Goal: Task Accomplishment & Management: Use online tool/utility

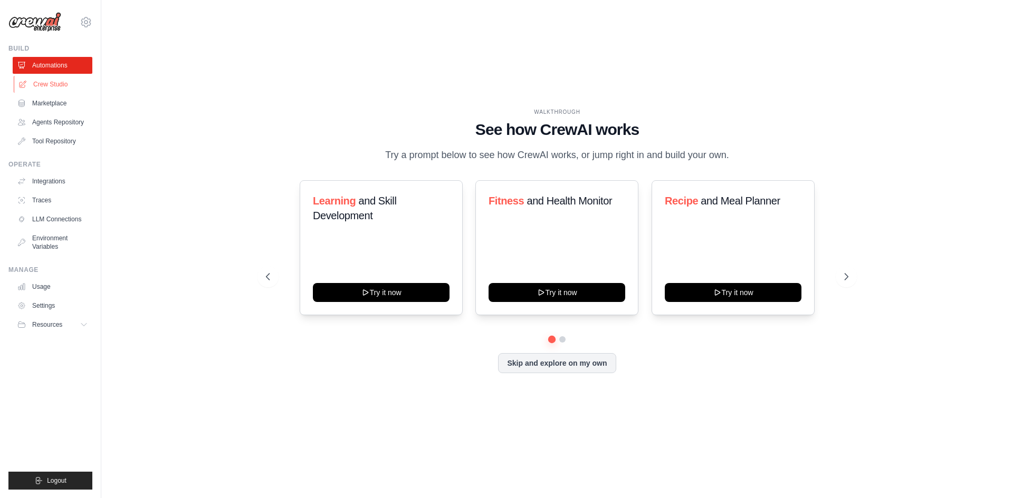
click at [54, 85] on link "Crew Studio" at bounding box center [54, 84] width 80 height 17
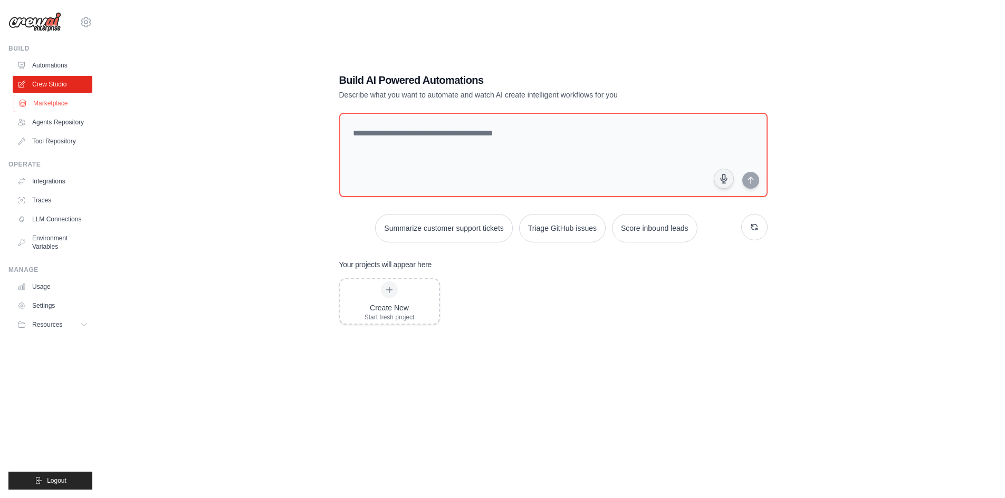
click at [52, 106] on link "Marketplace" at bounding box center [54, 103] width 80 height 17
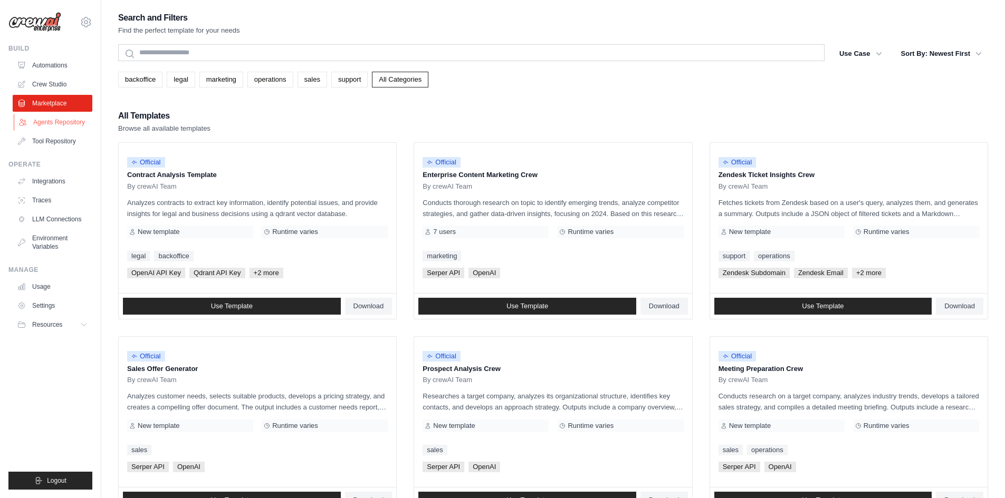
click at [60, 122] on link "Agents Repository" at bounding box center [54, 122] width 80 height 17
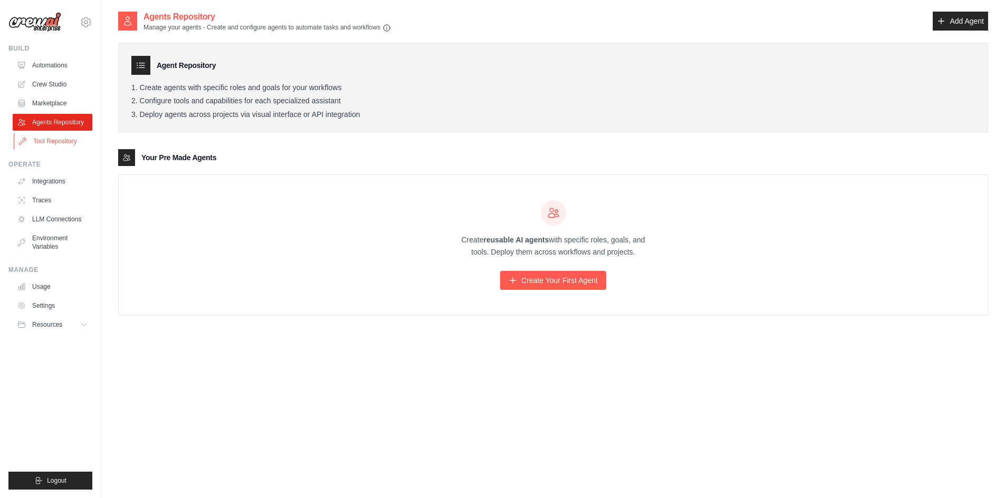
click at [66, 144] on link "Tool Repository" at bounding box center [54, 141] width 80 height 17
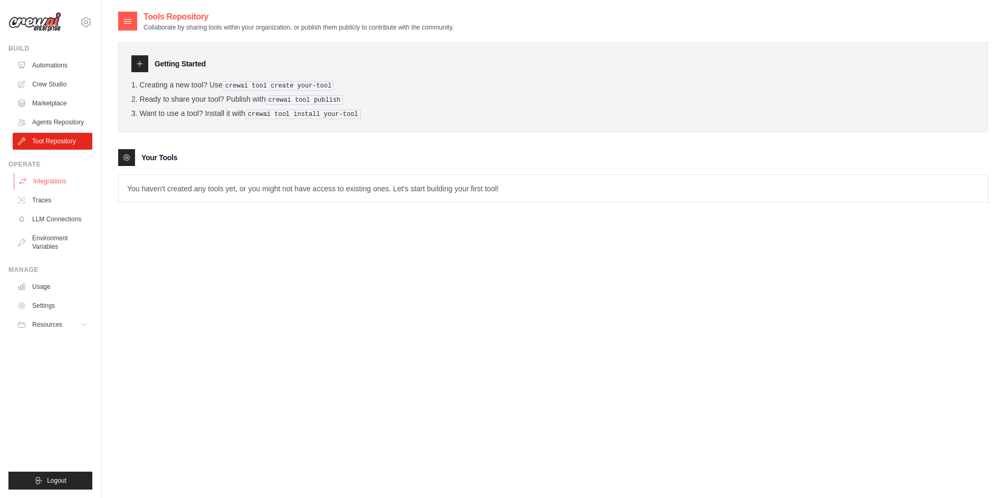
click at [54, 184] on link "Integrations" at bounding box center [54, 181] width 80 height 17
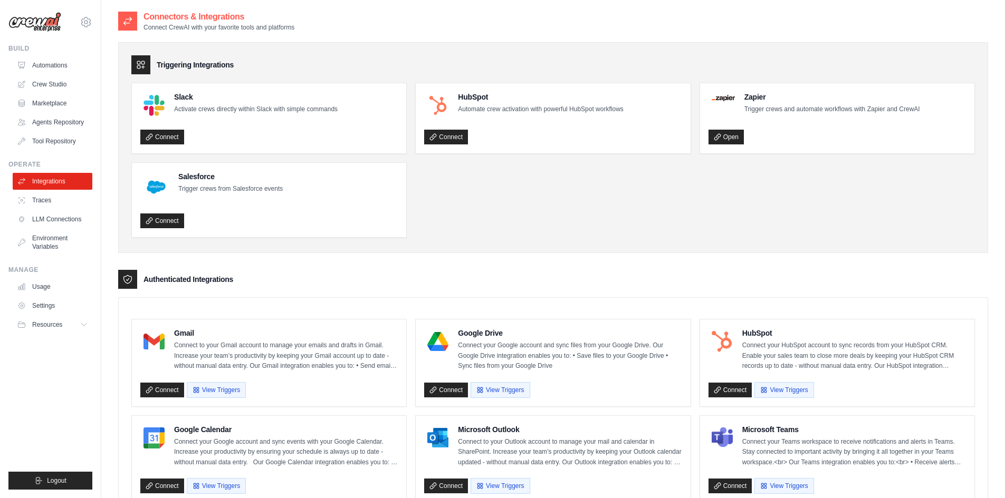
click at [501, 225] on ul "Slack Activate crews directly within Slack with simple commands Connect HubSpot…" at bounding box center [552, 160] width 843 height 155
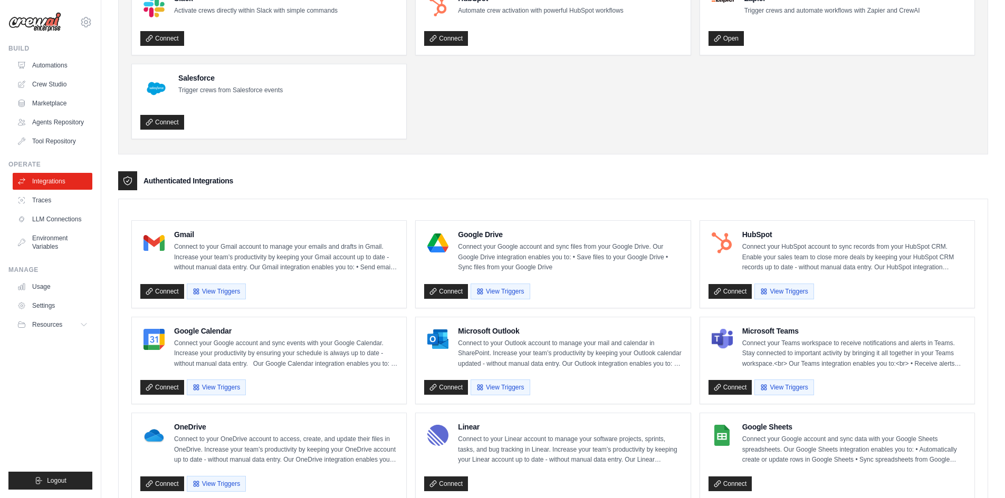
scroll to position [105, 0]
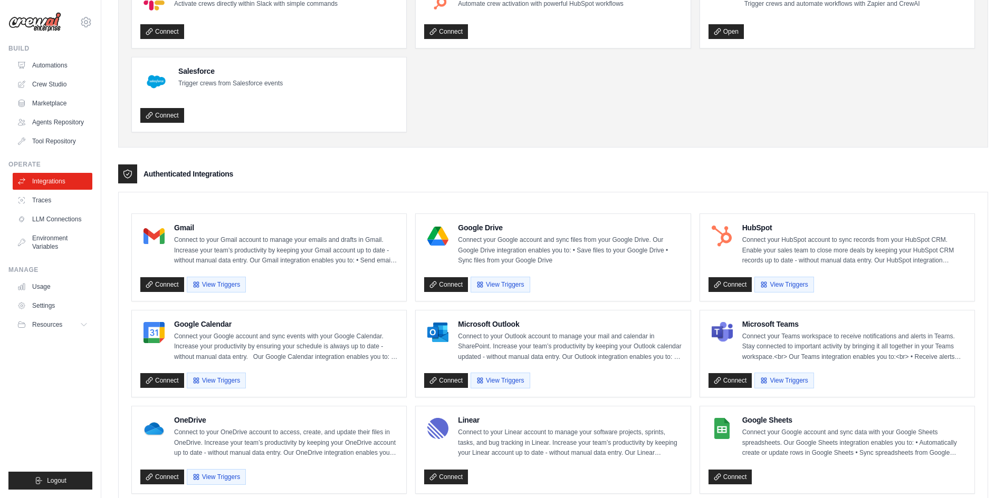
click at [568, 151] on div "Triggering Integrations Slack Activate crews directly within Slack with simple …" at bounding box center [553, 453] width 870 height 1055
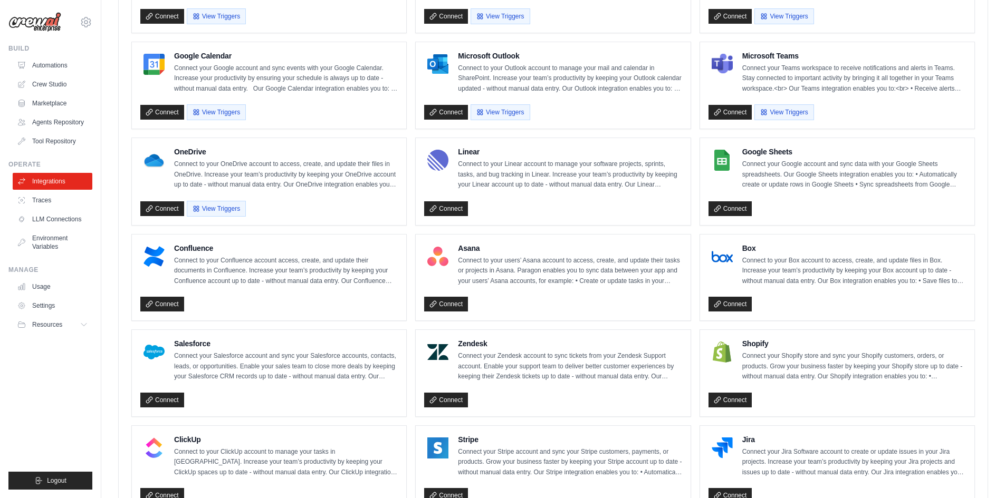
scroll to position [352, 0]
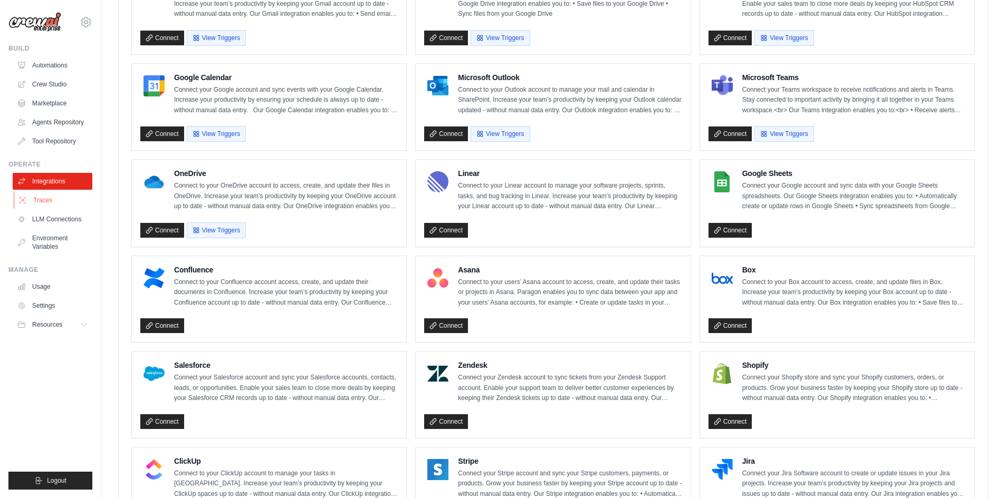
click at [46, 199] on link "Traces" at bounding box center [54, 200] width 80 height 17
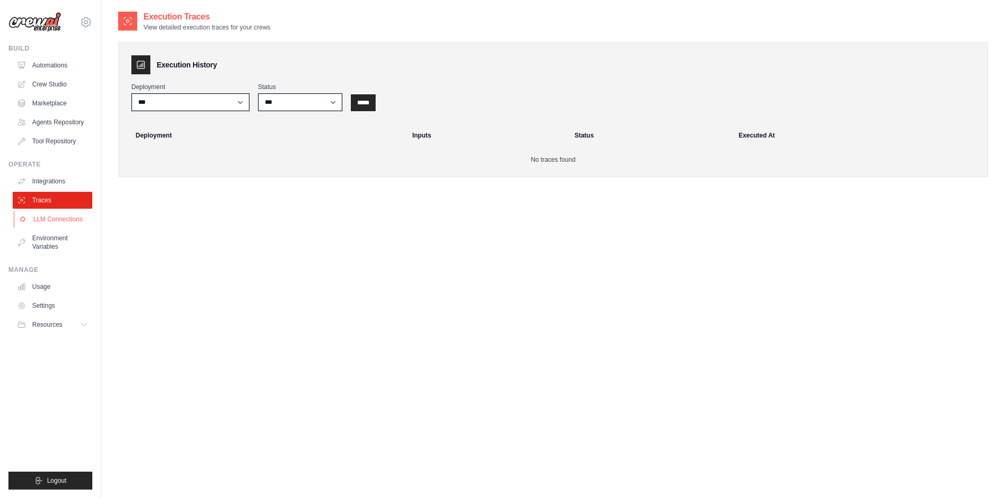
click at [52, 218] on link "LLM Connections" at bounding box center [54, 219] width 80 height 17
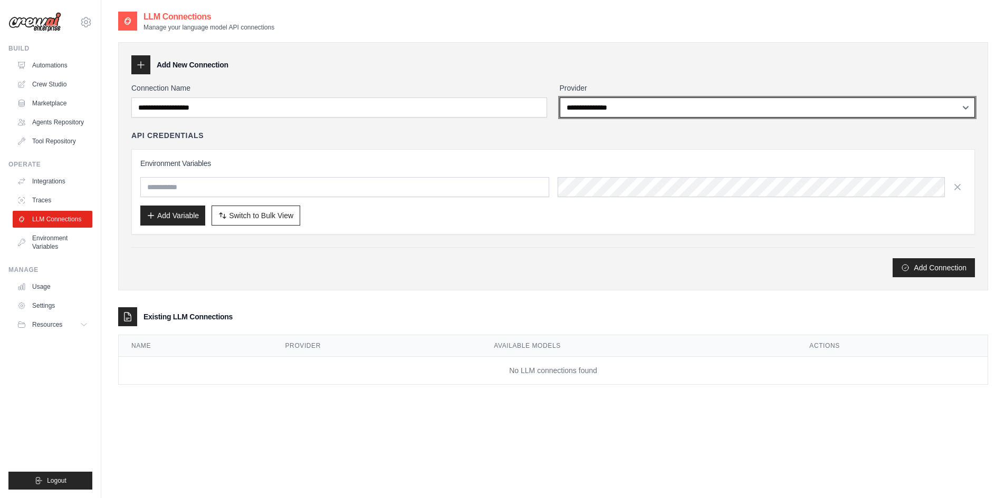
click at [673, 104] on select "**********" at bounding box center [768, 108] width 416 height 20
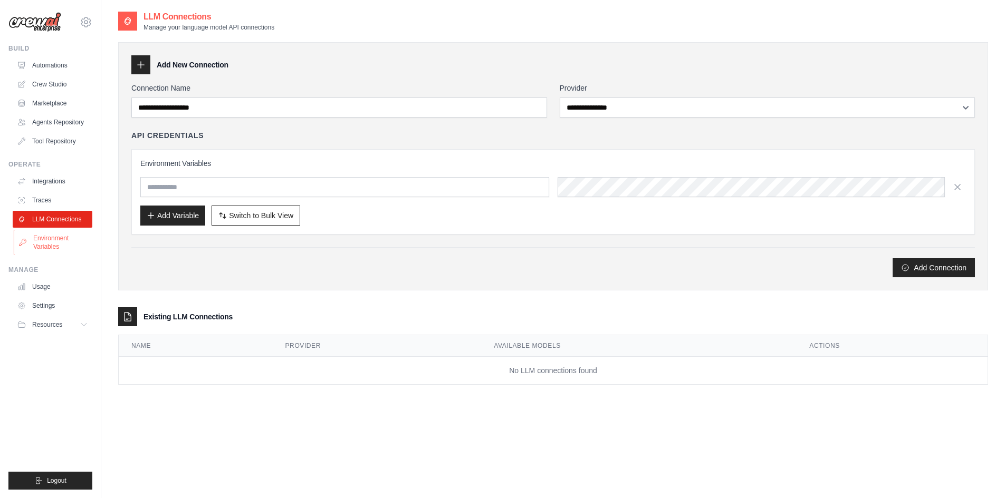
click at [59, 248] on link "Environment Variables" at bounding box center [54, 242] width 80 height 25
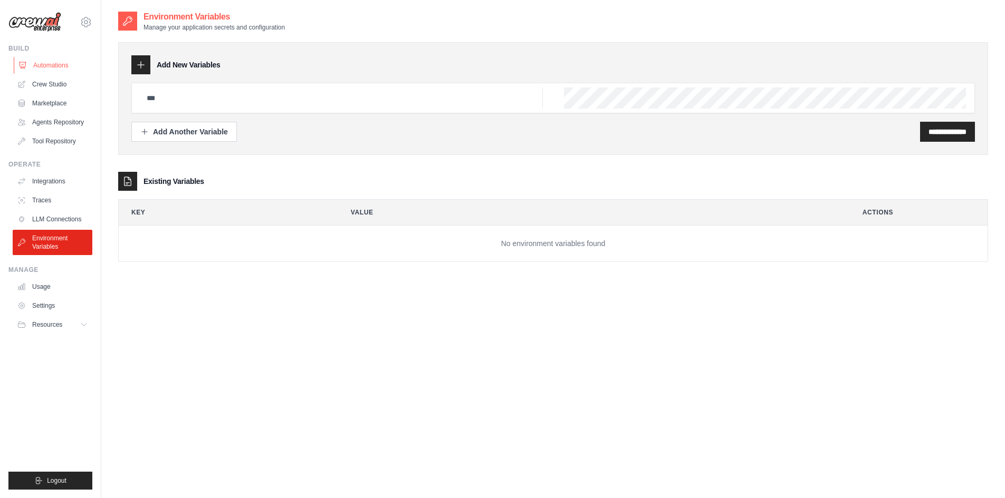
click at [55, 66] on link "Automations" at bounding box center [54, 65] width 80 height 17
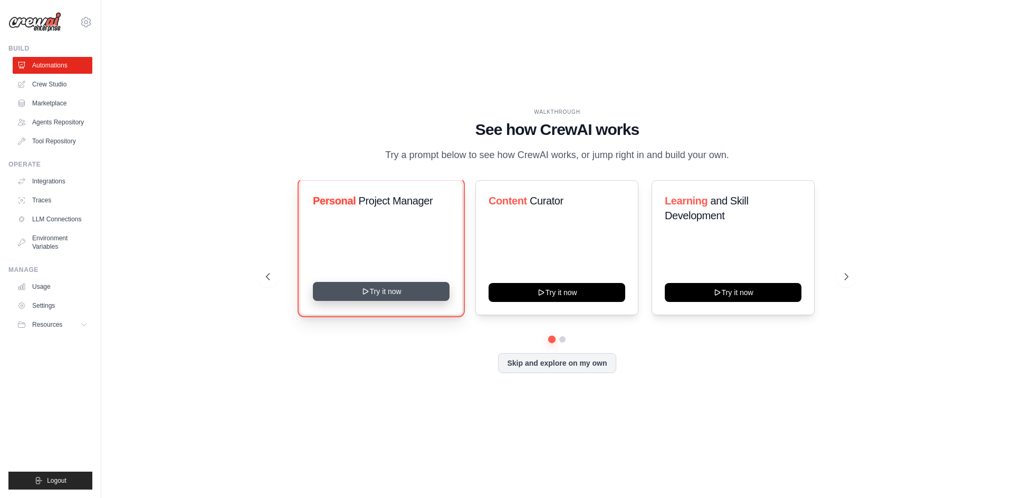
click at [385, 293] on button "Try it now" at bounding box center [381, 291] width 137 height 19
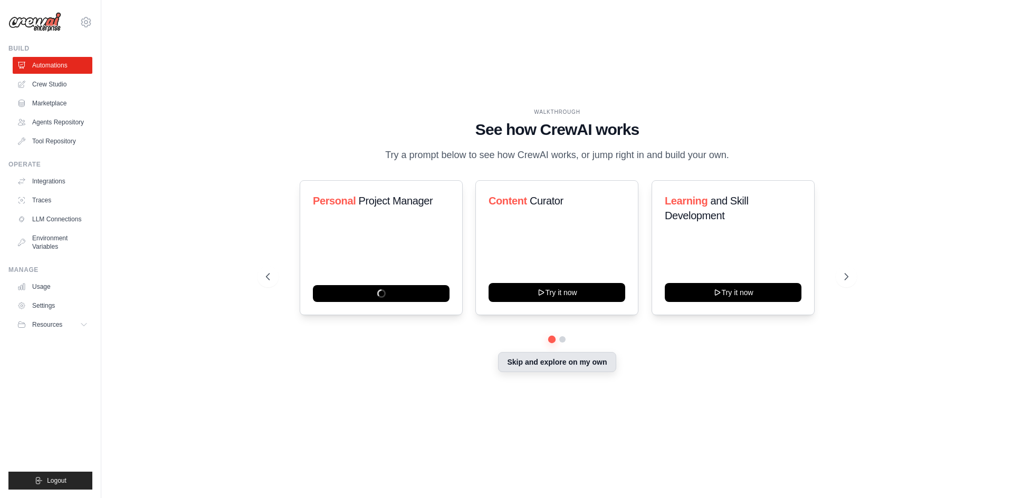
click at [544, 369] on button "Skip and explore on my own" at bounding box center [557, 362] width 118 height 20
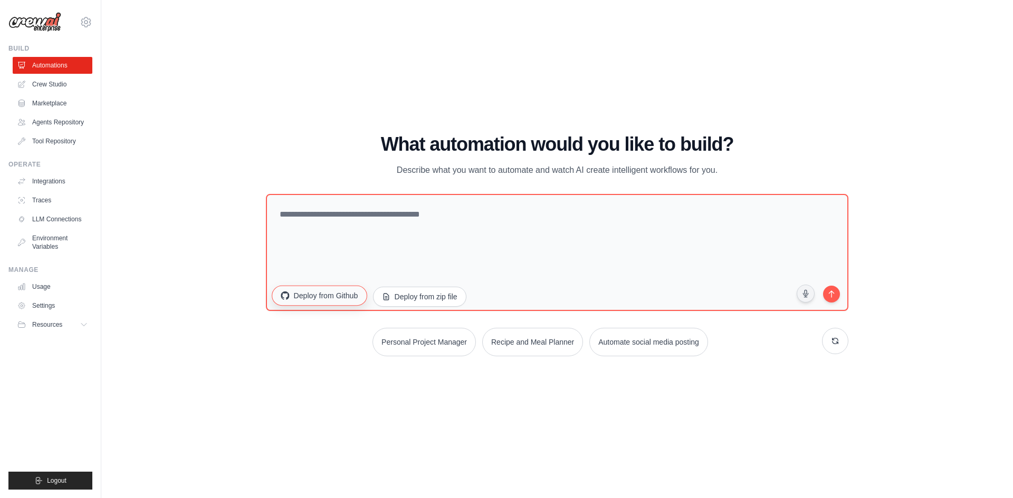
click at [314, 295] on button "Deploy from Github" at bounding box center [319, 295] width 95 height 20
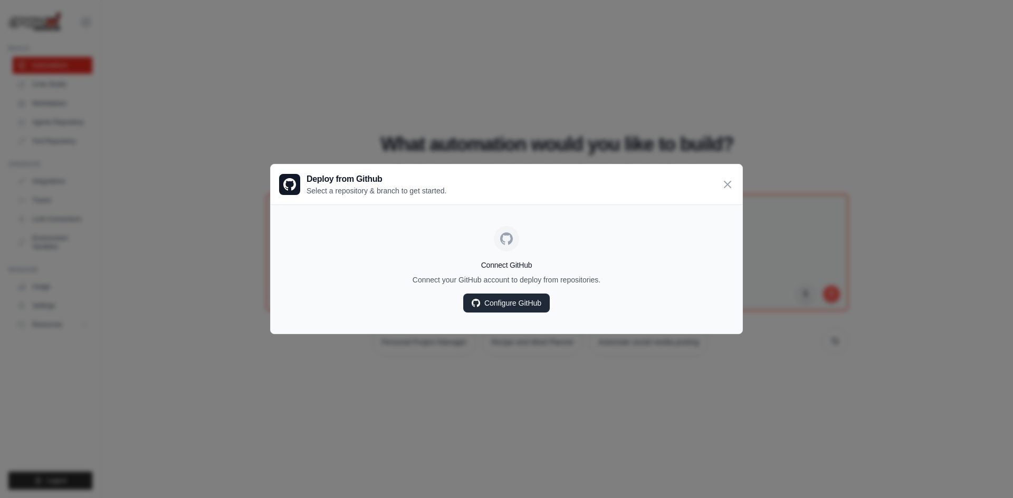
click at [528, 304] on link "Configure GitHub" at bounding box center [506, 303] width 86 height 19
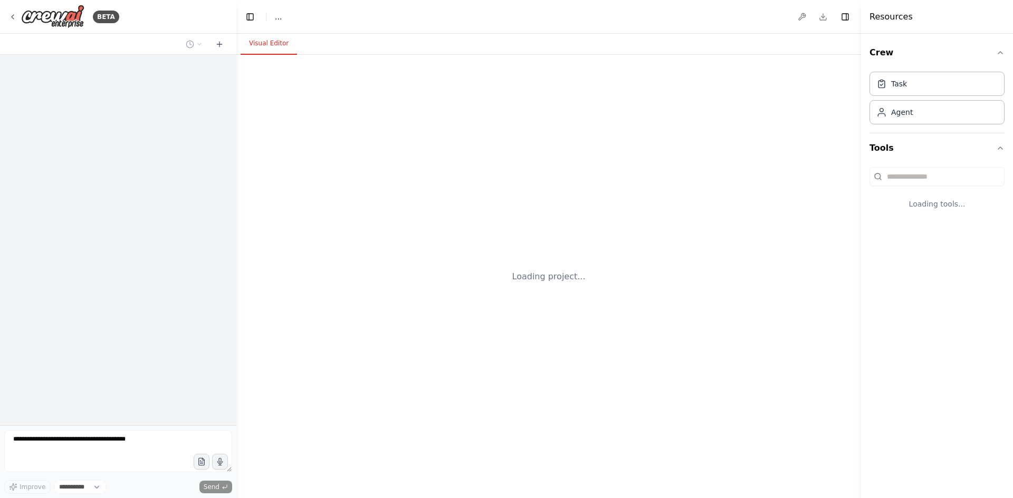
select select "****"
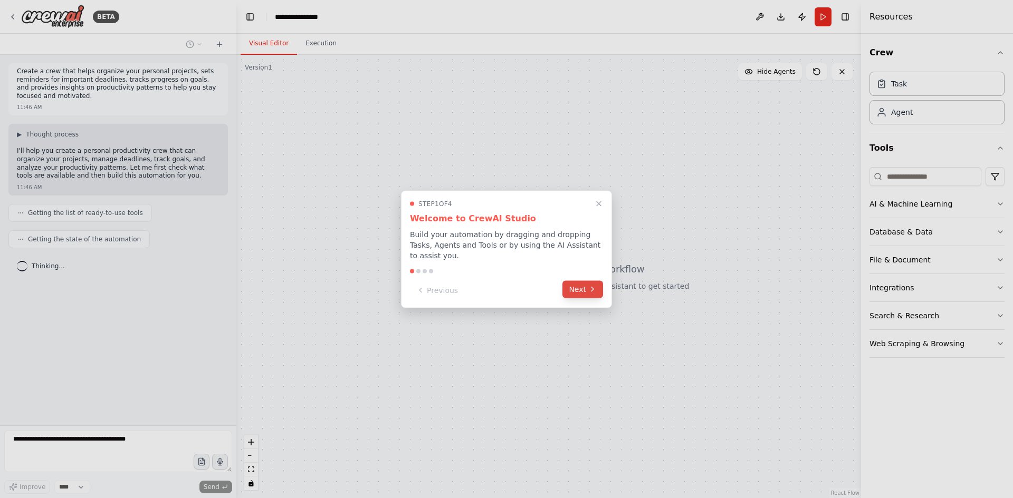
click at [590, 285] on icon at bounding box center [592, 289] width 8 height 8
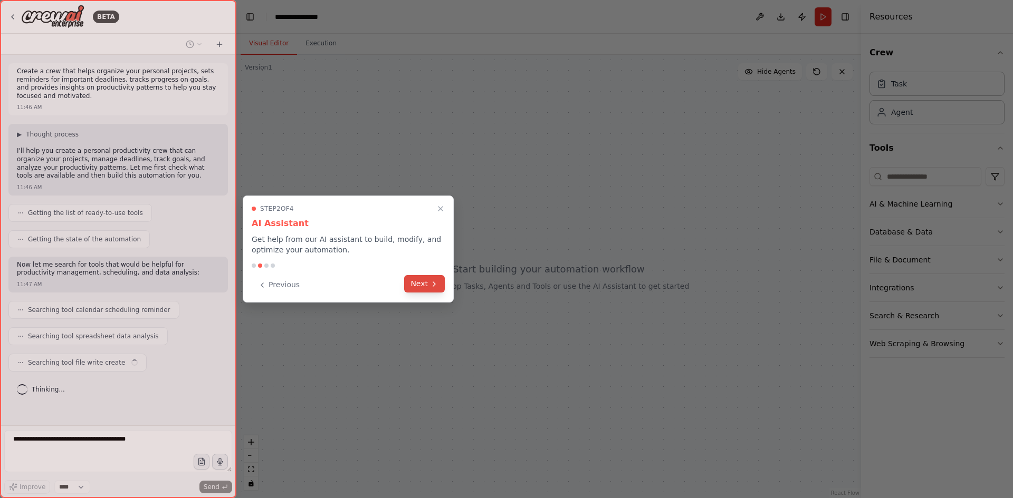
click at [431, 283] on icon at bounding box center [434, 284] width 8 height 8
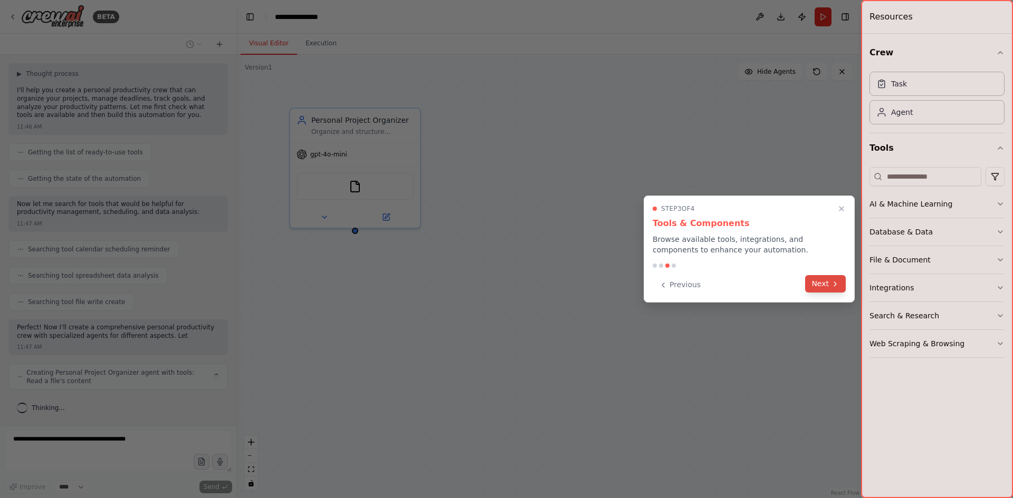
scroll to position [69, 0]
click at [819, 286] on button "Next" at bounding box center [825, 283] width 41 height 17
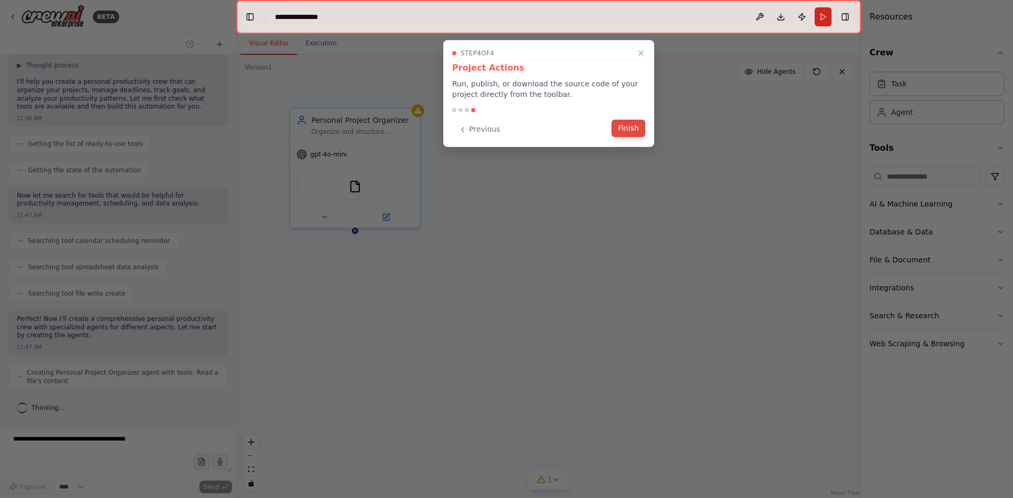
click at [633, 130] on button "Finish" at bounding box center [628, 128] width 34 height 17
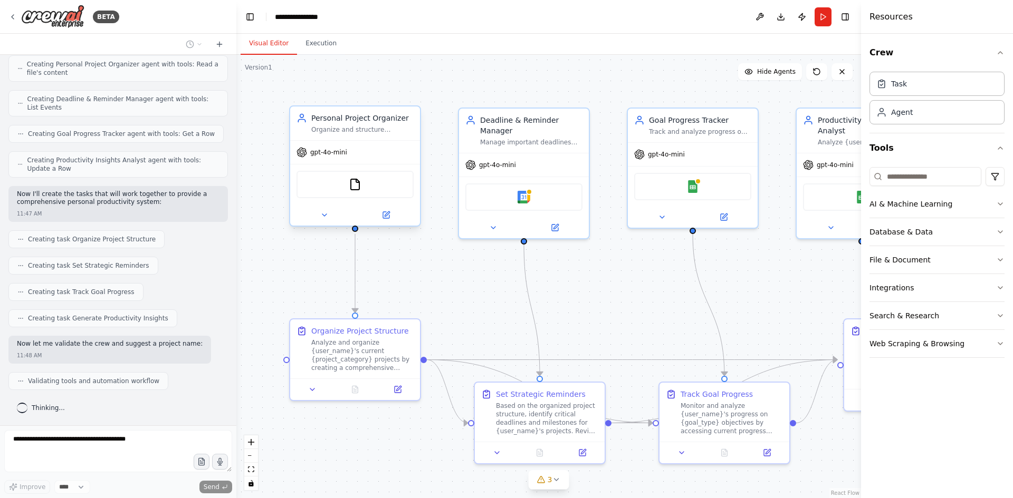
scroll to position [404, 0]
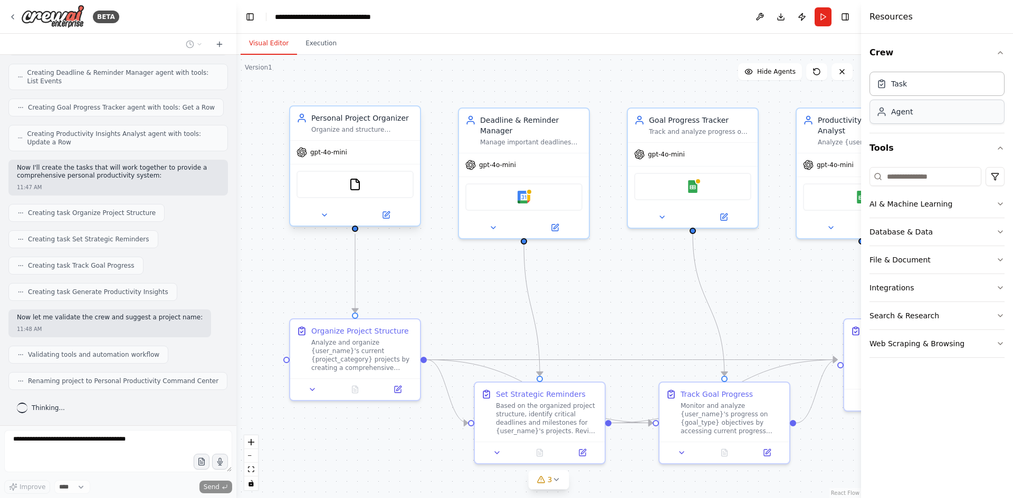
click at [941, 116] on div "Agent" at bounding box center [936, 112] width 135 height 24
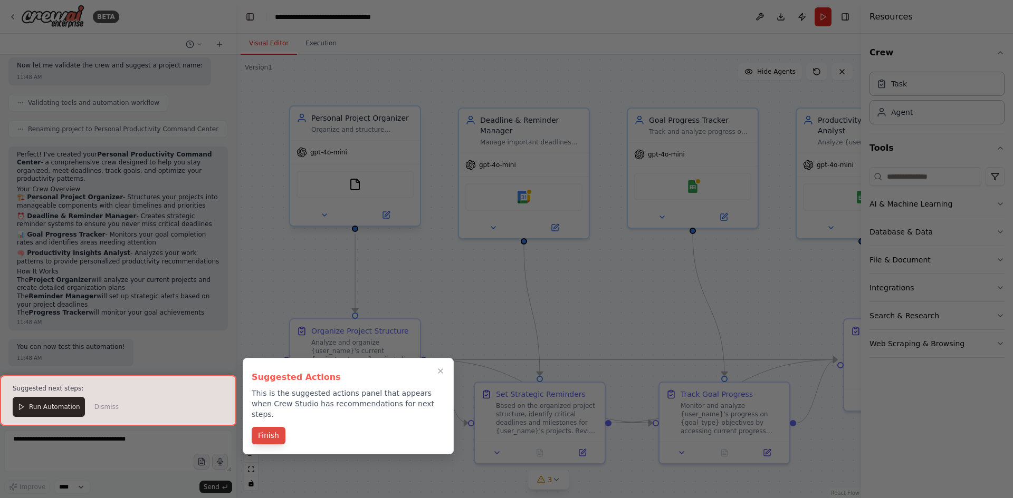
click at [271, 427] on button "Finish" at bounding box center [269, 435] width 34 height 17
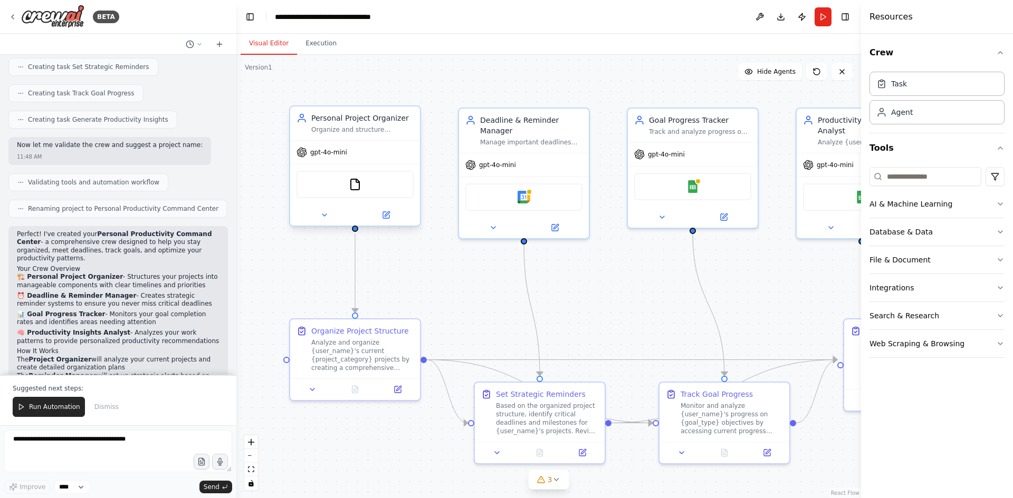
scroll to position [629, 0]
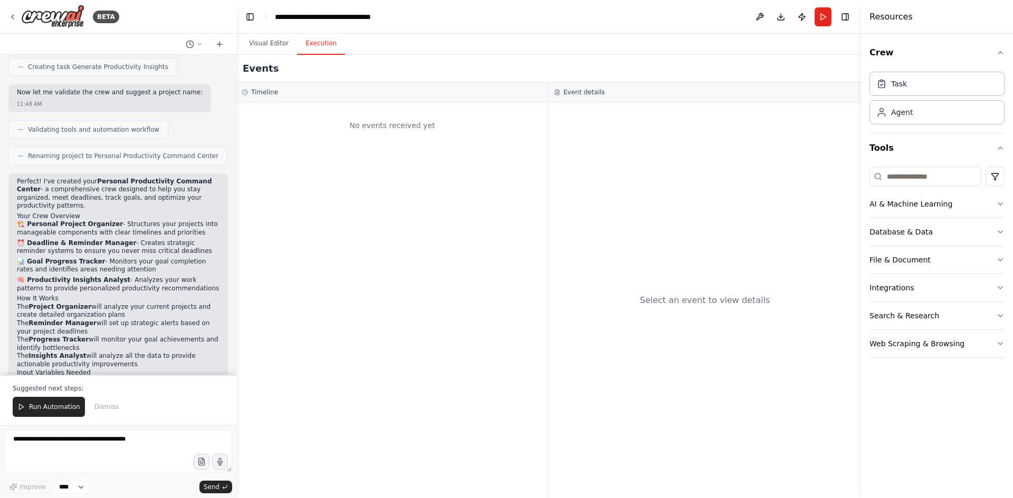
click at [326, 49] on button "Execution" at bounding box center [321, 44] width 48 height 22
click at [268, 40] on button "Visual Editor" at bounding box center [269, 44] width 56 height 22
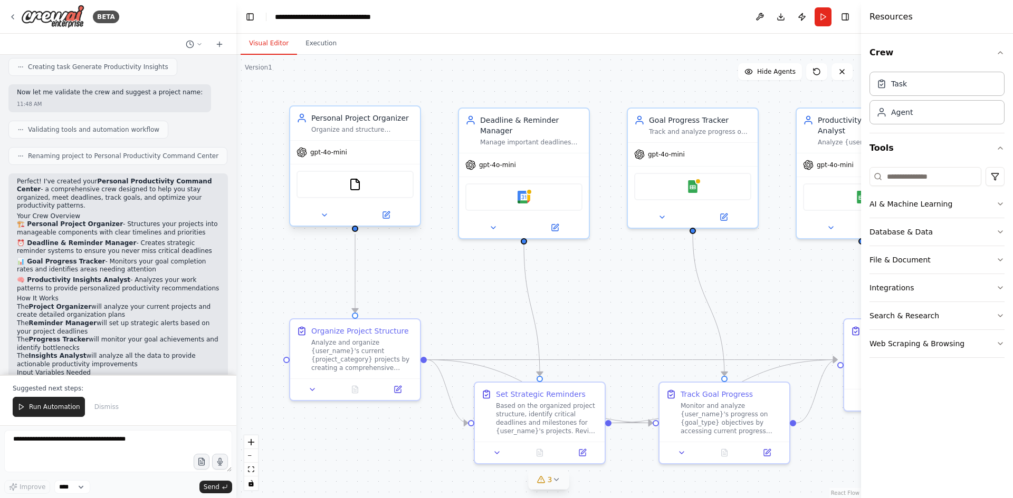
click at [555, 480] on icon at bounding box center [556, 480] width 4 height 2
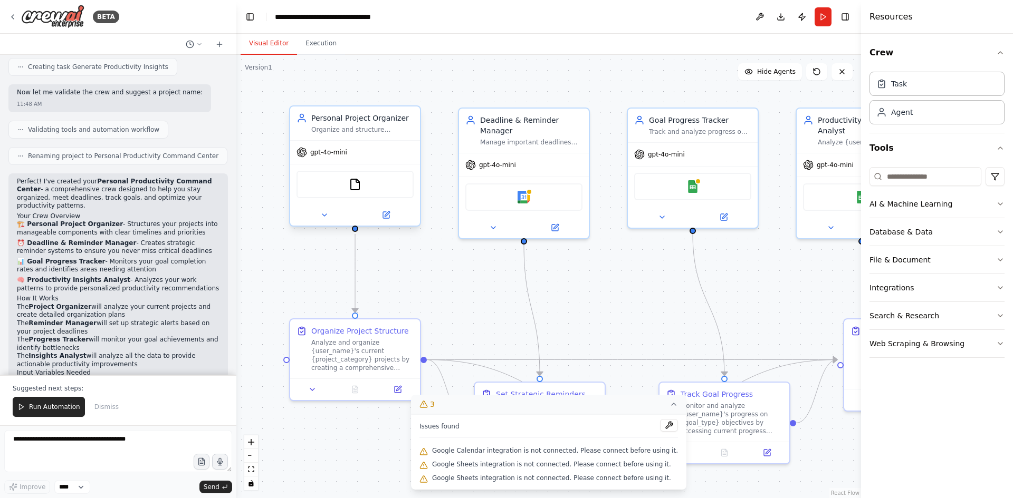
click at [657, 305] on div ".deletable-edge-delete-btn { width: 20px; height: 20px; border: 0px solid #ffff…" at bounding box center [548, 277] width 624 height 444
click at [557, 93] on div ".deletable-edge-delete-btn { width: 20px; height: 20px; border: 0px solid #ffff…" at bounding box center [548, 277] width 624 height 444
click at [669, 406] on icon at bounding box center [673, 404] width 8 height 8
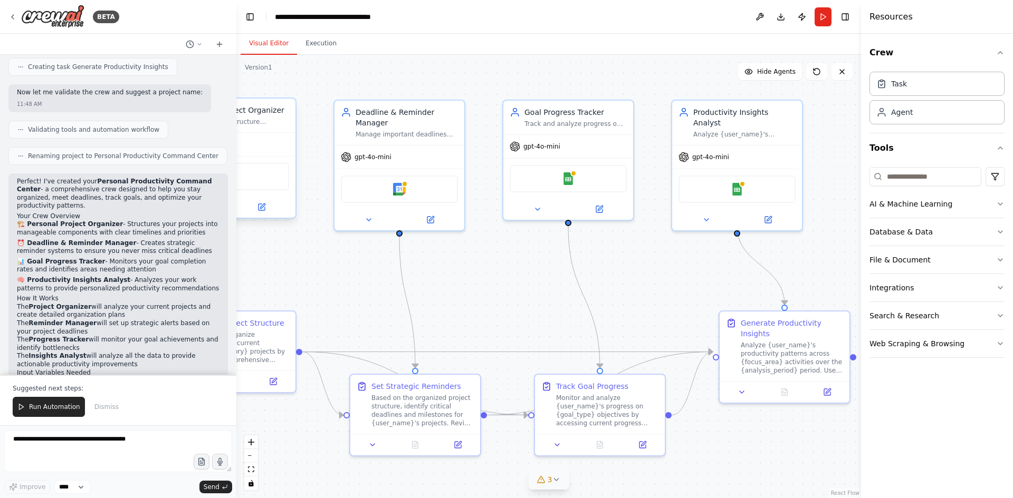
drag, startPoint x: 652, startPoint y: 315, endPoint x: 527, endPoint y: 307, distance: 124.7
click at [527, 307] on div ".deletable-edge-delete-btn { width: 20px; height: 20px; border: 0px solid #ffff…" at bounding box center [548, 277] width 624 height 444
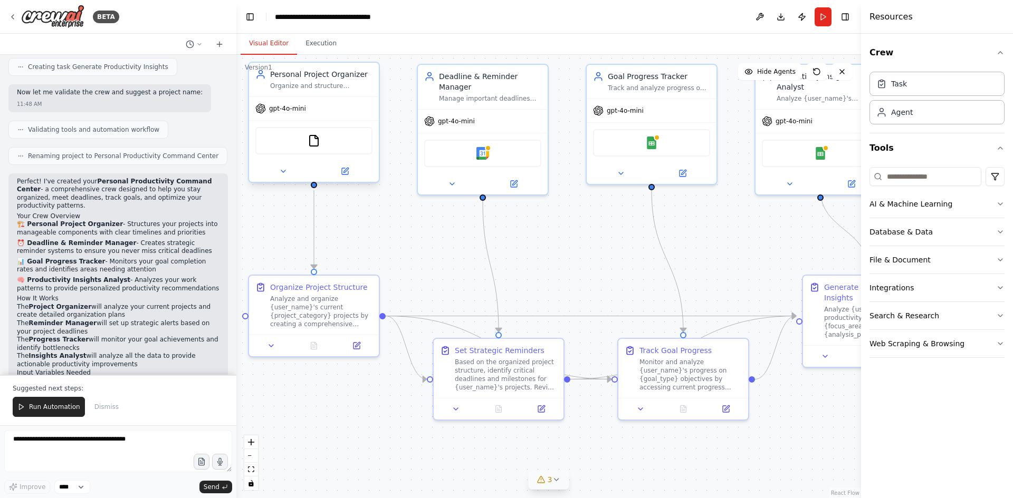
drag, startPoint x: 725, startPoint y: 451, endPoint x: 809, endPoint y: 416, distance: 90.7
click at [809, 416] on div ".deletable-edge-delete-btn { width: 20px; height: 20px; border: 0px solid #ffff…" at bounding box center [548, 277] width 624 height 444
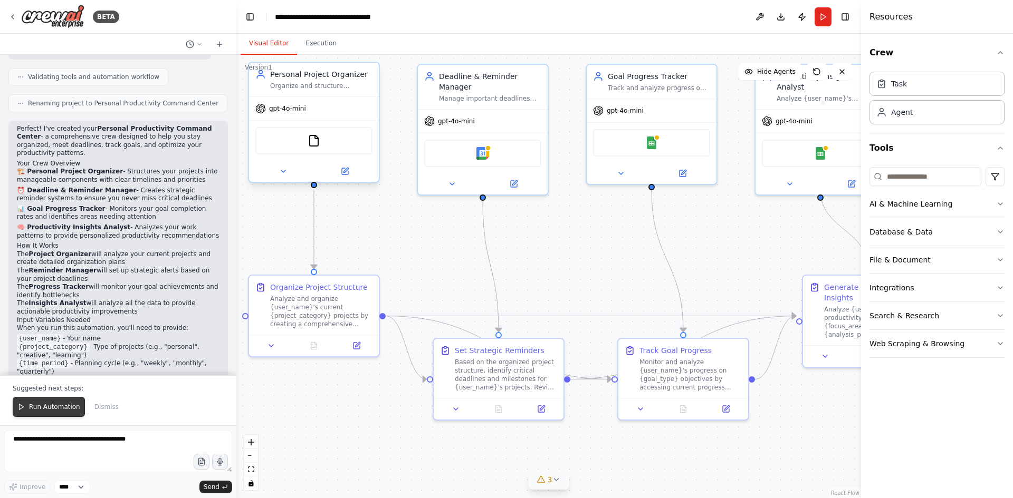
click at [39, 409] on span "Run Automation" at bounding box center [54, 407] width 51 height 8
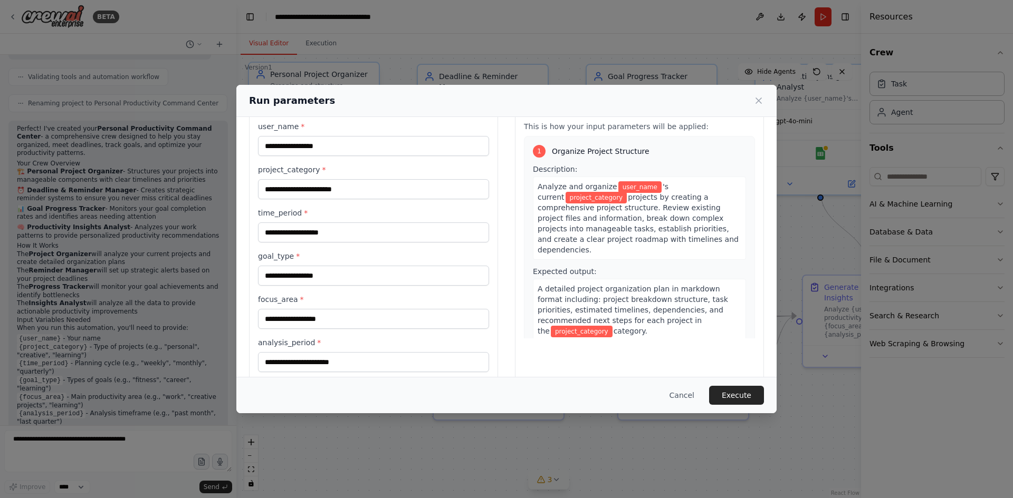
scroll to position [49, 0]
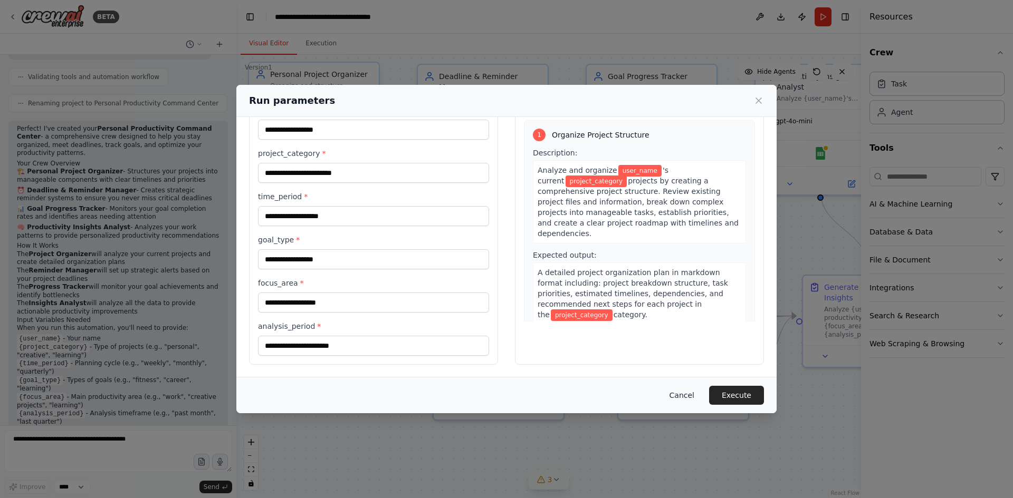
click at [692, 392] on button "Cancel" at bounding box center [682, 395] width 42 height 19
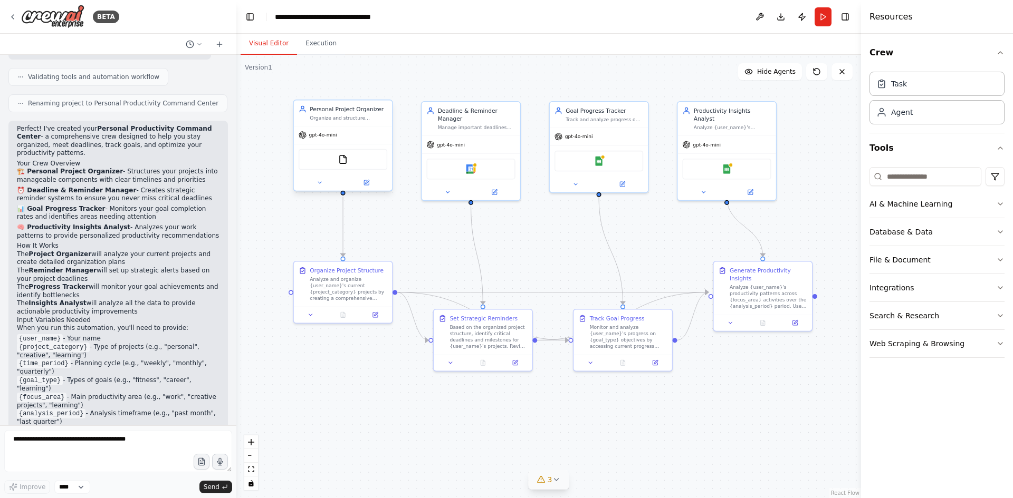
drag, startPoint x: 735, startPoint y: 257, endPoint x: 652, endPoint y: 243, distance: 83.6
click at [652, 243] on div ".deletable-edge-delete-btn { width: 20px; height: 20px; border: 0px solid #ffff…" at bounding box center [548, 277] width 624 height 444
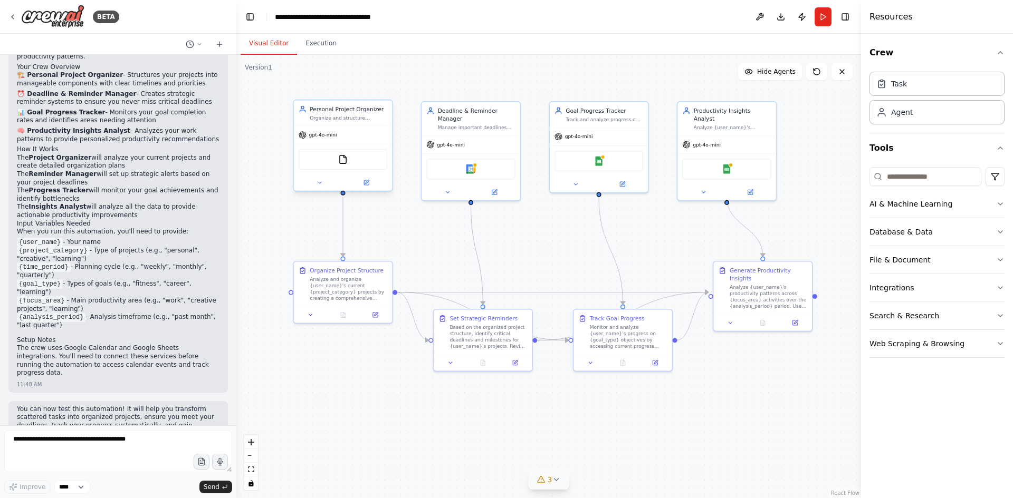
scroll to position [790, 0]
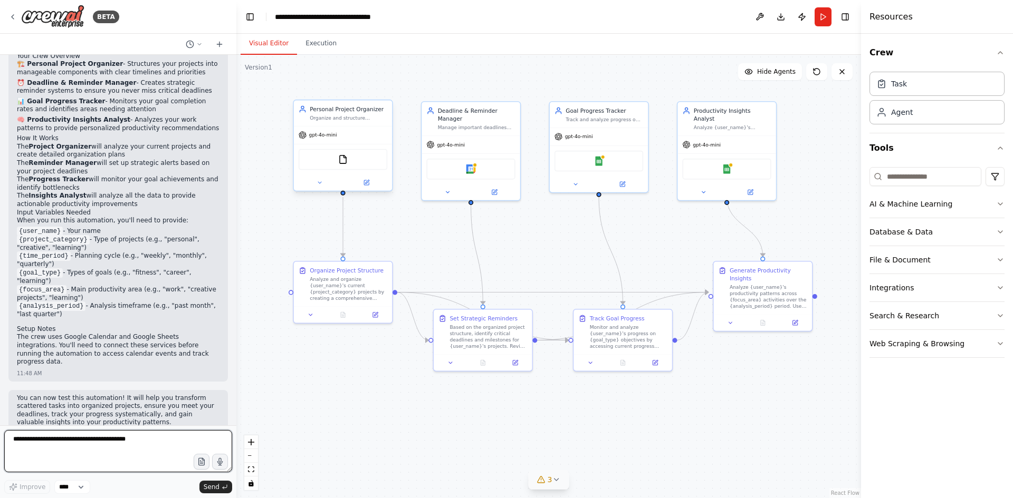
click at [97, 448] on textarea at bounding box center [118, 451] width 228 height 42
click at [827, 17] on button "Run" at bounding box center [822, 16] width 17 height 19
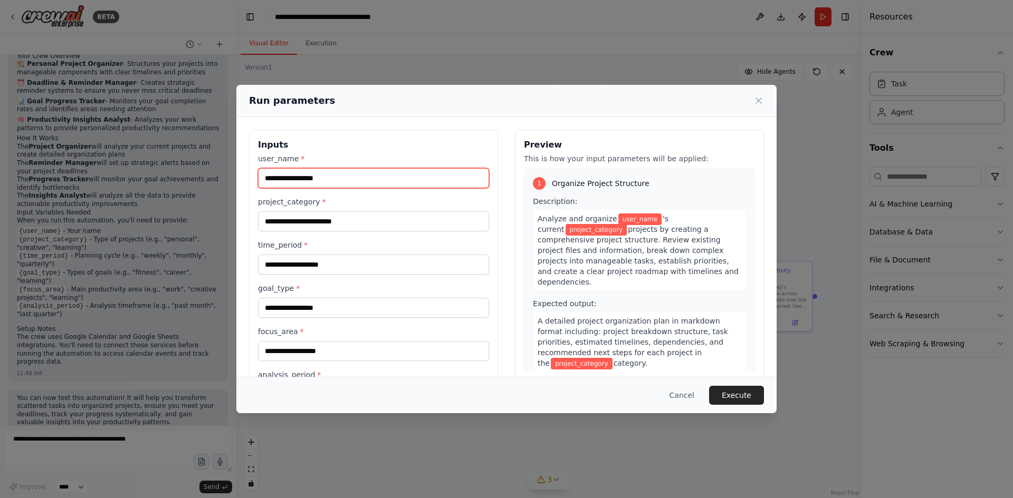
click at [364, 175] on input "user_name *" at bounding box center [373, 178] width 231 height 20
type input "*******"
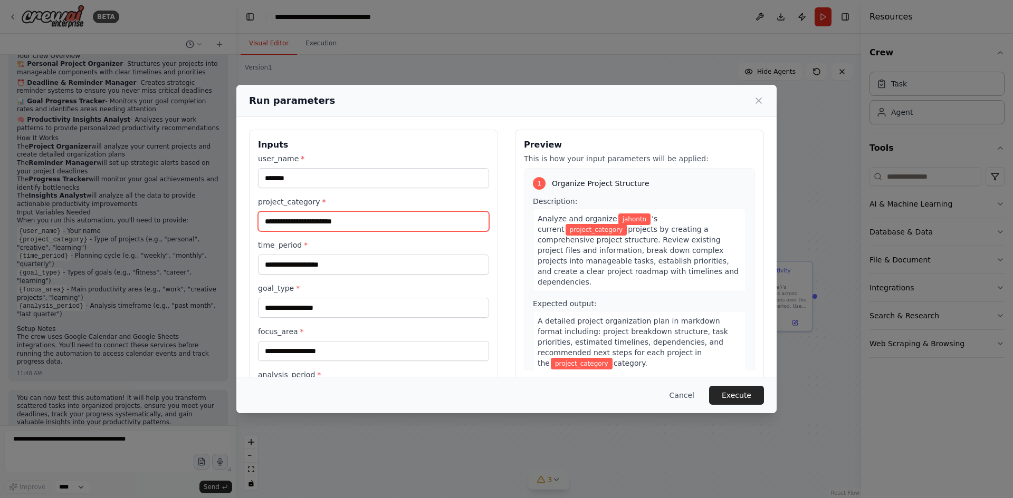
click at [356, 223] on input "project_category *" at bounding box center [373, 221] width 231 height 20
type input "*****"
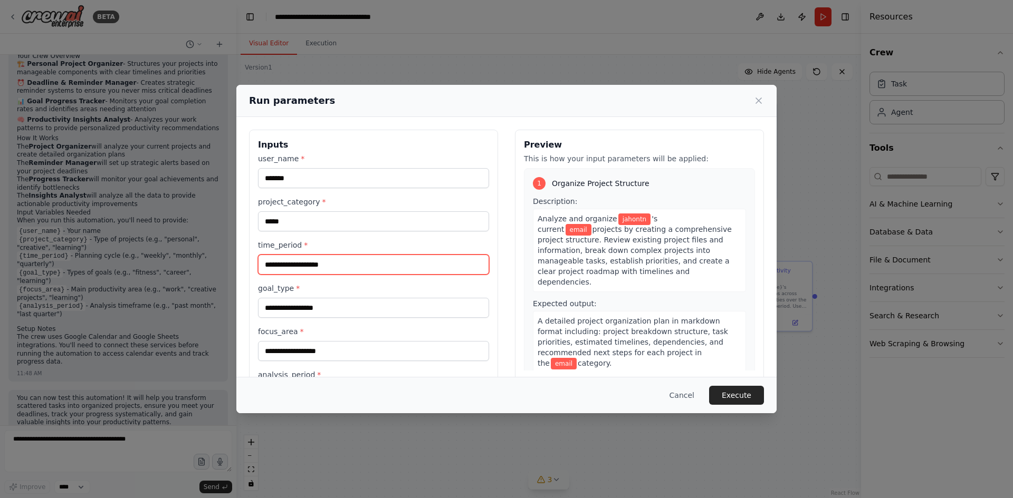
click at [353, 267] on input "time_period *" at bounding box center [373, 265] width 231 height 20
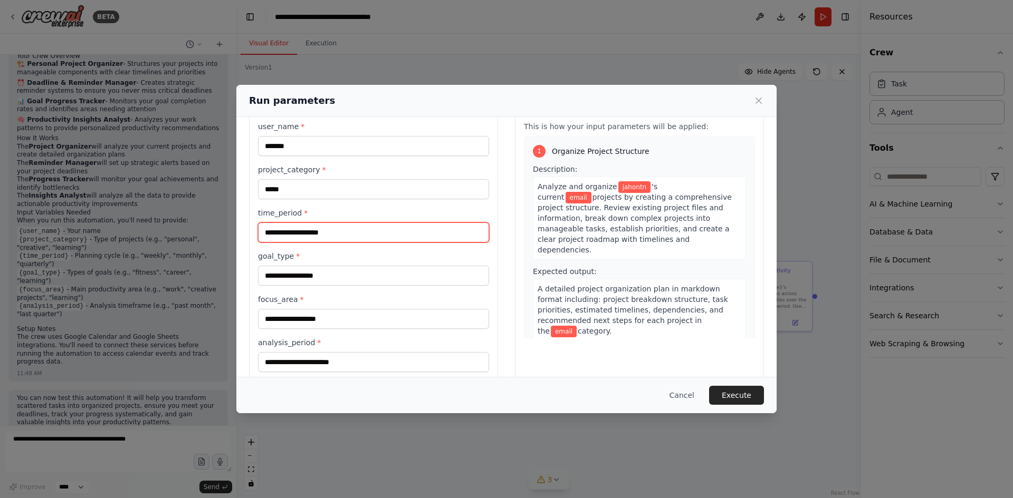
scroll to position [49, 0]
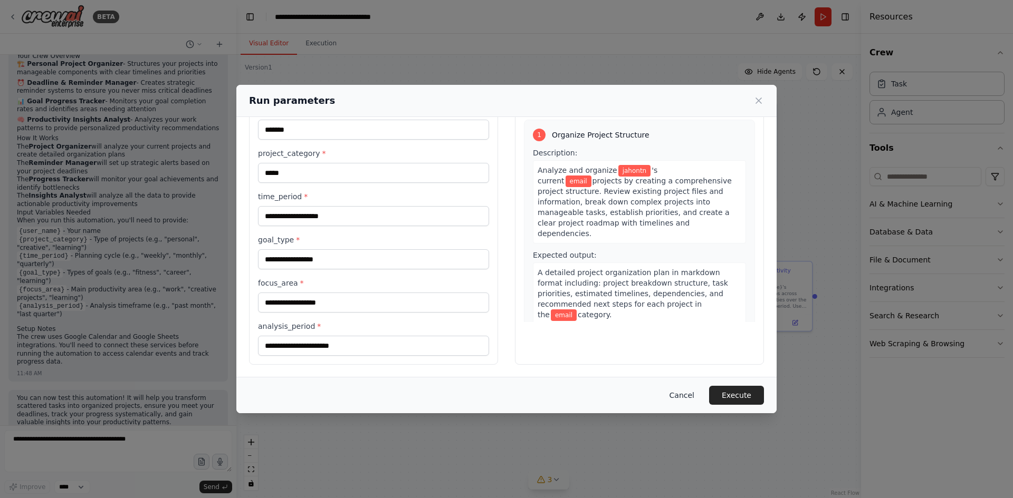
click at [695, 397] on button "Cancel" at bounding box center [682, 395] width 42 height 19
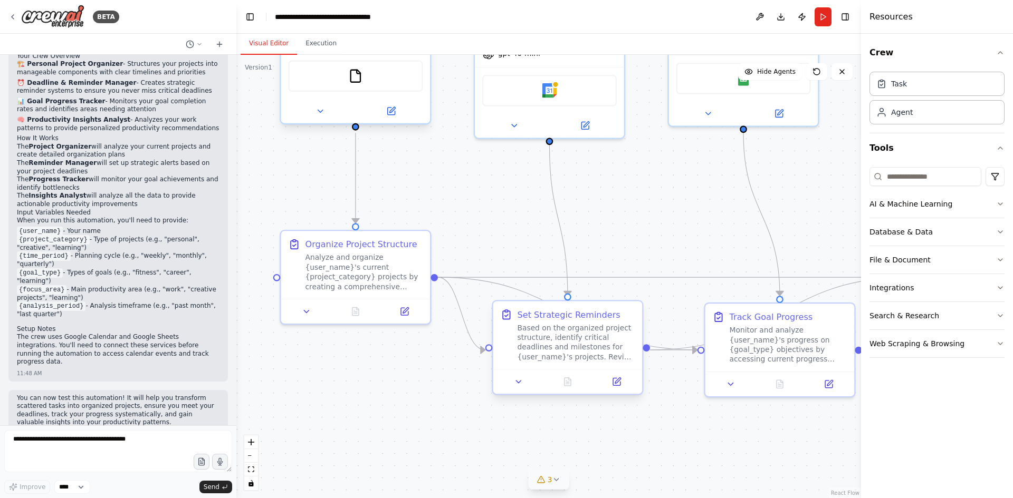
click at [538, 351] on div "Based on the organized project structure, identify critical deadlines and miles…" at bounding box center [576, 342] width 118 height 39
click at [751, 352] on div "Monitor and analyze {user_name}'s progress on {goal_type} objectives by accessi…" at bounding box center [788, 342] width 118 height 39
click at [366, 286] on div "Analyze and organize {user_name}'s current {project_category} projects by creat…" at bounding box center [364, 270] width 118 height 39
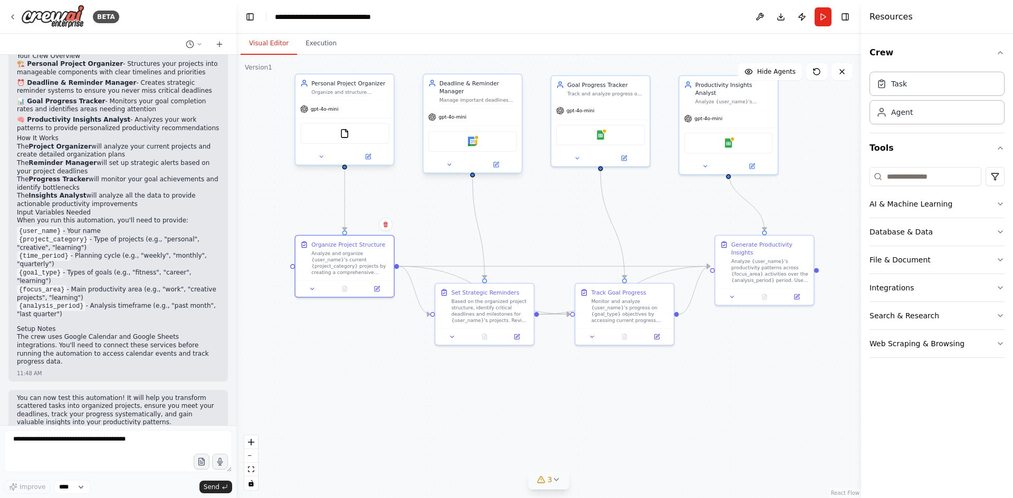
click at [465, 131] on div "Google Calendar" at bounding box center [472, 141] width 89 height 21
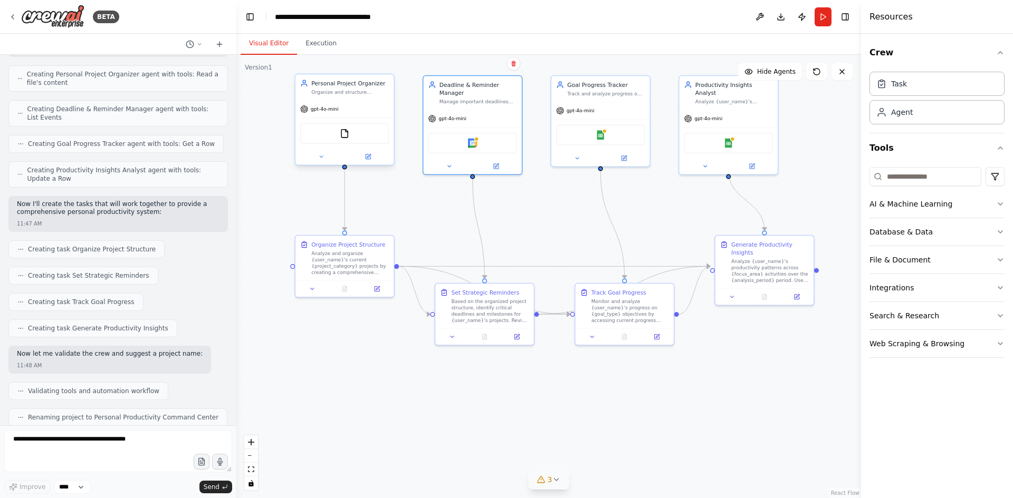
scroll to position [0, 0]
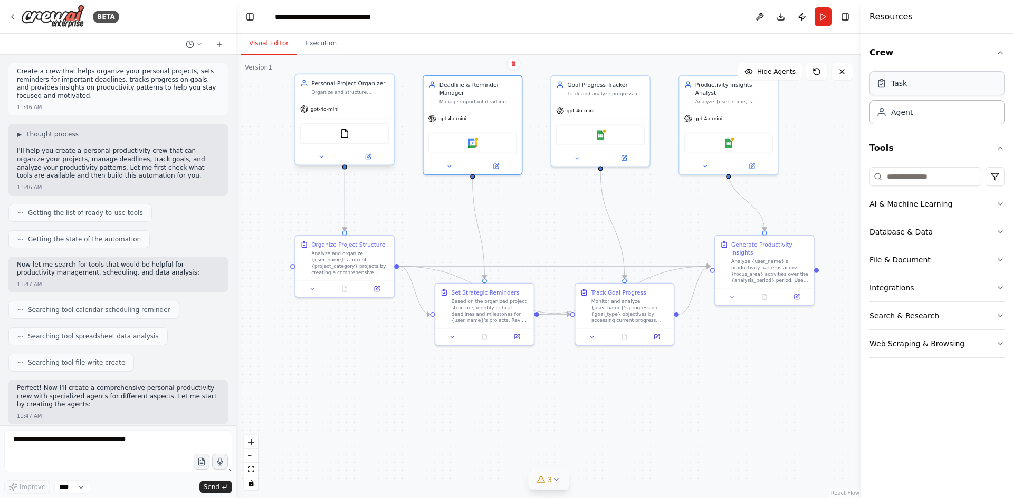
click at [919, 89] on div "Task" at bounding box center [936, 83] width 135 height 24
click at [914, 112] on div "Agent" at bounding box center [936, 112] width 135 height 24
click at [999, 258] on icon "button" at bounding box center [1000, 260] width 8 height 8
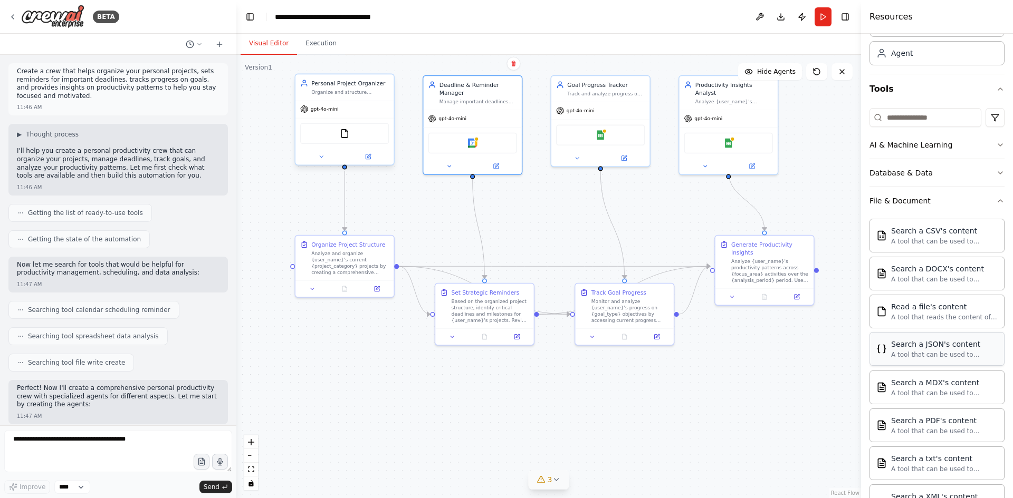
scroll to position [158, 0]
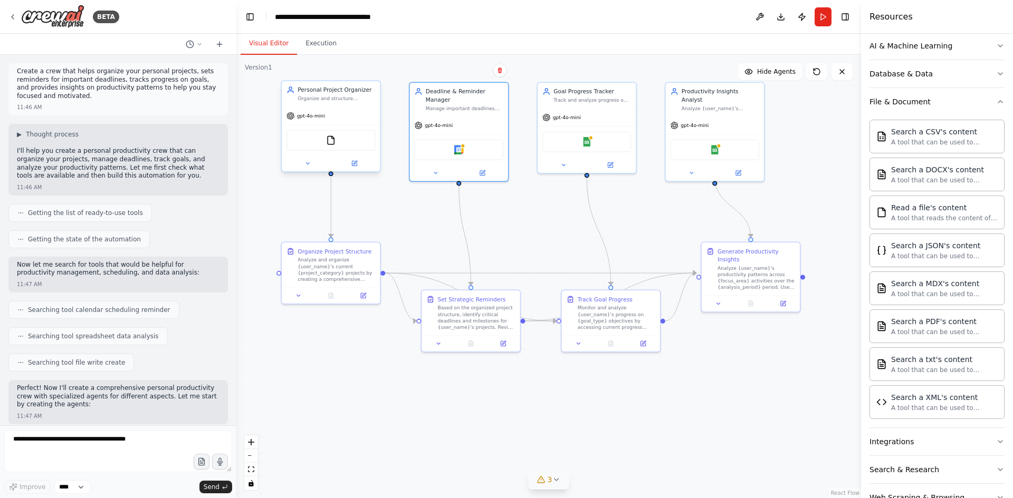
drag, startPoint x: 486, startPoint y: 321, endPoint x: 230, endPoint y: 64, distance: 362.9
click at [696, 373] on div ".deletable-edge-delete-btn { width: 20px; height: 20px; border: 0px solid #ffff…" at bounding box center [548, 277] width 624 height 444
click at [13, 15] on icon at bounding box center [12, 17] width 8 height 8
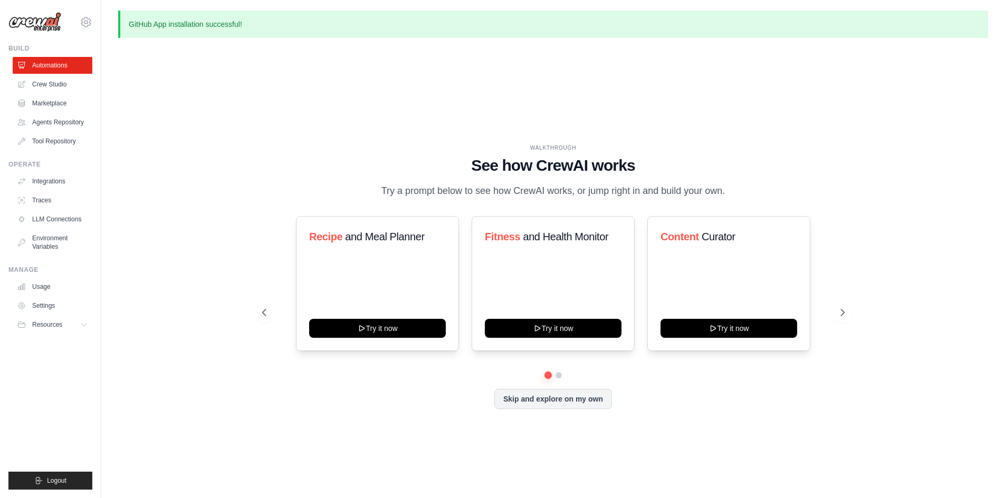
click at [915, 38] on div "GitHub App installation successful! WALKTHROUGH See how CrewAI works Try a prom…" at bounding box center [552, 267] width 903 height 513
click at [815, 29] on p "GitHub App installation successful!" at bounding box center [553, 24] width 870 height 27
click at [578, 405] on button "Skip and explore on my own" at bounding box center [553, 398] width 118 height 20
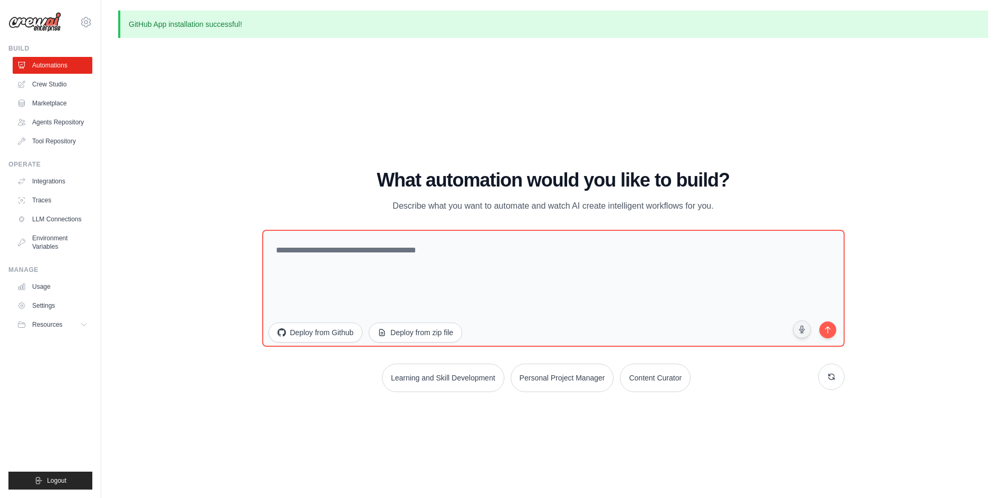
click at [156, 20] on p "GitHub App installation successful!" at bounding box center [553, 24] width 870 height 27
click at [316, 335] on button "Deploy from Github" at bounding box center [315, 331] width 95 height 20
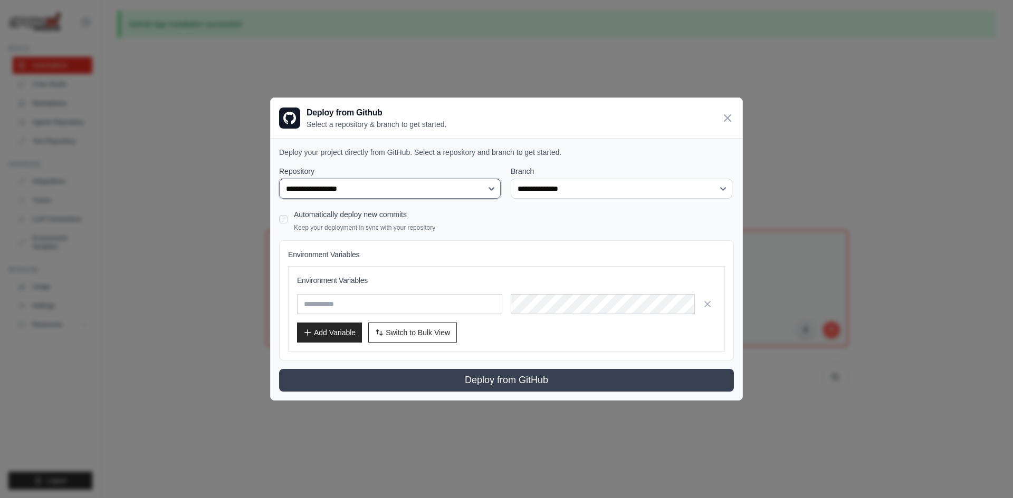
click at [495, 187] on select "**********" at bounding box center [390, 189] width 222 height 20
select select "**********"
click at [279, 179] on select "**********" at bounding box center [390, 189] width 222 height 20
click at [715, 191] on select "**********" at bounding box center [622, 189] width 222 height 20
drag, startPoint x: 713, startPoint y: 191, endPoint x: 559, endPoint y: 209, distance: 155.0
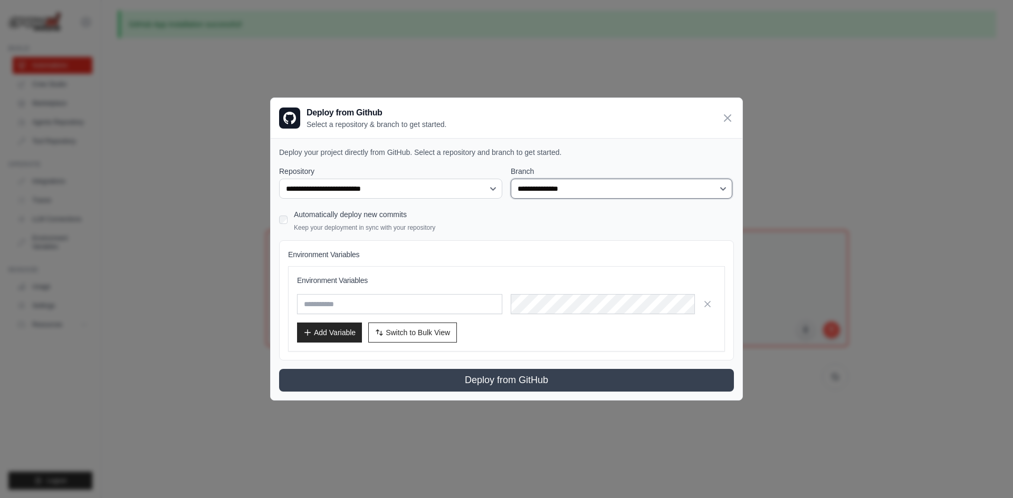
click at [713, 191] on select "**********" at bounding box center [622, 189] width 222 height 20
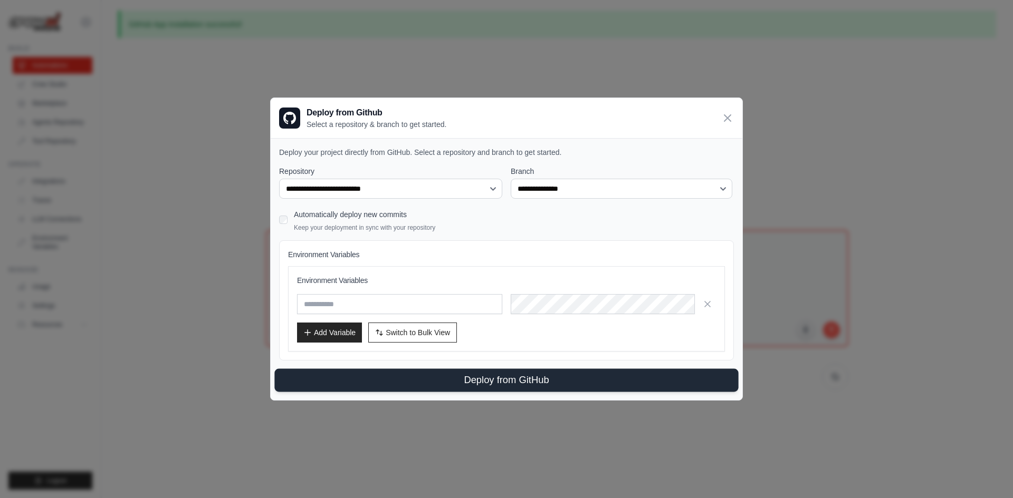
click at [481, 381] on button "Deploy from GitHub" at bounding box center [506, 380] width 464 height 23
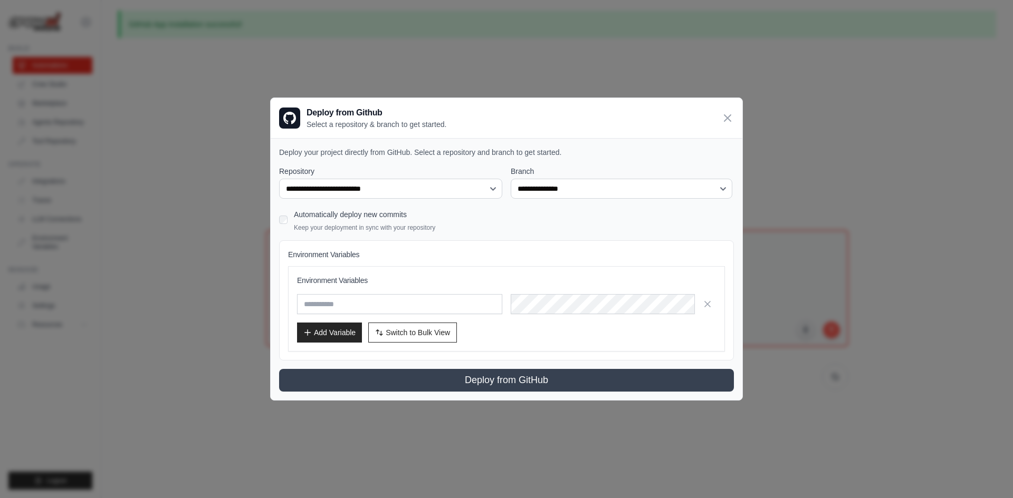
click at [624, 217] on div "Automatically deploy new commits Keep your deployment in sync with your reposit…" at bounding box center [506, 219] width 455 height 25
click at [582, 185] on select "**********" at bounding box center [622, 189] width 222 height 20
click at [511, 179] on select "**********" at bounding box center [622, 189] width 222 height 20
click at [723, 189] on select "**********" at bounding box center [622, 189] width 222 height 20
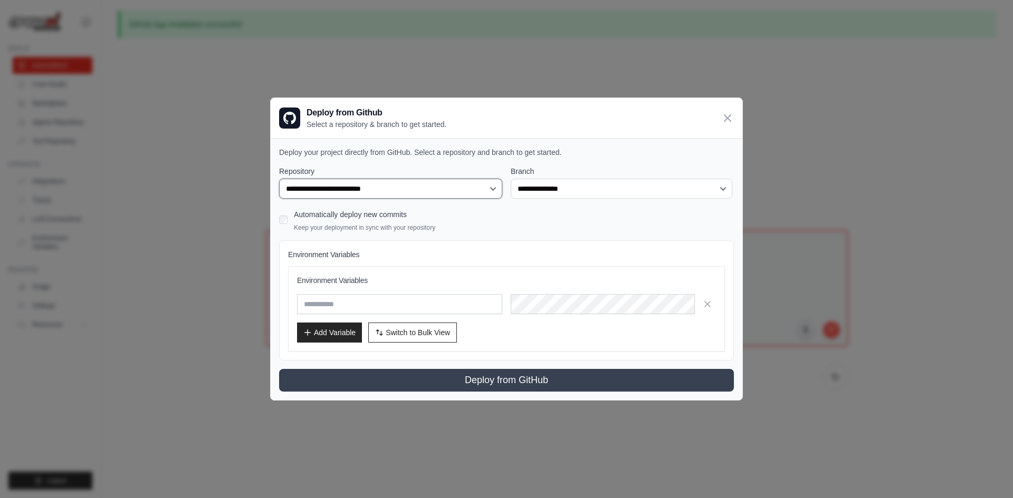
click at [440, 188] on select "**********" at bounding box center [390, 189] width 223 height 20
click at [279, 179] on select "**********" at bounding box center [390, 189] width 223 height 20
click at [626, 191] on select "**********" at bounding box center [622, 189] width 222 height 20
click at [511, 179] on select "**********" at bounding box center [622, 189] width 222 height 20
click at [549, 186] on select "**********" at bounding box center [622, 189] width 222 height 20
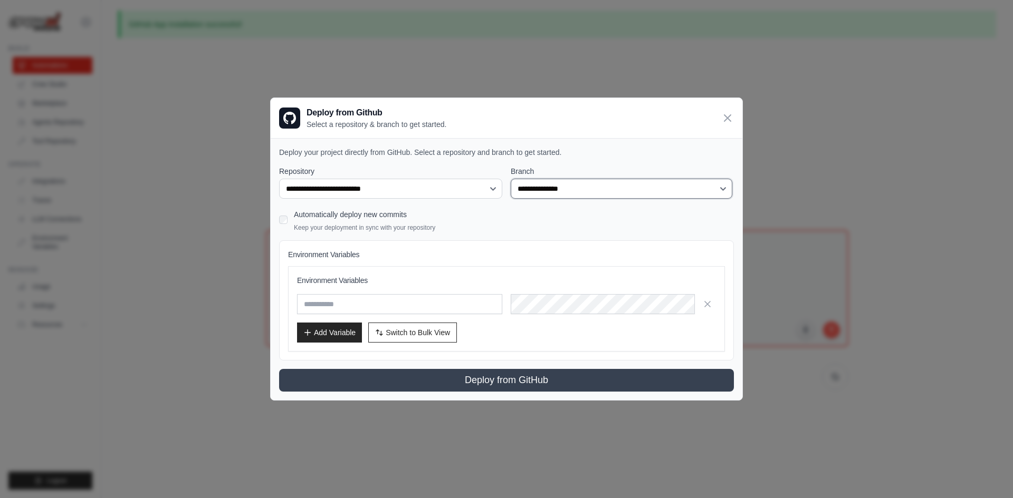
click at [511, 179] on select "**********" at bounding box center [622, 189] width 222 height 20
click at [534, 216] on div "Automatically deploy new commits Keep your deployment in sync with your reposit…" at bounding box center [506, 219] width 455 height 25
click at [509, 158] on div "**********" at bounding box center [507, 269] width 472 height 262
click at [611, 153] on p "Deploy your project directly from GitHub. Select a repository and branch to get…" at bounding box center [506, 152] width 455 height 11
click at [727, 187] on select "**********" at bounding box center [622, 189] width 222 height 20
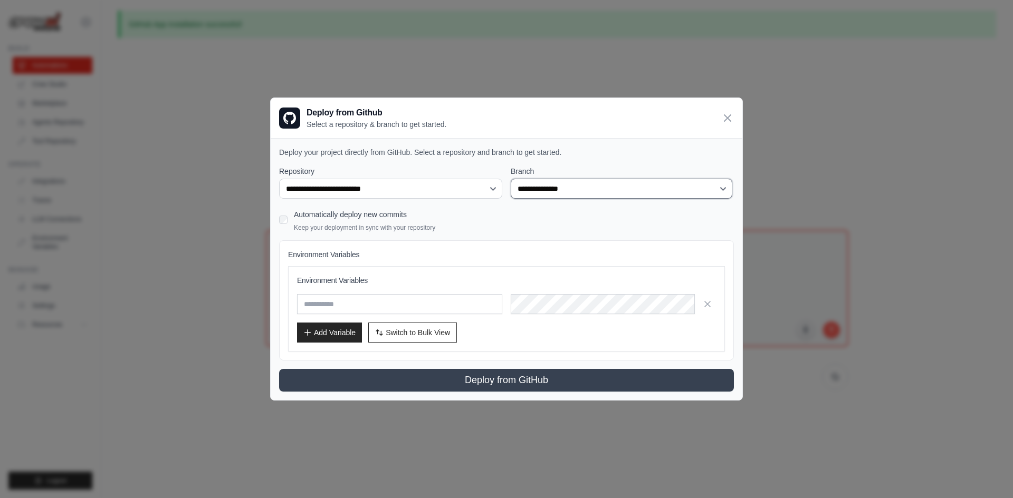
click at [649, 186] on select "**********" at bounding box center [622, 189] width 222 height 20
click at [650, 192] on select "**********" at bounding box center [622, 189] width 222 height 20
drag, startPoint x: 725, startPoint y: 118, endPoint x: 656, endPoint y: 133, distance: 70.8
click at [725, 118] on icon at bounding box center [727, 118] width 13 height 13
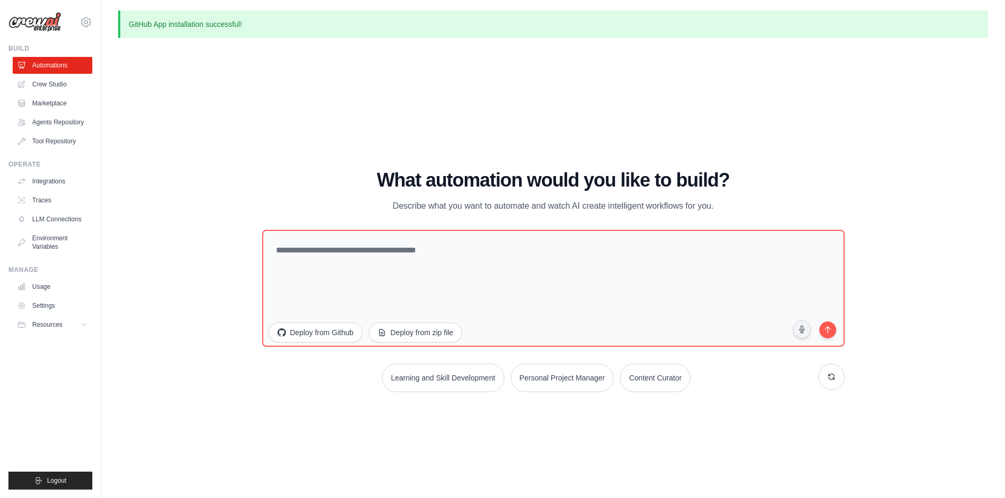
click at [330, 156] on div "WALKTHROUGH See how CrewAI works Try a prompt below to see how CrewAI works, or…" at bounding box center [553, 284] width 870 height 477
click at [61, 181] on link "Integrations" at bounding box center [54, 181] width 80 height 17
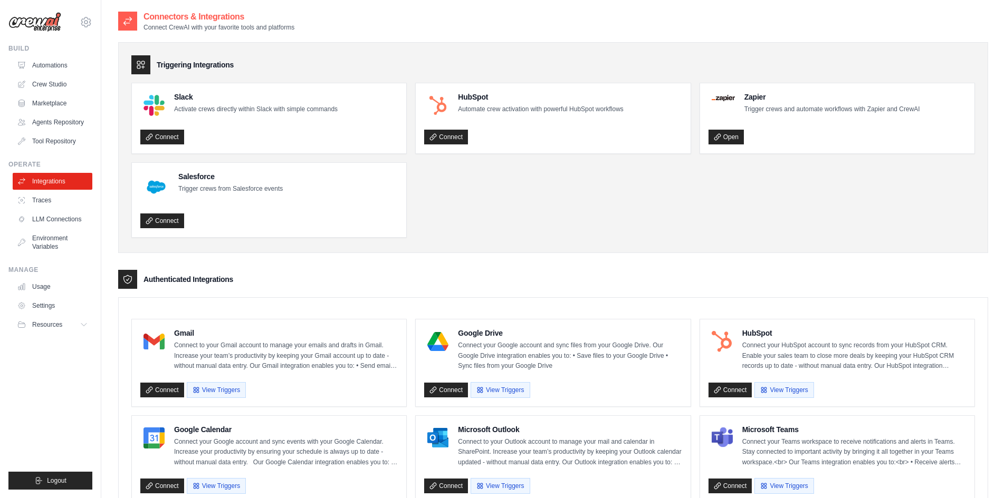
click at [587, 222] on ul "Slack Activate crews directly within Slack with simple commands Connect HubSpot…" at bounding box center [552, 160] width 843 height 155
click at [665, 200] on ul "Slack Activate crews directly within Slack with simple commands Connect HubSpot…" at bounding box center [552, 160] width 843 height 155
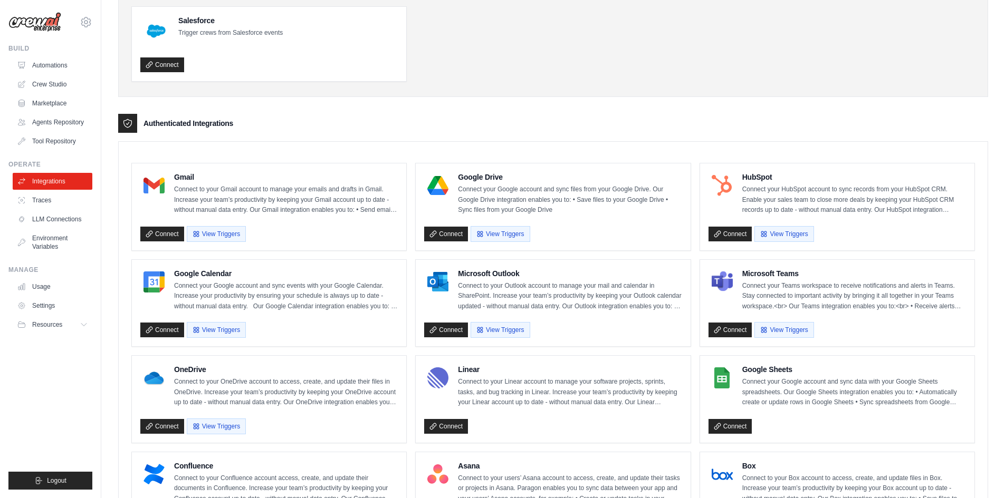
scroll to position [158, 0]
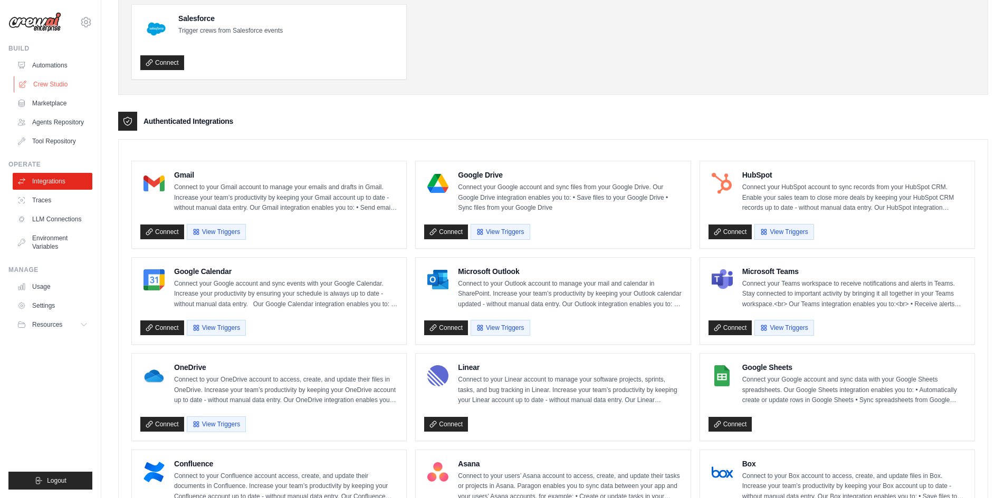
click at [56, 80] on link "Crew Studio" at bounding box center [54, 84] width 80 height 17
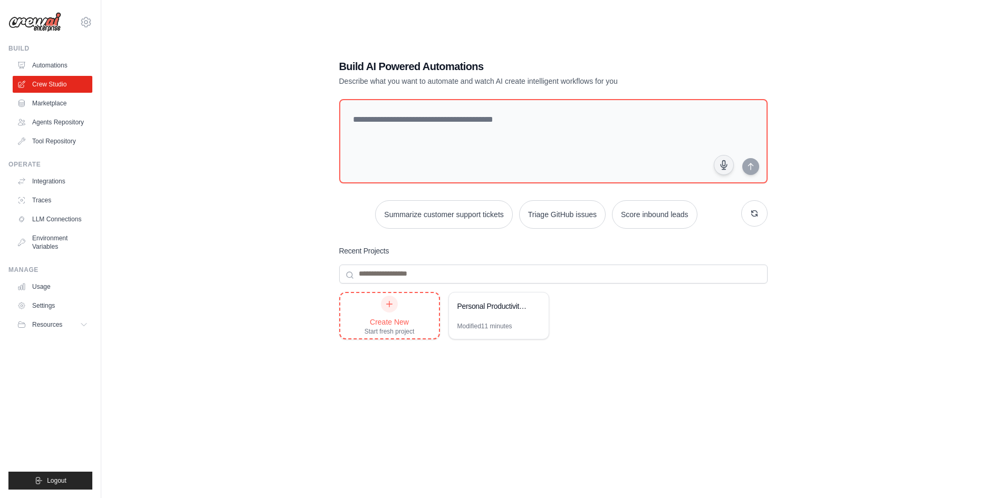
click at [389, 319] on div "Create New" at bounding box center [389, 322] width 50 height 11
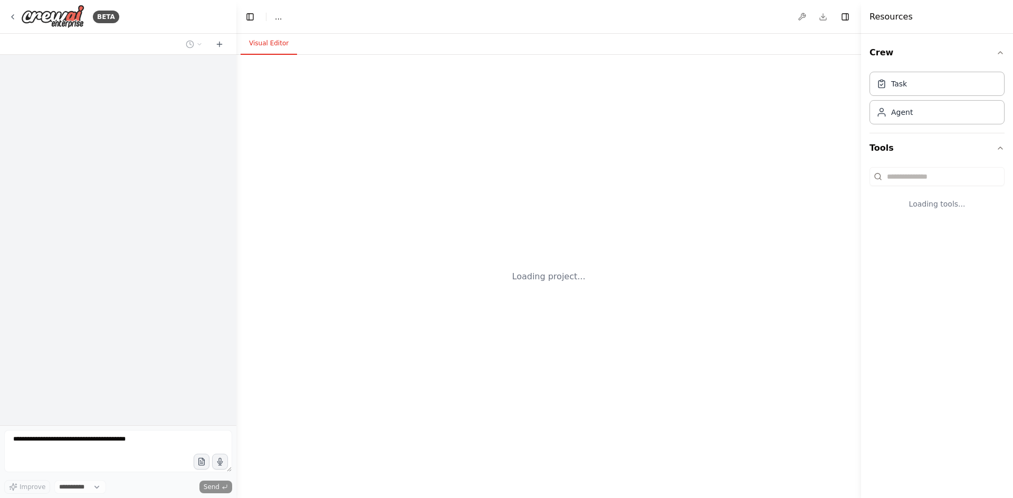
select select "****"
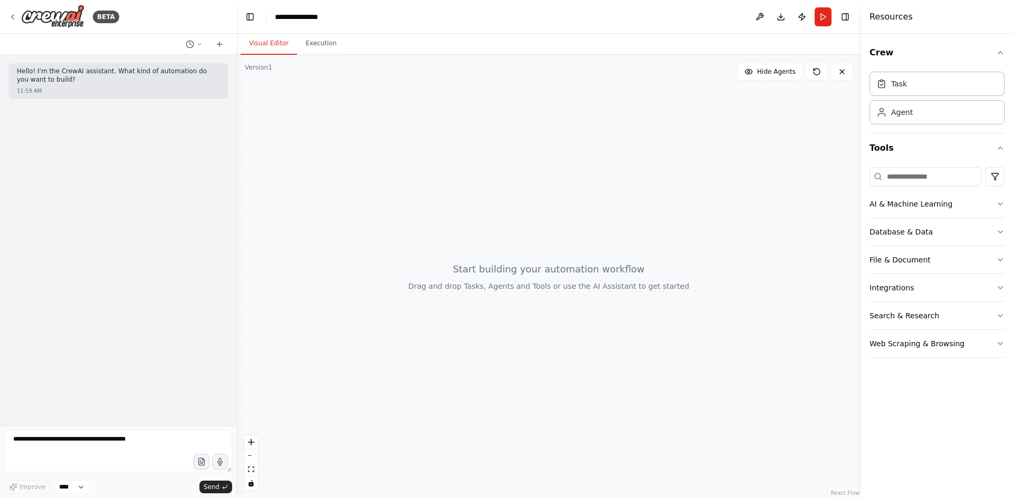
click at [62, 91] on div "11:59 AM" at bounding box center [118, 91] width 203 height 8
click at [72, 437] on textarea at bounding box center [118, 451] width 228 height 42
type textarea "**********"
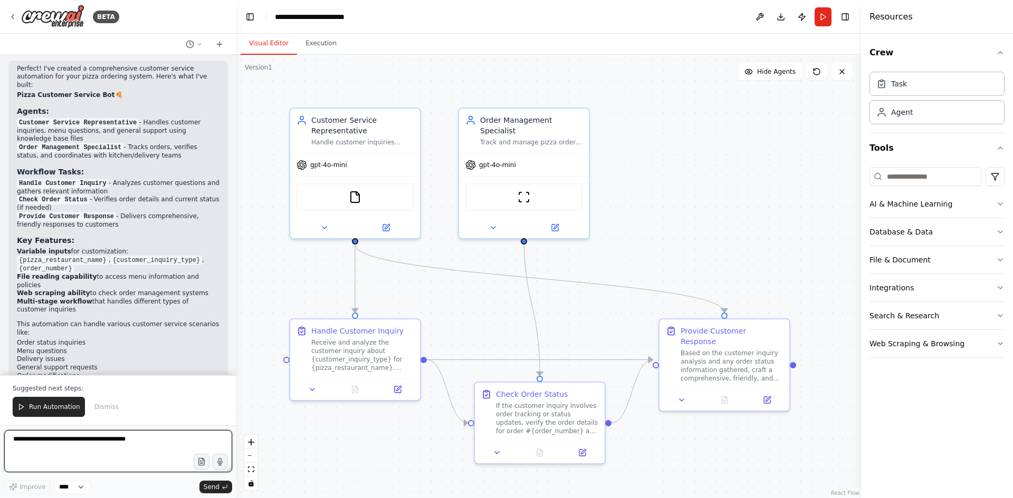
scroll to position [712, 0]
click at [46, 409] on span "Run Automation" at bounding box center [54, 407] width 51 height 8
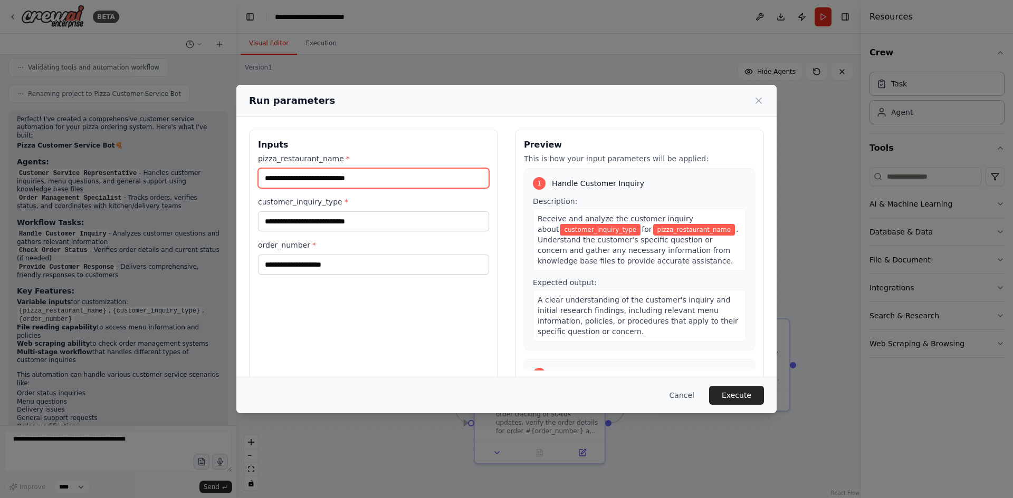
click at [384, 174] on input "pizza_restaurant_name *" at bounding box center [373, 178] width 231 height 20
type input "**********"
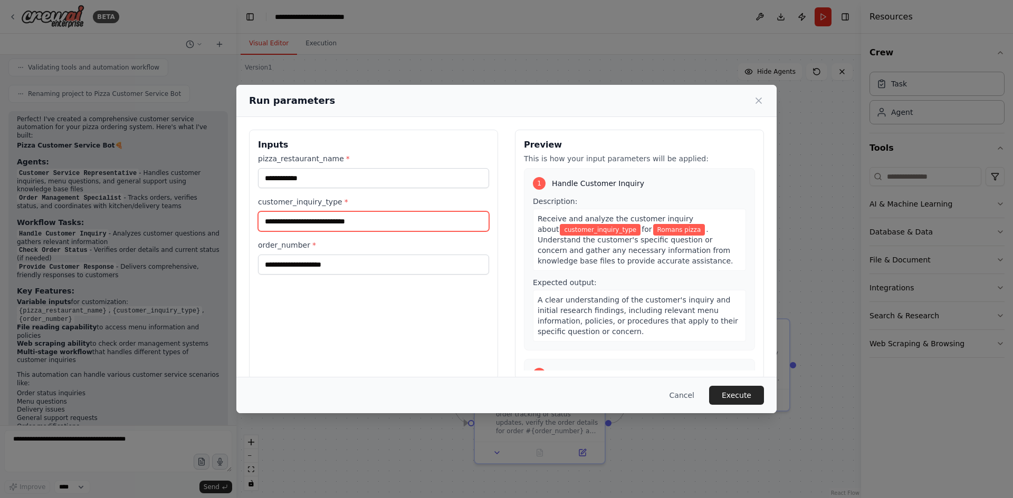
click at [401, 220] on input "customer_inquiry_type *" at bounding box center [373, 221] width 231 height 20
type input "**********"
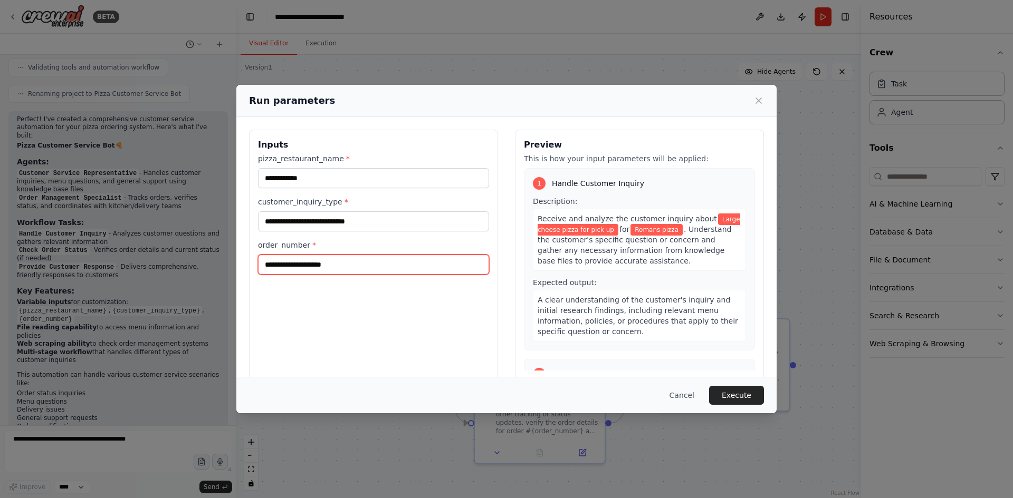
click at [381, 266] on input "order_number *" at bounding box center [373, 265] width 231 height 20
type input "*"
click at [739, 399] on button "Execute" at bounding box center [736, 395] width 55 height 19
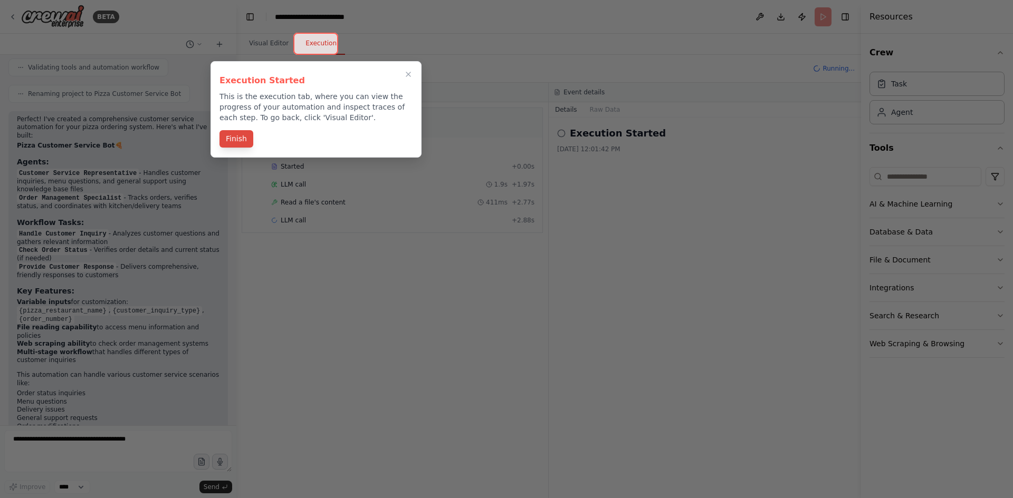
click at [238, 142] on button "Finish" at bounding box center [236, 138] width 34 height 17
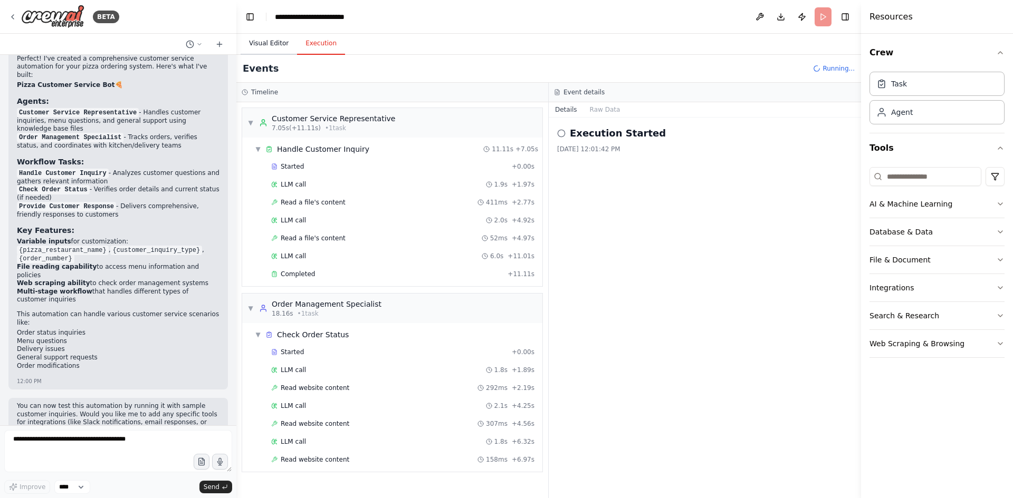
scroll to position [0, 0]
click at [267, 44] on button "Visual Editor" at bounding box center [269, 44] width 56 height 22
click at [321, 47] on button "Execution" at bounding box center [321, 44] width 48 height 22
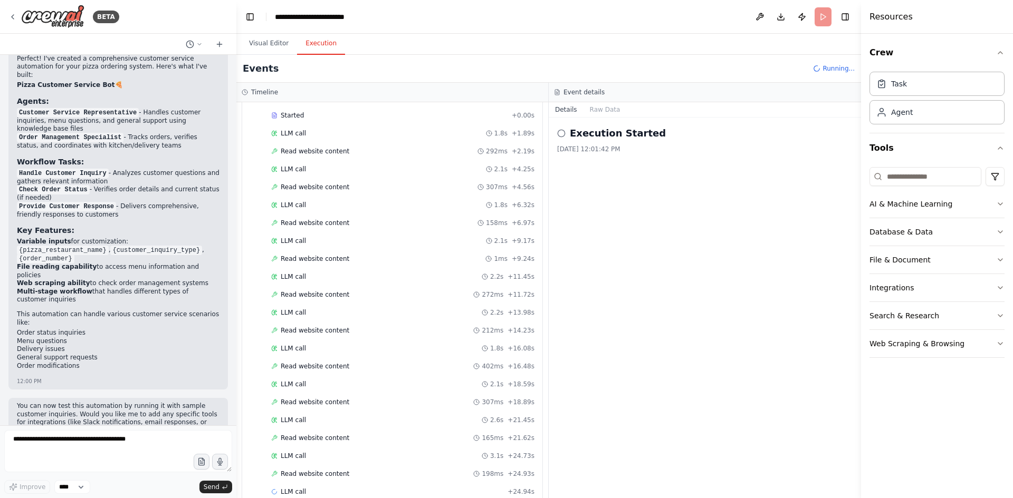
scroll to position [255, 0]
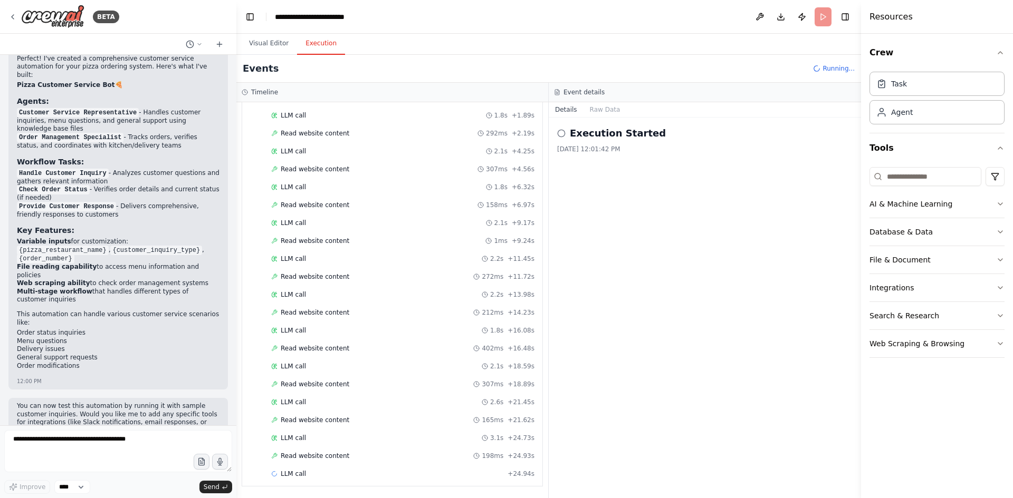
click at [562, 133] on icon at bounding box center [561, 133] width 8 height 8
click at [258, 41] on button "Visual Editor" at bounding box center [269, 44] width 56 height 22
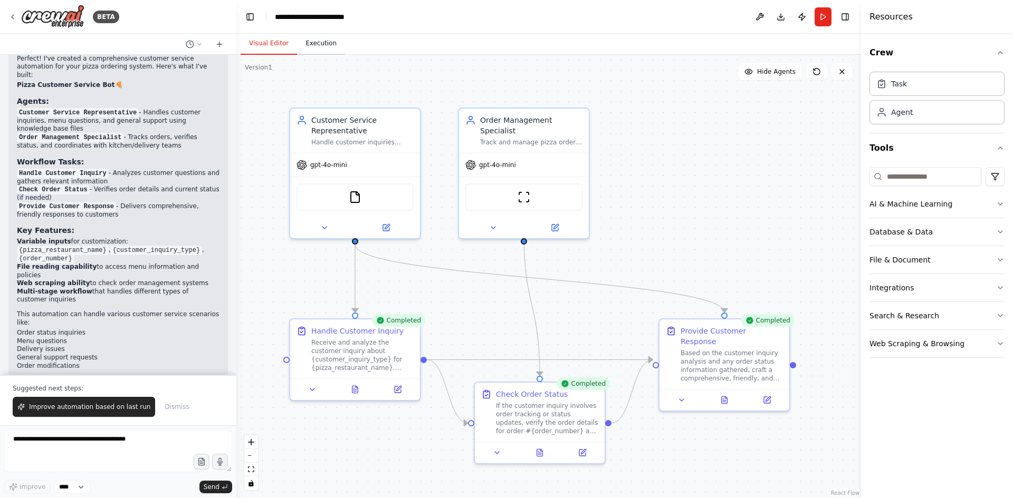
click at [322, 43] on button "Execution" at bounding box center [321, 44] width 48 height 22
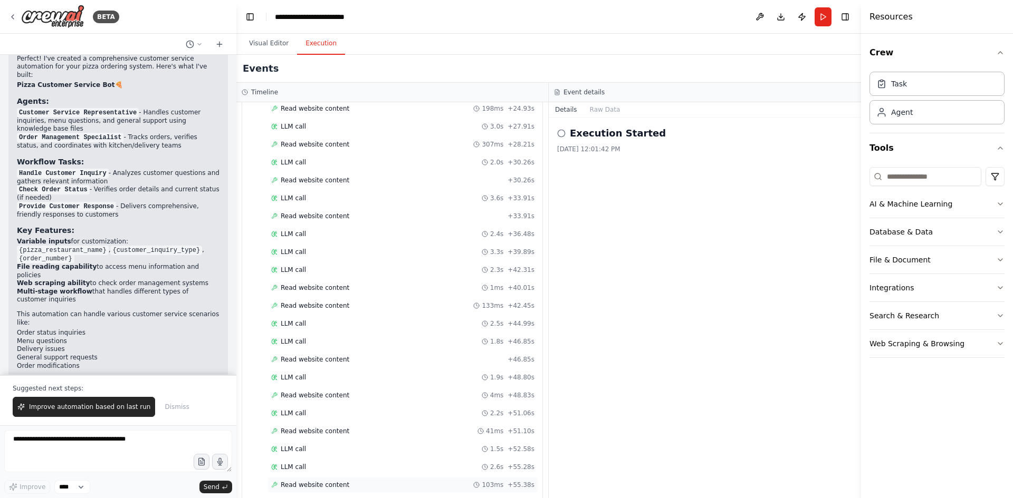
scroll to position [866, 0]
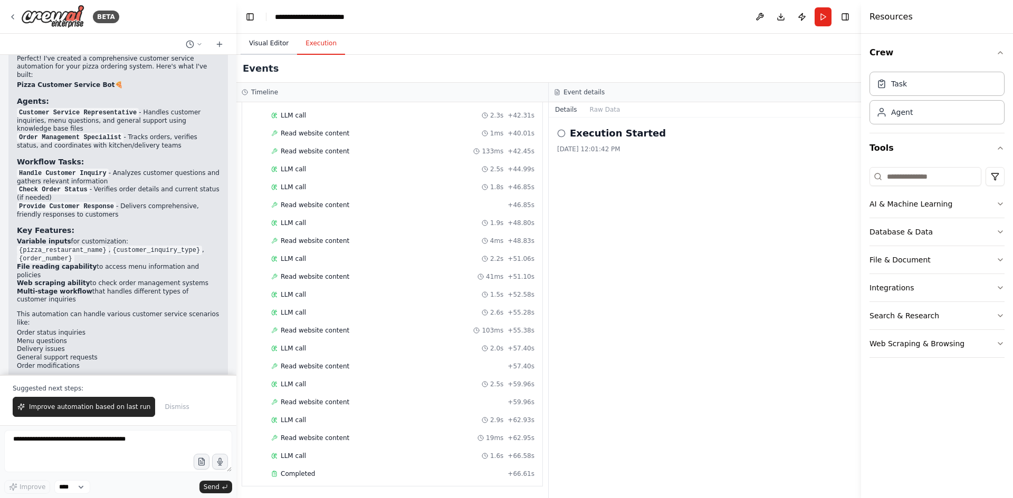
click at [261, 44] on button "Visual Editor" at bounding box center [269, 44] width 56 height 22
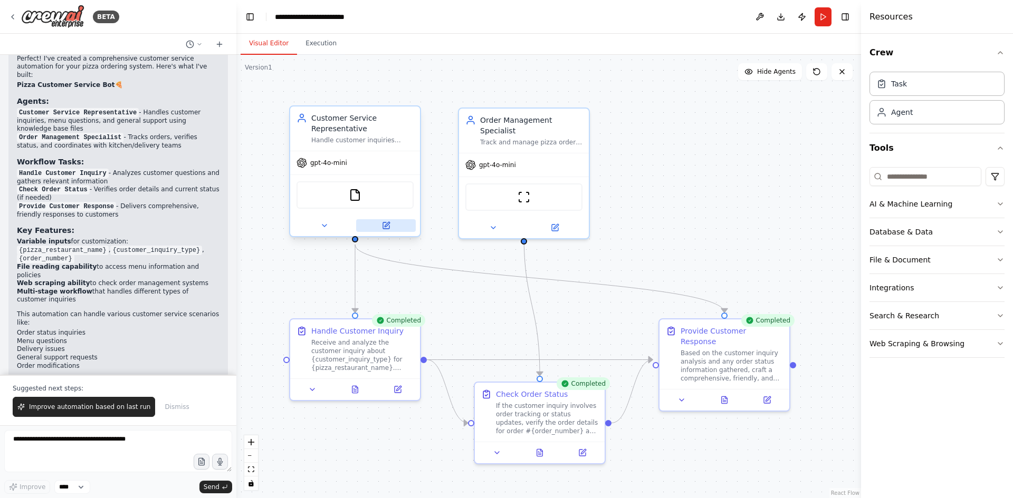
click at [386, 226] on icon at bounding box center [386, 224] width 5 height 5
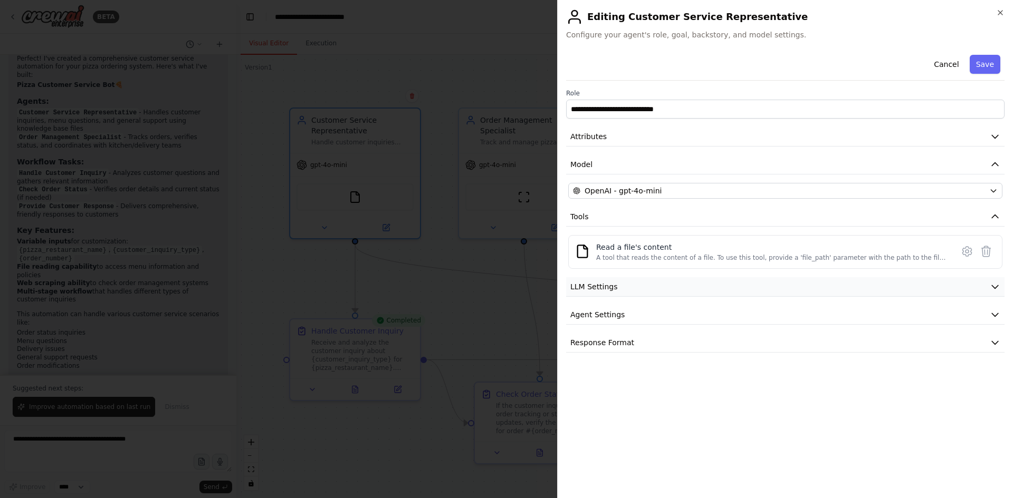
click at [650, 289] on button "LLM Settings" at bounding box center [785, 287] width 438 height 20
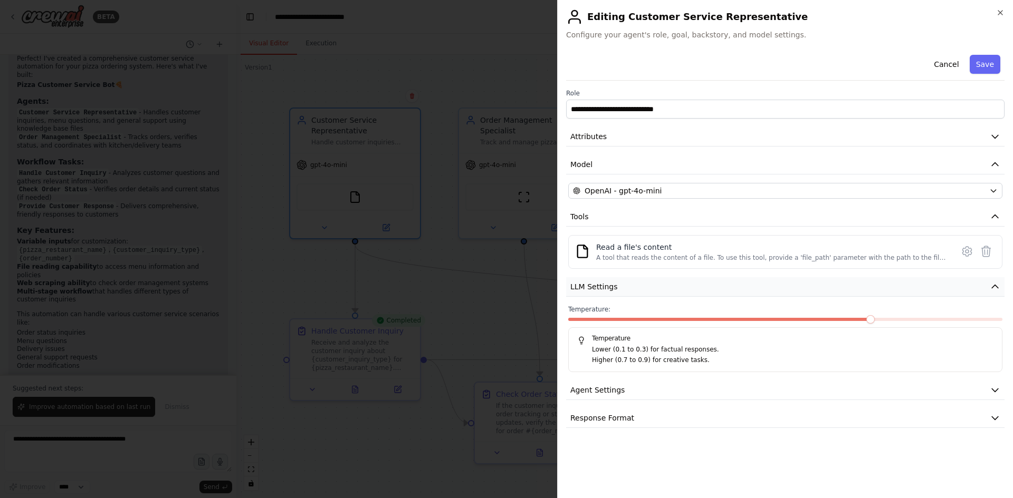
click at [650, 289] on button "LLM Settings" at bounding box center [785, 287] width 438 height 20
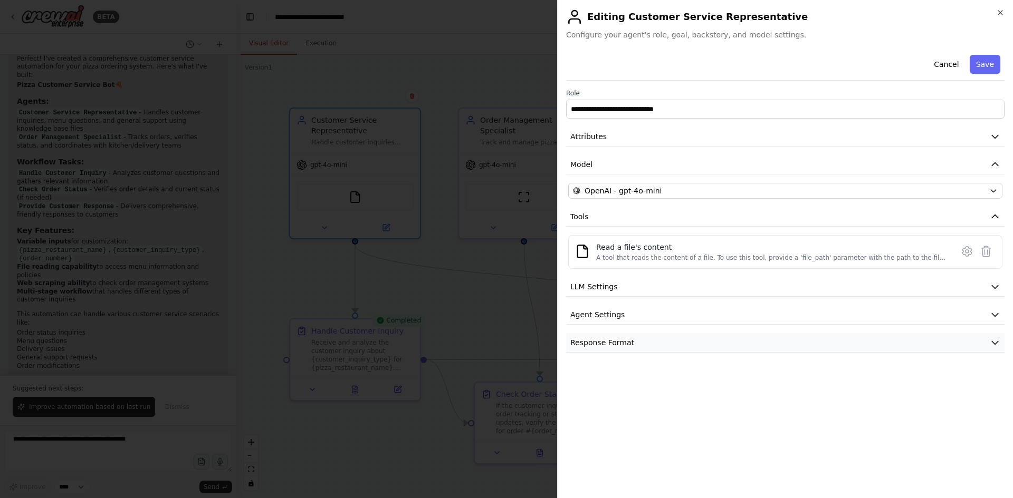
click at [645, 342] on button "Response Format" at bounding box center [785, 343] width 438 height 20
click at [656, 316] on button "Agent Settings" at bounding box center [785, 315] width 438 height 20
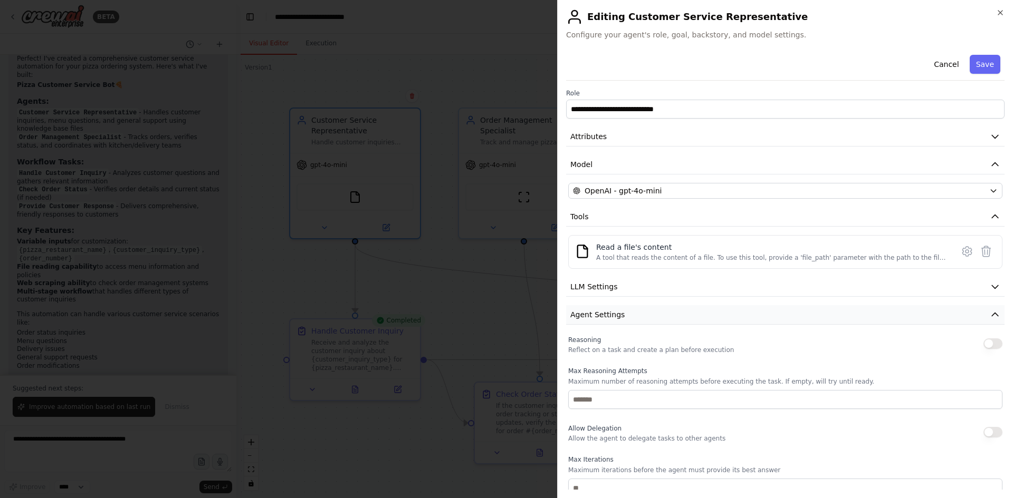
click at [656, 316] on button "Agent Settings" at bounding box center [785, 315] width 438 height 20
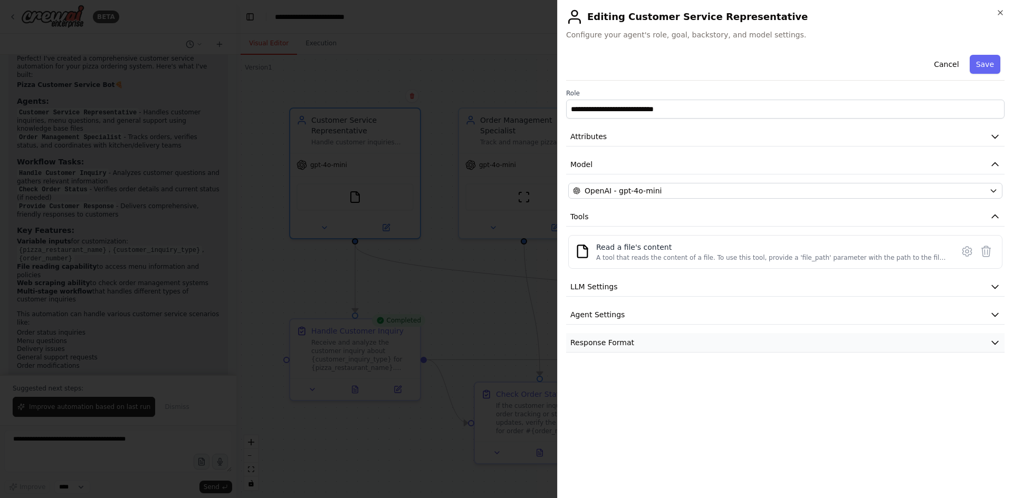
click at [663, 346] on button "Response Format" at bounding box center [785, 343] width 438 height 20
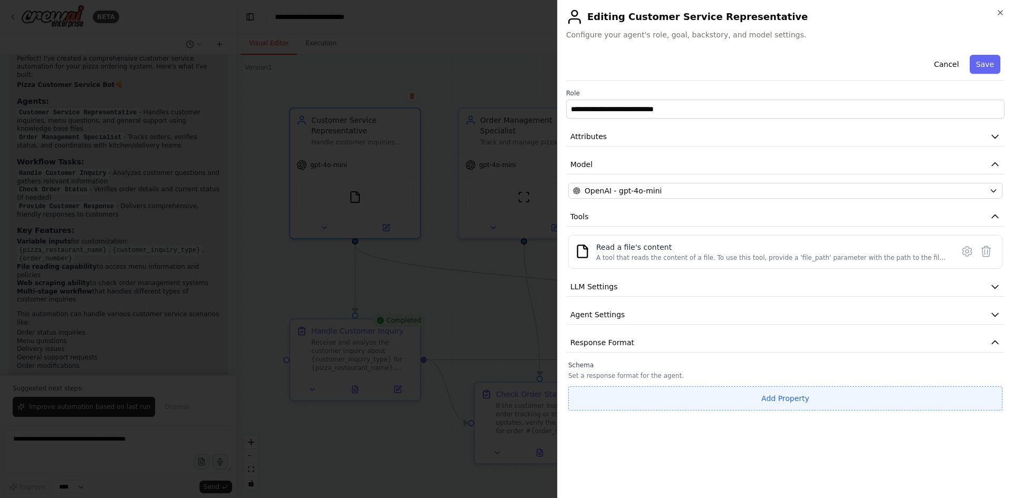
click at [767, 400] on button "Add Property" at bounding box center [785, 399] width 434 height 24
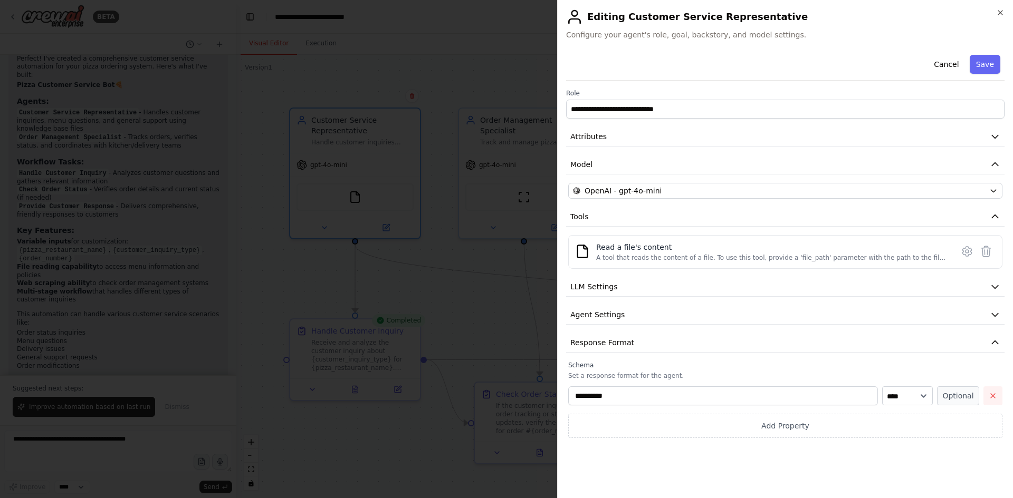
click at [997, 399] on button "button" at bounding box center [992, 396] width 19 height 19
click at [443, 287] on div at bounding box center [506, 249] width 1013 height 498
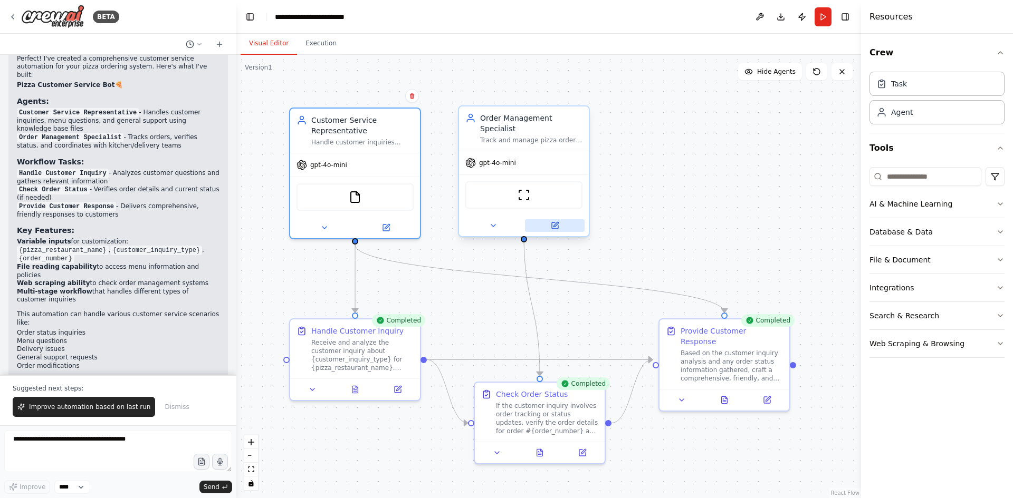
click at [557, 223] on icon at bounding box center [555, 226] width 6 height 6
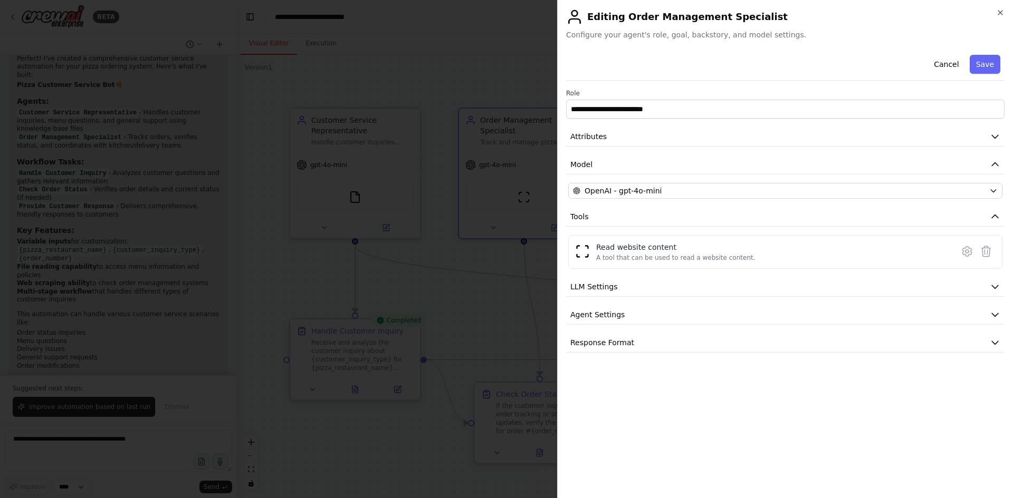
click at [466, 263] on div at bounding box center [506, 249] width 1013 height 498
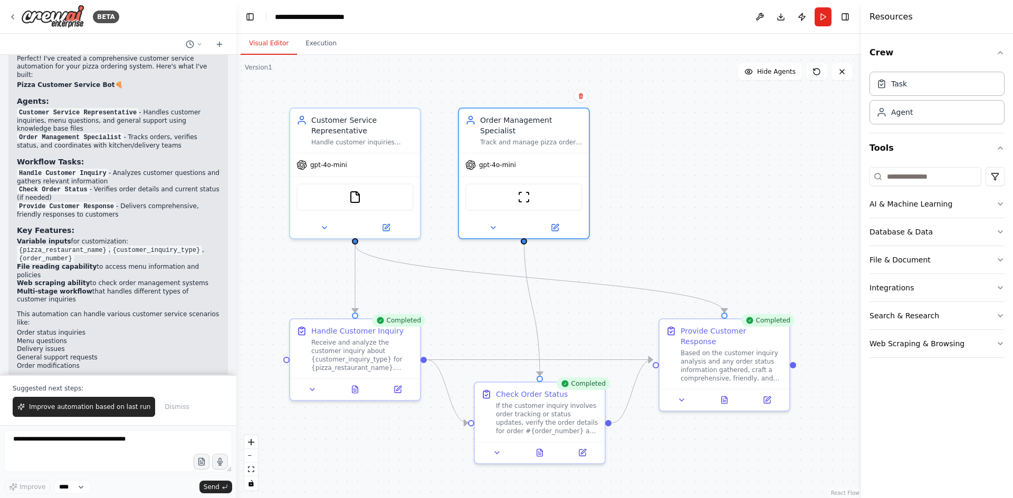
scroll to position [773, 0]
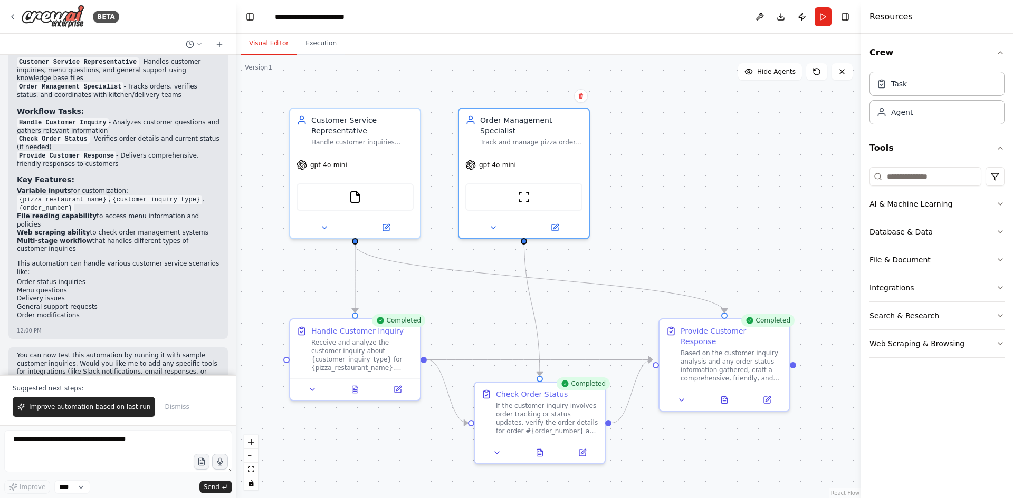
click at [113, 352] on p "You can now test this automation by running it with sample customer inquiries. …" at bounding box center [118, 368] width 203 height 33
click at [307, 41] on button "Execution" at bounding box center [321, 44] width 48 height 22
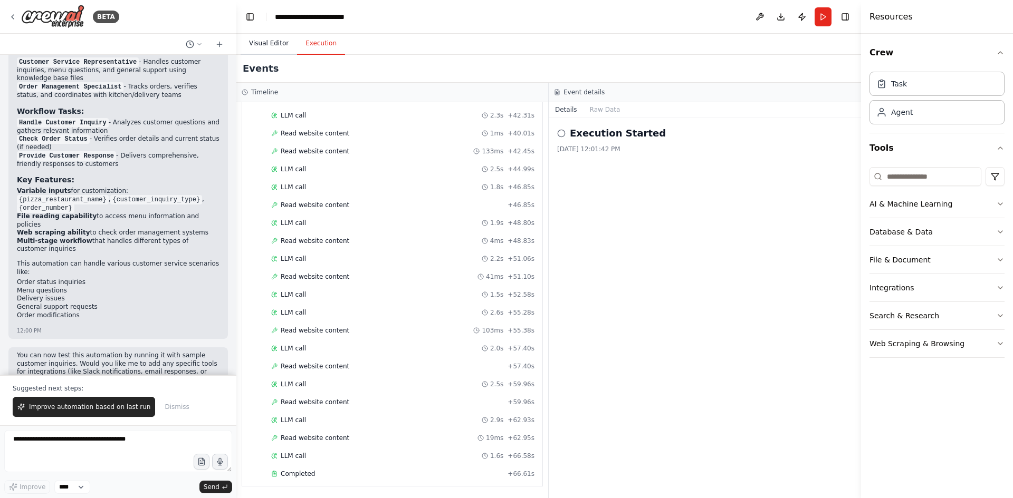
click at [268, 42] on button "Visual Editor" at bounding box center [269, 44] width 56 height 22
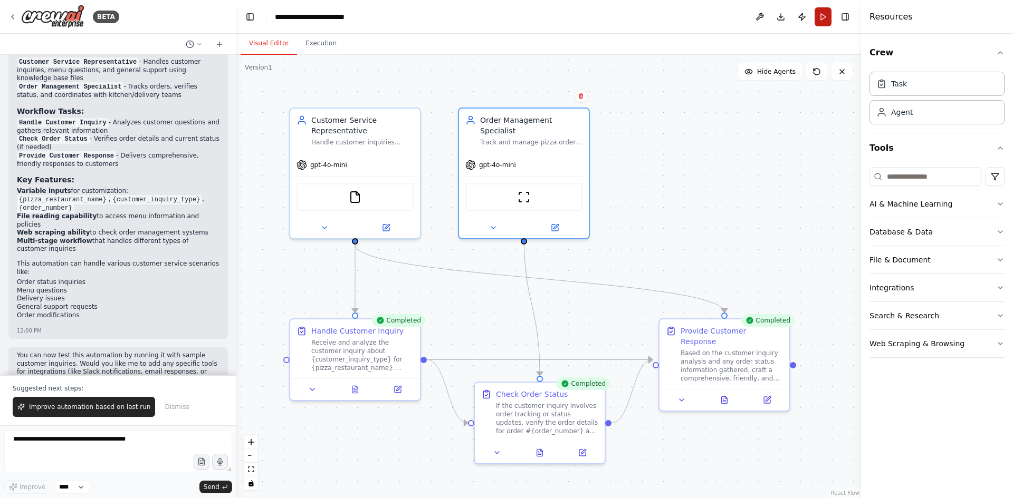
click at [822, 16] on button "Run" at bounding box center [822, 16] width 17 height 19
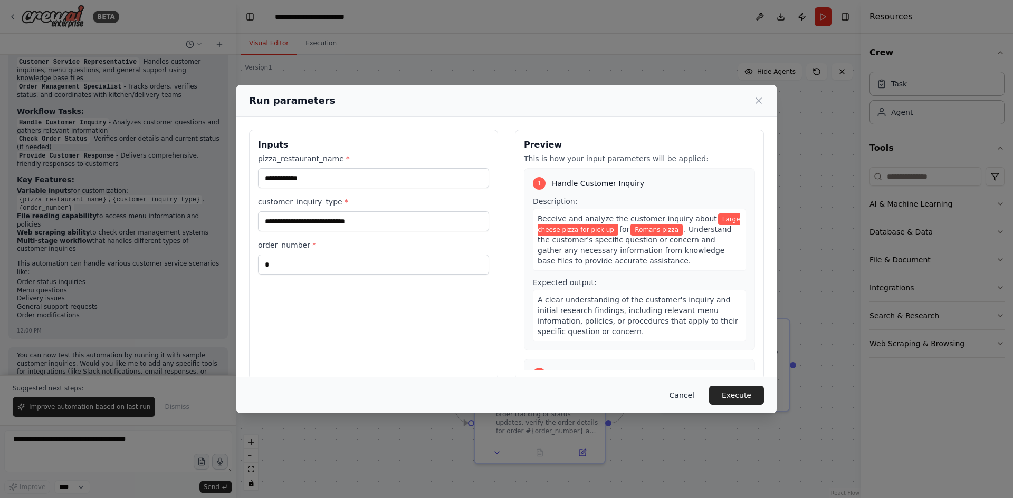
click at [687, 393] on button "Cancel" at bounding box center [682, 395] width 42 height 19
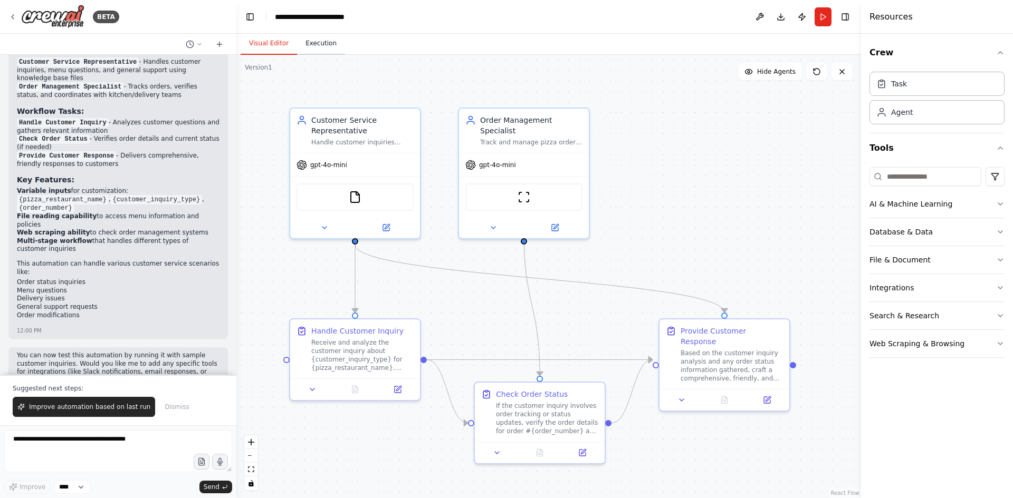
click at [323, 43] on button "Execution" at bounding box center [321, 44] width 48 height 22
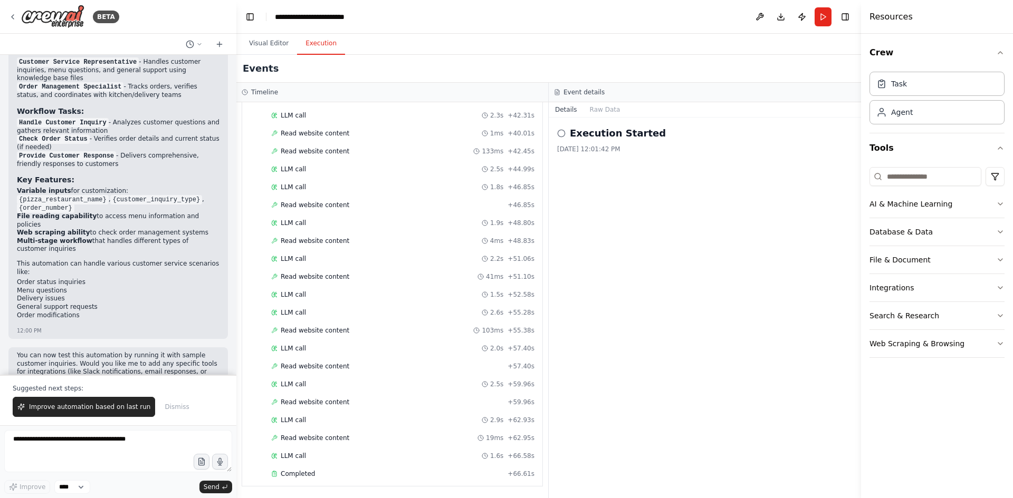
click at [560, 134] on icon at bounding box center [561, 133] width 8 height 8
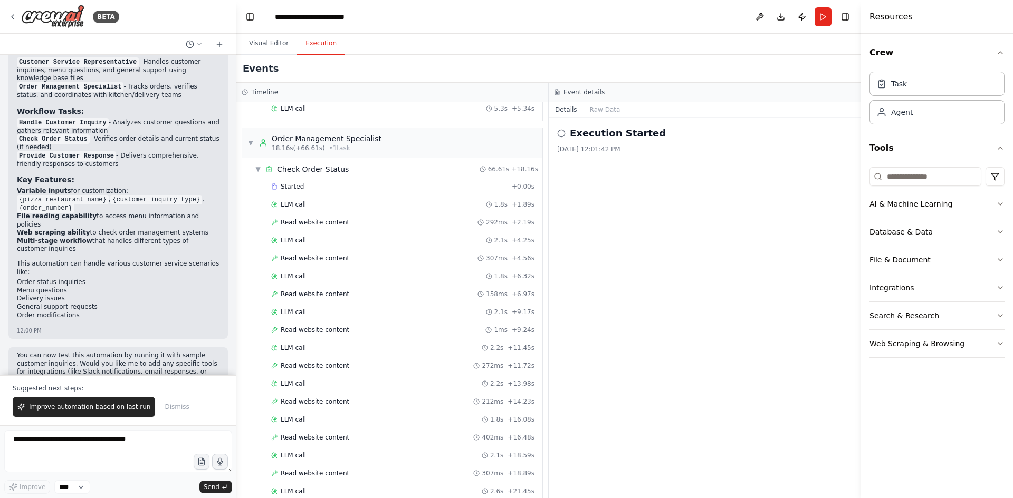
scroll to position [316, 0]
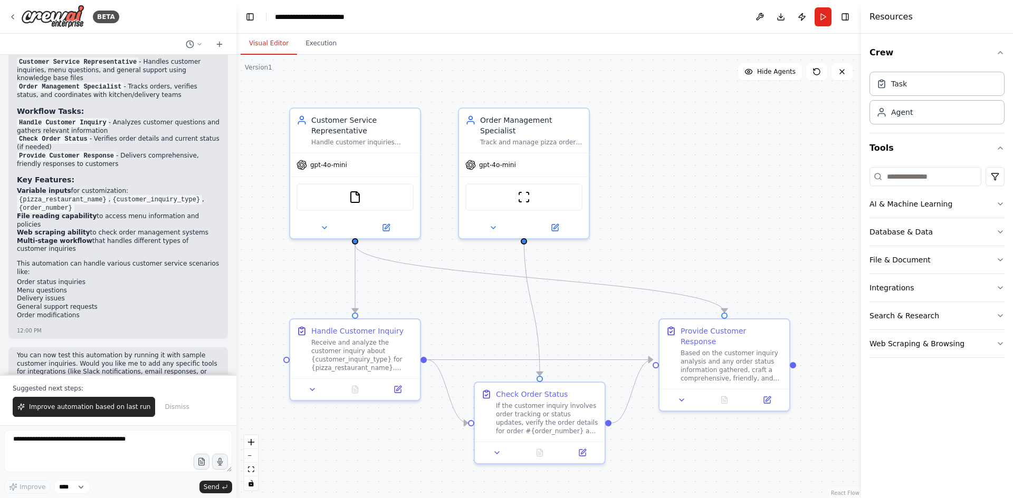
click at [267, 42] on button "Visual Editor" at bounding box center [269, 44] width 56 height 22
click at [999, 346] on icon "button" at bounding box center [1000, 344] width 8 height 8
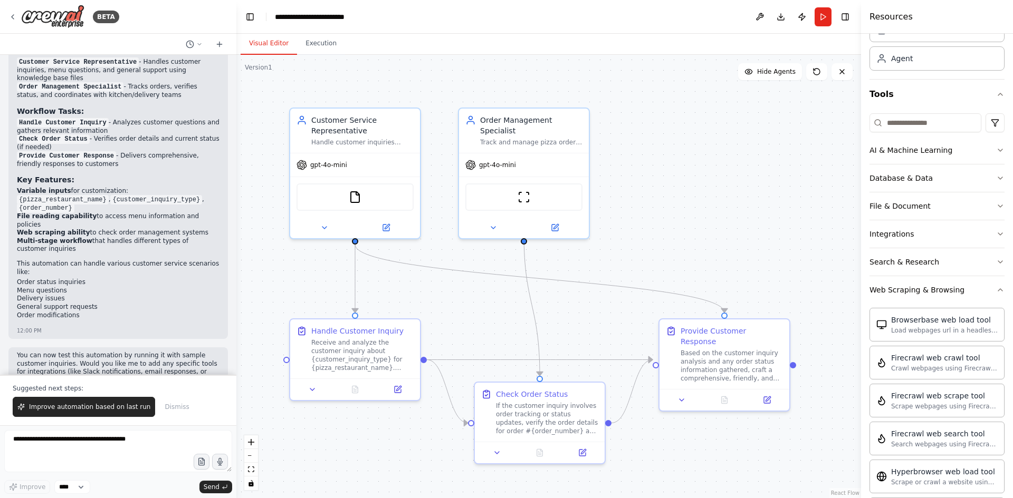
scroll to position [53, 0]
click at [996, 289] on icon "button" at bounding box center [1000, 291] width 8 height 8
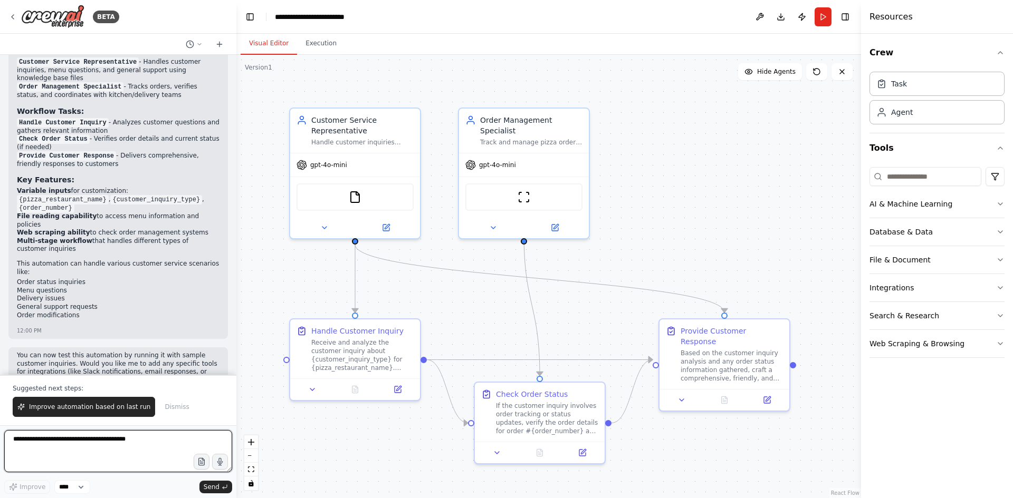
click at [60, 440] on textarea at bounding box center [118, 451] width 228 height 42
click at [826, 15] on button "Run" at bounding box center [822, 16] width 17 height 19
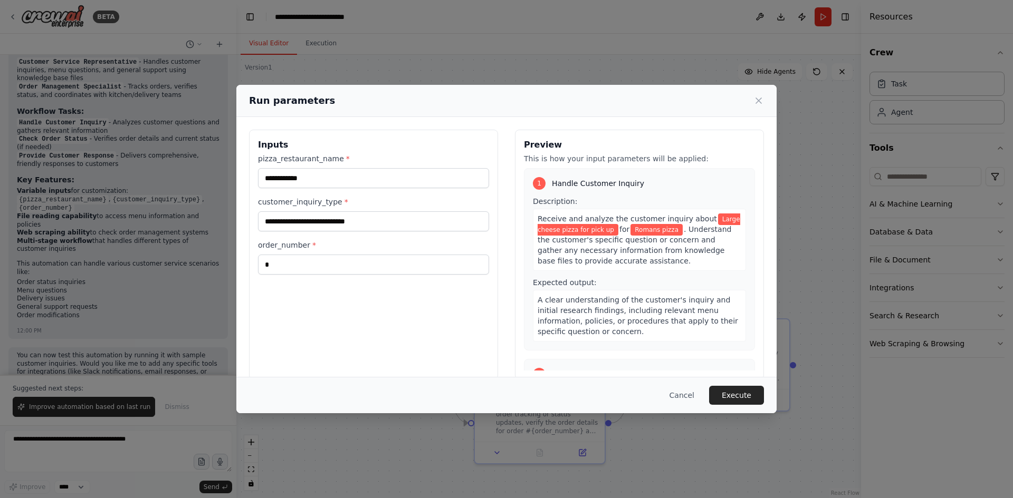
click at [741, 395] on button "Execute" at bounding box center [736, 395] width 55 height 19
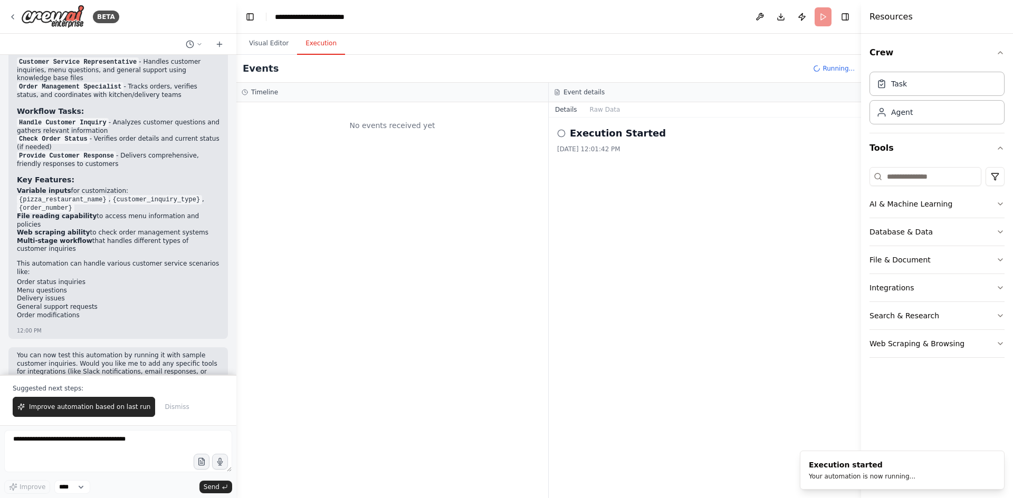
click at [719, 327] on div "Execution Started [DATE] 12:01:42 PM" at bounding box center [705, 308] width 312 height 381
click at [273, 44] on button "Visual Editor" at bounding box center [269, 44] width 56 height 22
click at [324, 44] on button "Execution" at bounding box center [321, 44] width 48 height 22
click at [421, 205] on div at bounding box center [392, 300] width 312 height 396
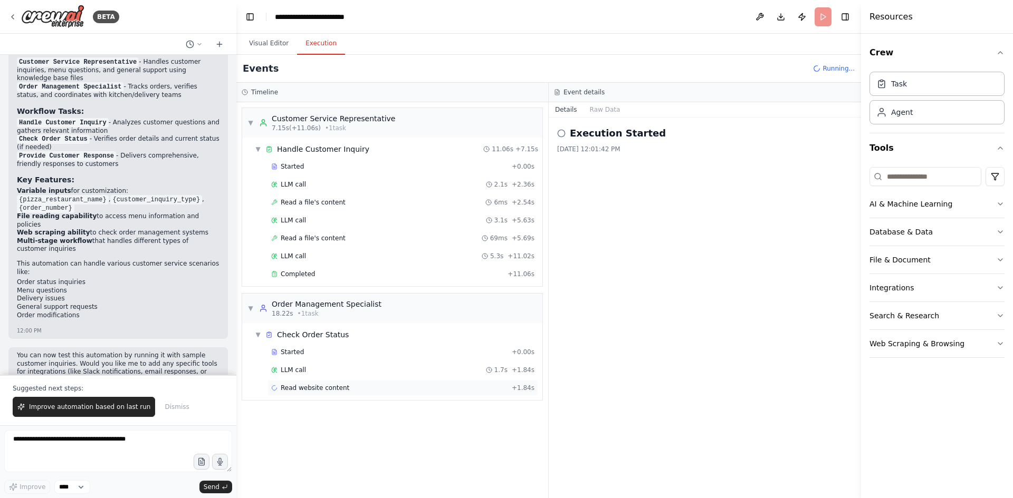
click at [306, 391] on span "Read website content" at bounding box center [315, 388] width 69 height 8
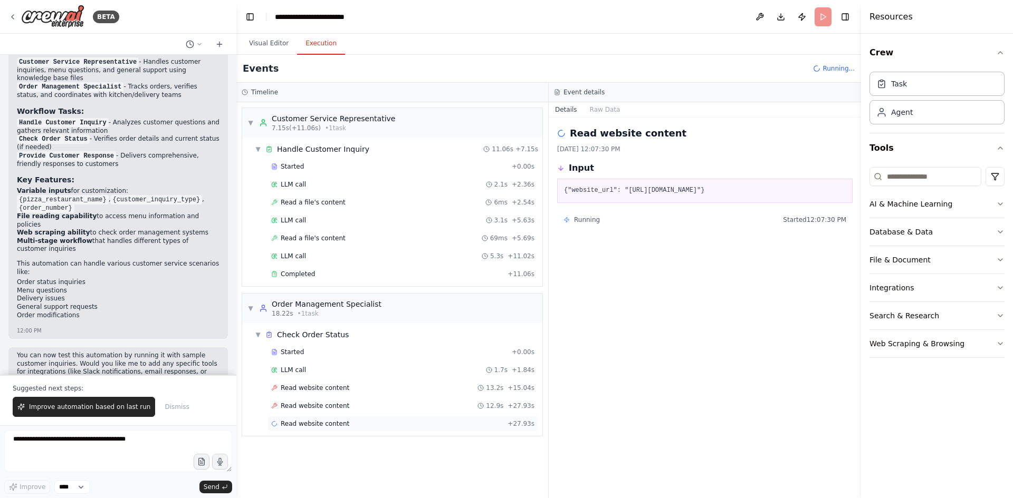
click at [303, 423] on span "Read website content" at bounding box center [315, 424] width 69 height 8
click at [304, 403] on span "Read website content" at bounding box center [315, 406] width 69 height 8
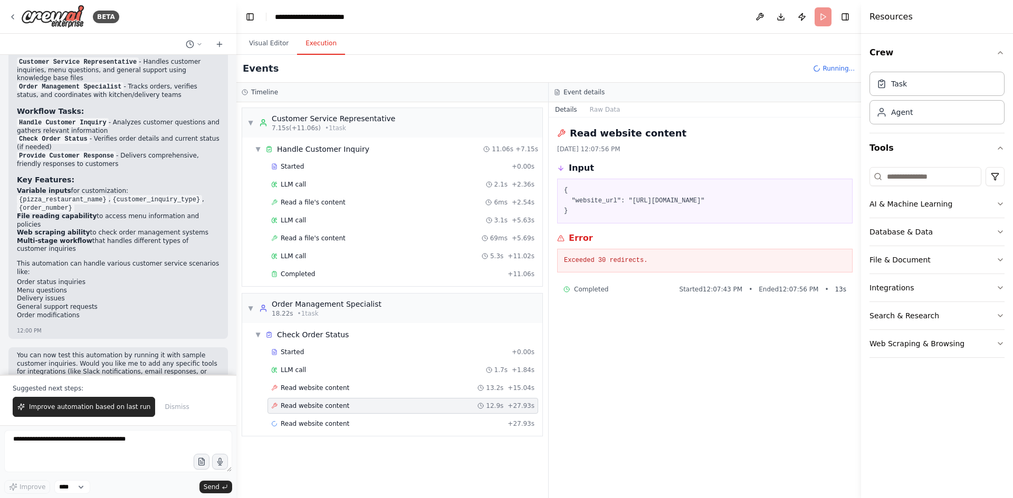
click at [601, 293] on span "Completed" at bounding box center [591, 289] width 34 height 8
click at [307, 388] on span "Read website content" at bounding box center [315, 388] width 69 height 8
click at [662, 207] on pre "{ "website_url": "[URL][DOMAIN_NAME]" }" at bounding box center [705, 201] width 282 height 31
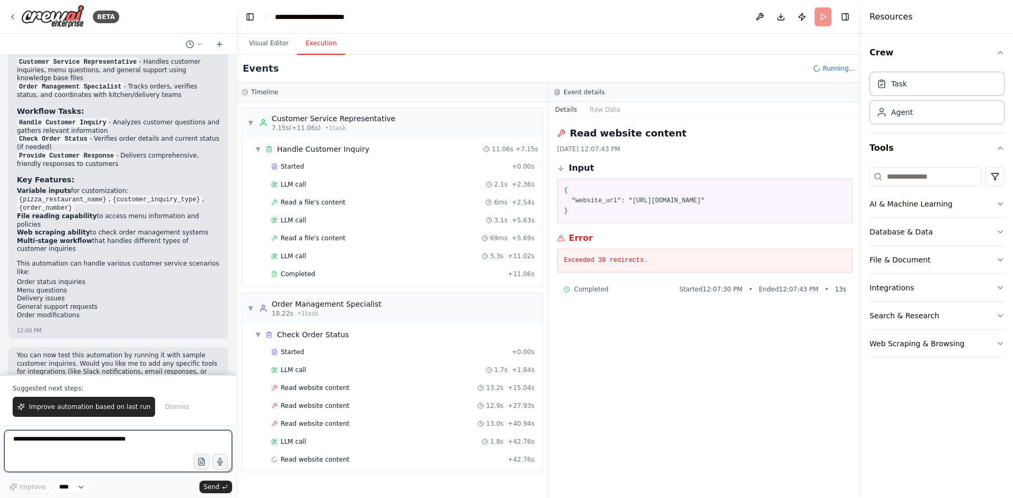
click at [81, 449] on textarea at bounding box center [118, 451] width 228 height 42
type textarea "**********"
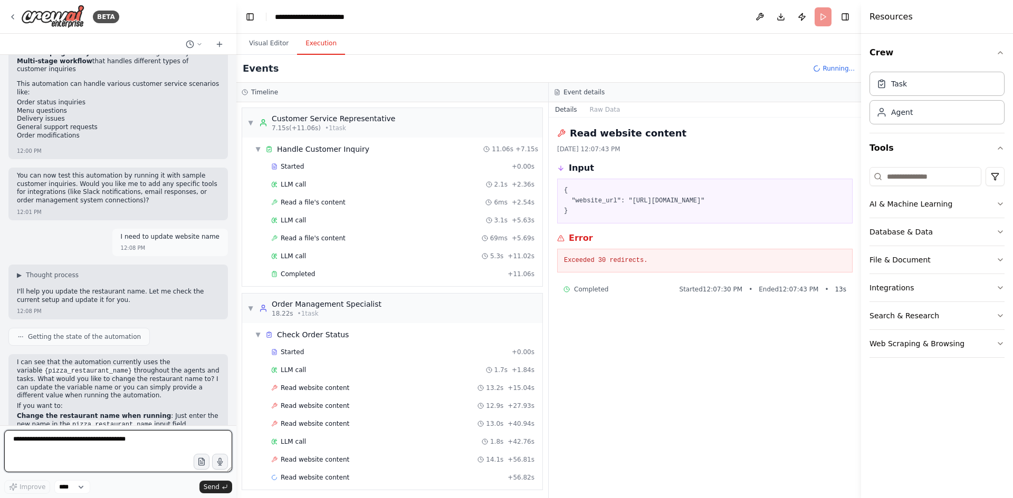
scroll to position [971, 0]
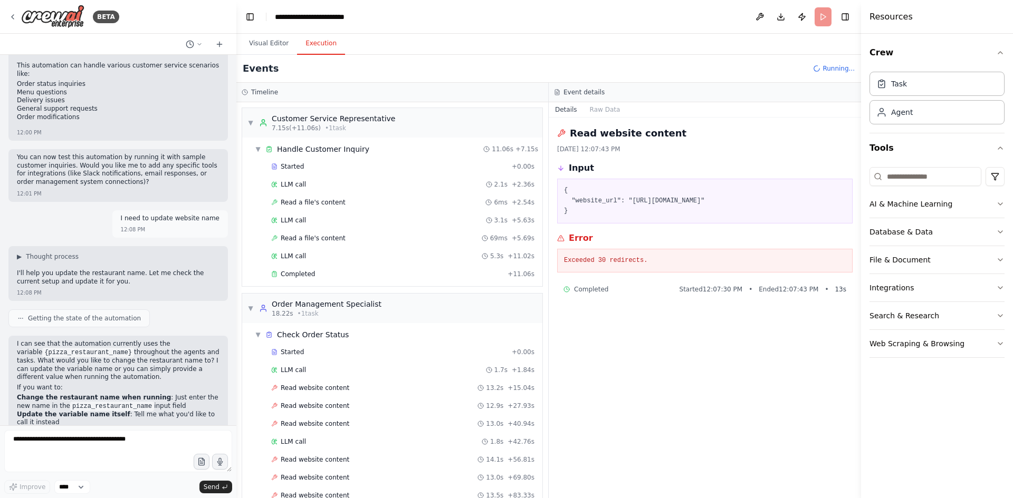
drag, startPoint x: 722, startPoint y: 202, endPoint x: 627, endPoint y: 202, distance: 94.9
click at [627, 202] on pre "{ "website_url": "[URL][DOMAIN_NAME]" }" at bounding box center [705, 201] width 282 height 31
copy pre "[URL][DOMAIN_NAME]"
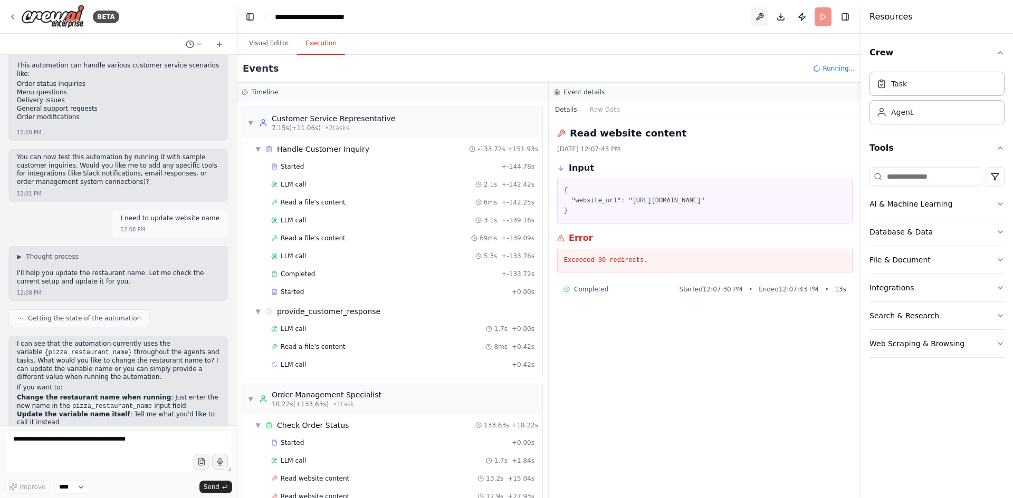
click at [758, 17] on button at bounding box center [759, 16] width 17 height 19
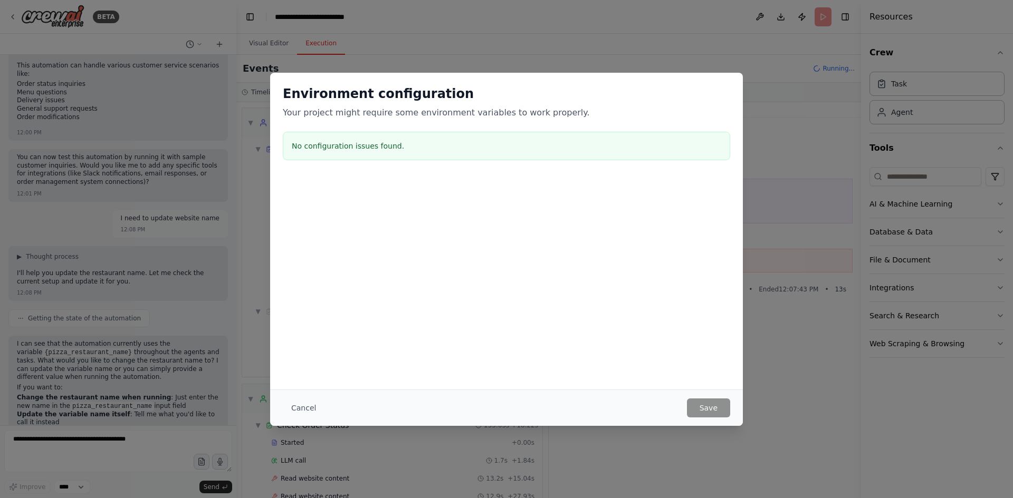
click at [804, 31] on div "Environment configuration Your project might require some environment variables…" at bounding box center [506, 249] width 1013 height 498
click at [815, 119] on div "Environment configuration Your project might require some environment variables…" at bounding box center [506, 249] width 1013 height 498
click at [298, 410] on button "Cancel" at bounding box center [304, 408] width 42 height 19
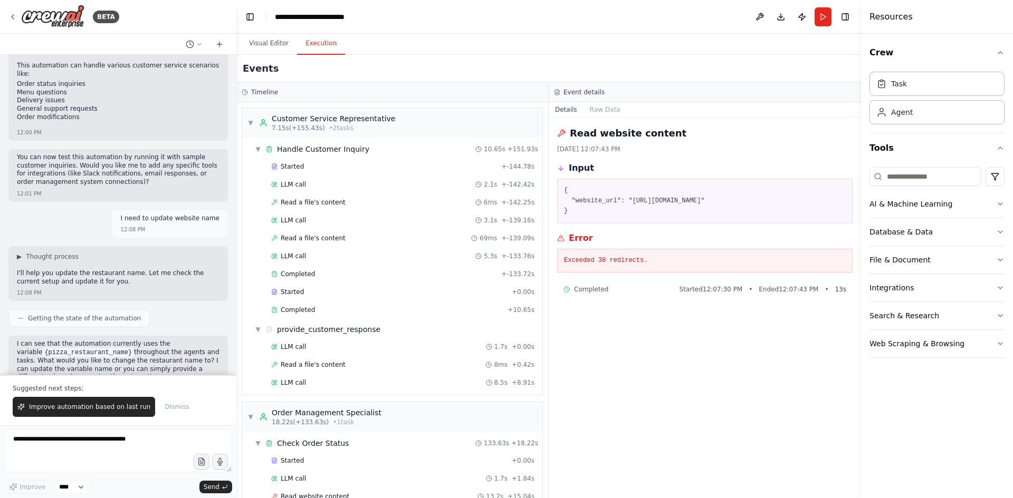
scroll to position [238, 0]
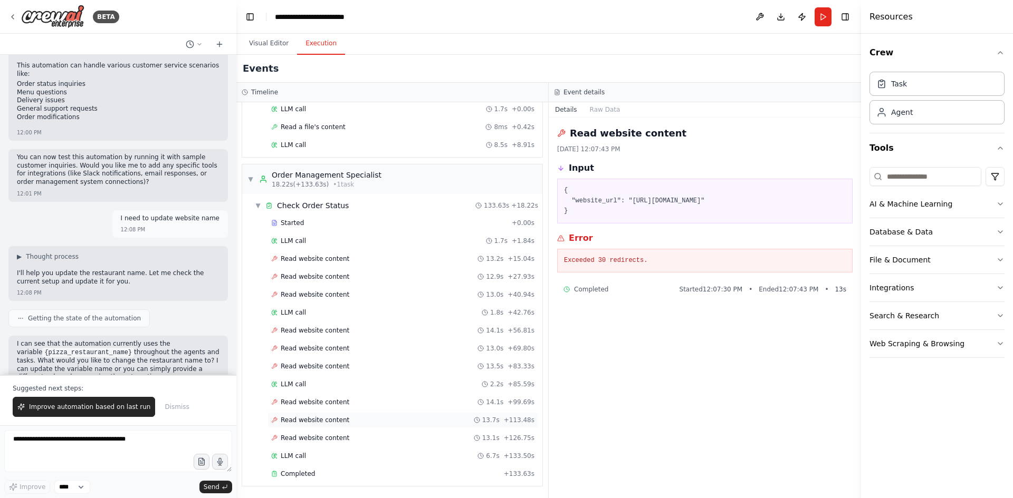
click at [314, 423] on span "Read website content" at bounding box center [315, 420] width 69 height 8
click at [315, 437] on span "Read website content" at bounding box center [315, 438] width 69 height 8
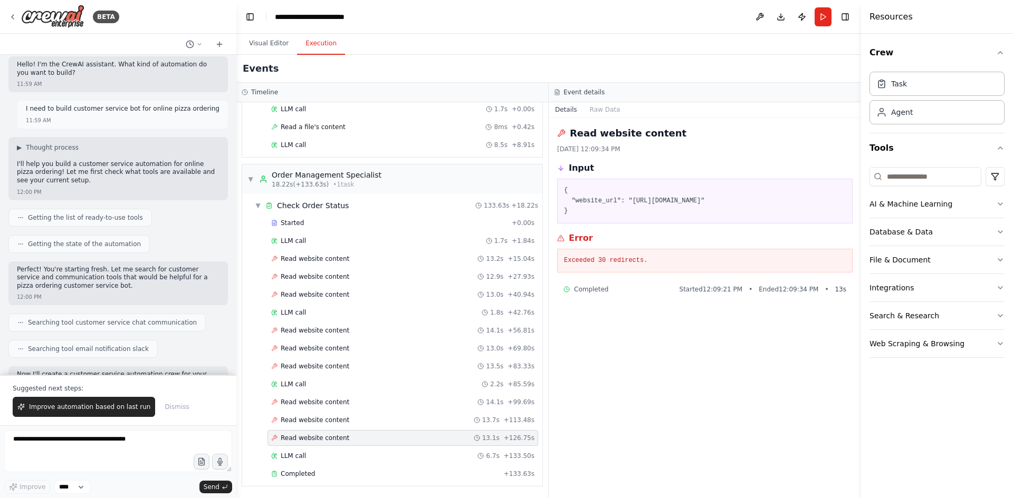
scroll to position [0, 0]
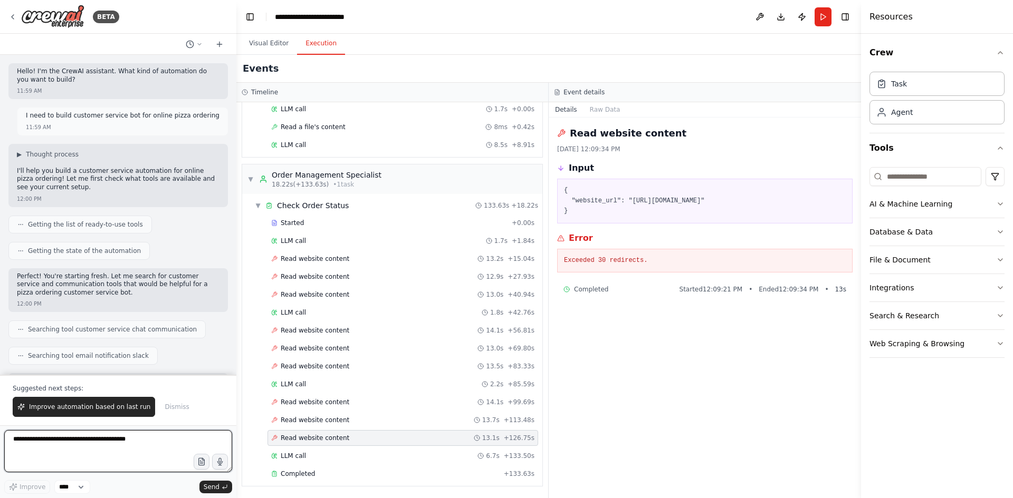
click at [78, 436] on textarea at bounding box center [118, 451] width 228 height 42
type textarea "**********"
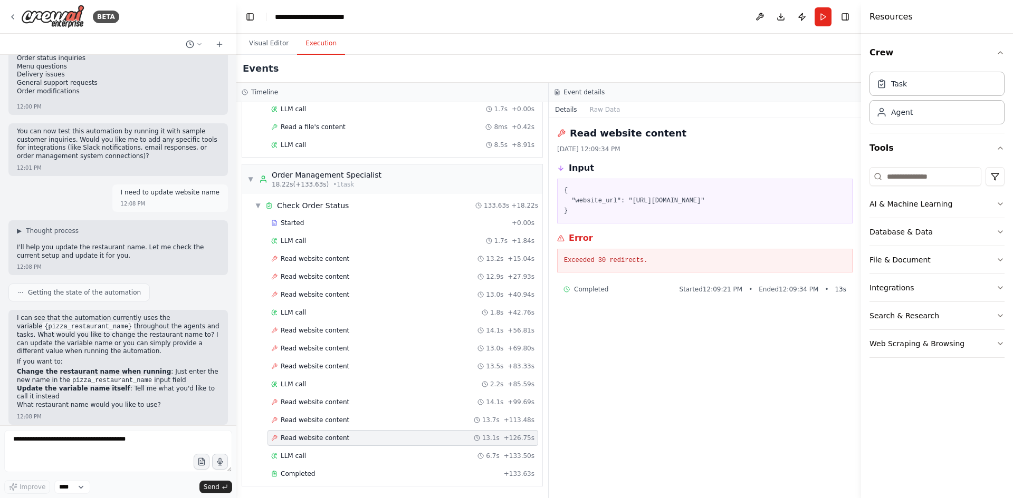
scroll to position [1035, 0]
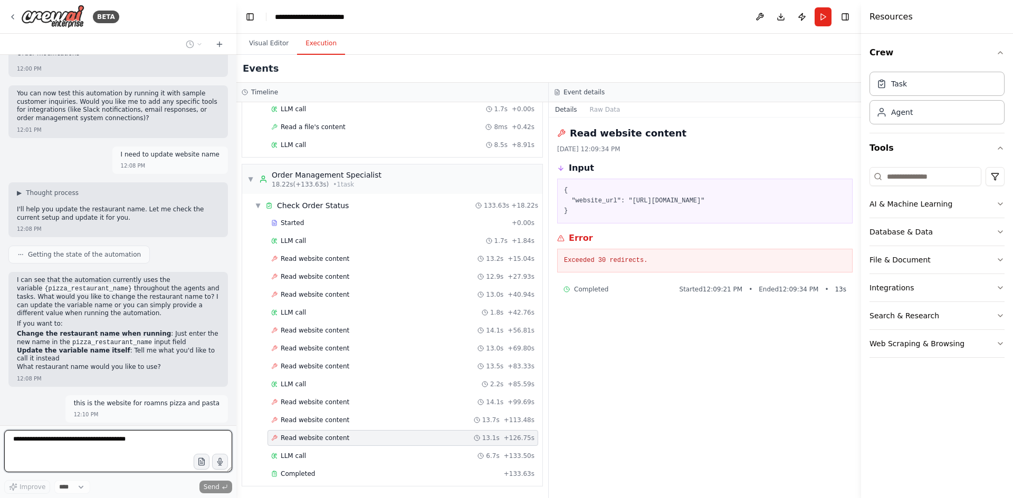
drag, startPoint x: 80, startPoint y: 439, endPoint x: 41, endPoint y: 449, distance: 39.7
click at [41, 449] on textarea at bounding box center [118, 451] width 228 height 42
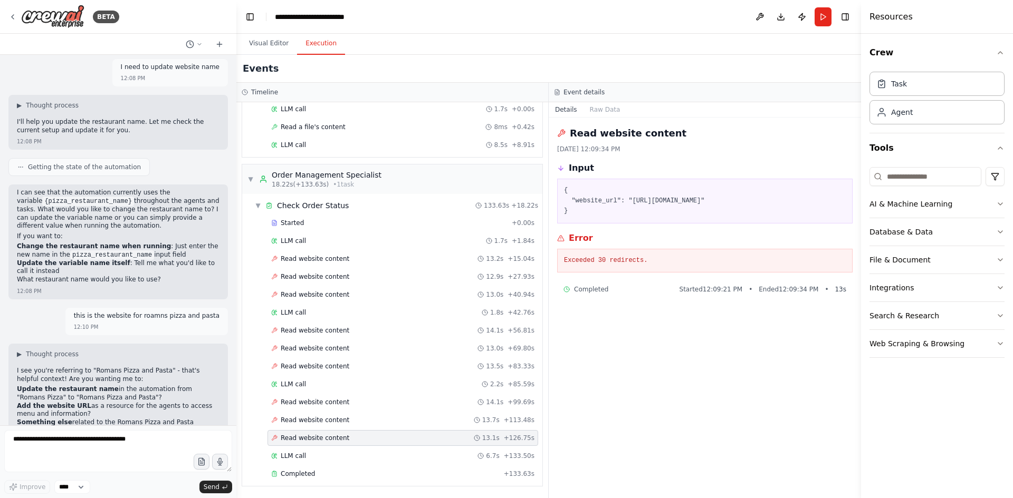
drag, startPoint x: 39, startPoint y: 447, endPoint x: 16, endPoint y: 292, distance: 156.8
click at [16, 308] on div "this is the website for roamns pizza and pasta 12:10 PM" at bounding box center [117, 322] width 219 height 28
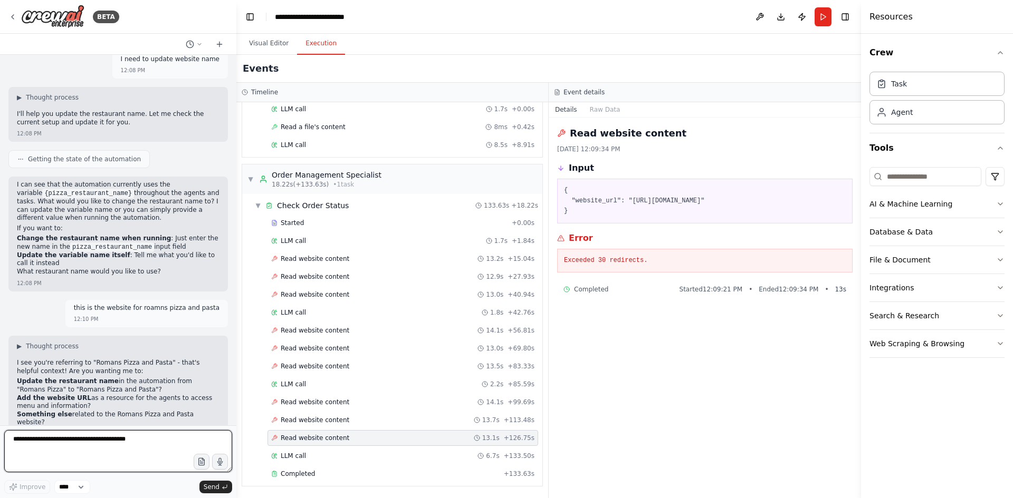
paste textarea "**********"
type textarea "**********"
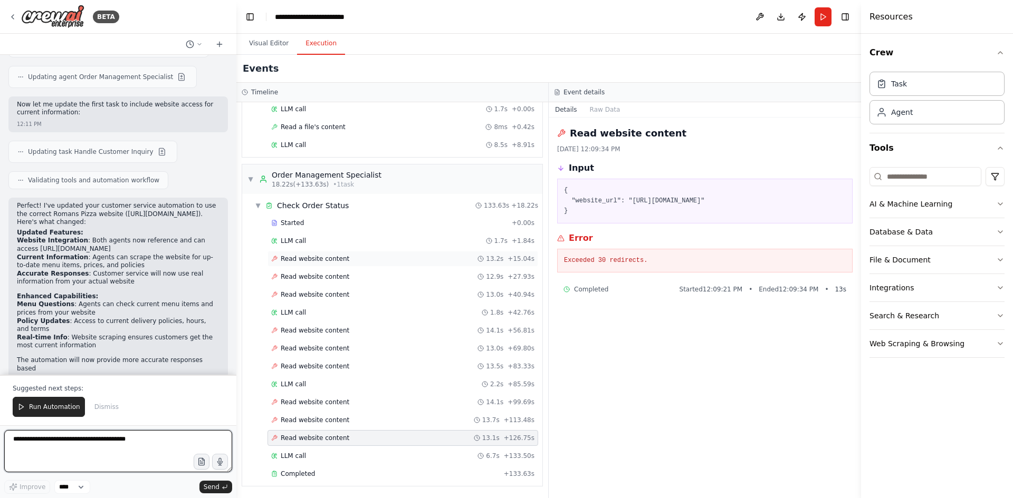
scroll to position [1705, 0]
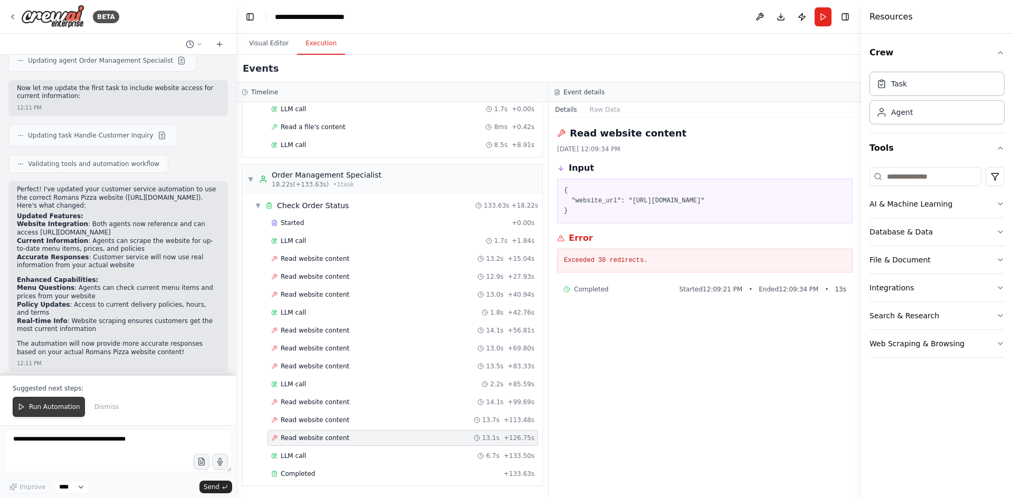
click at [35, 411] on span "Run Automation" at bounding box center [54, 407] width 51 height 8
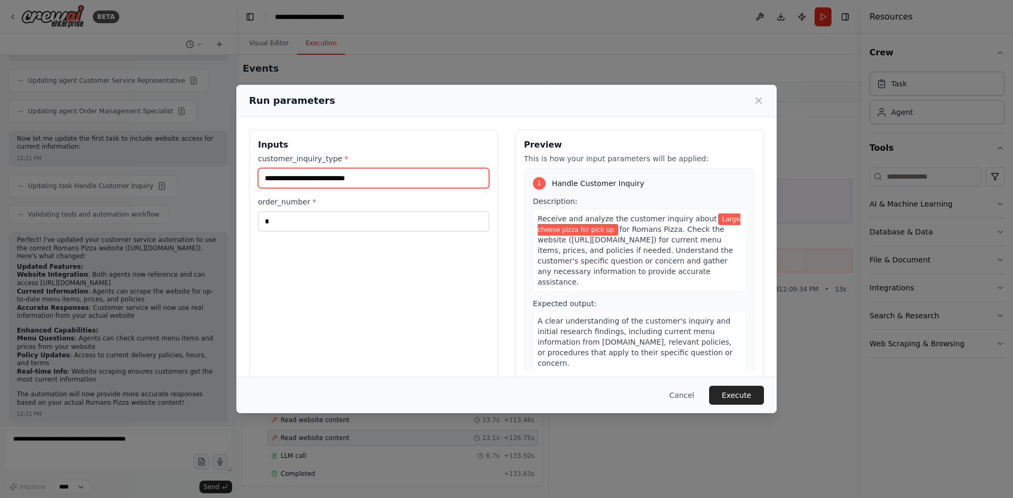
click at [387, 177] on input "**********" at bounding box center [373, 178] width 231 height 20
type input "**********"
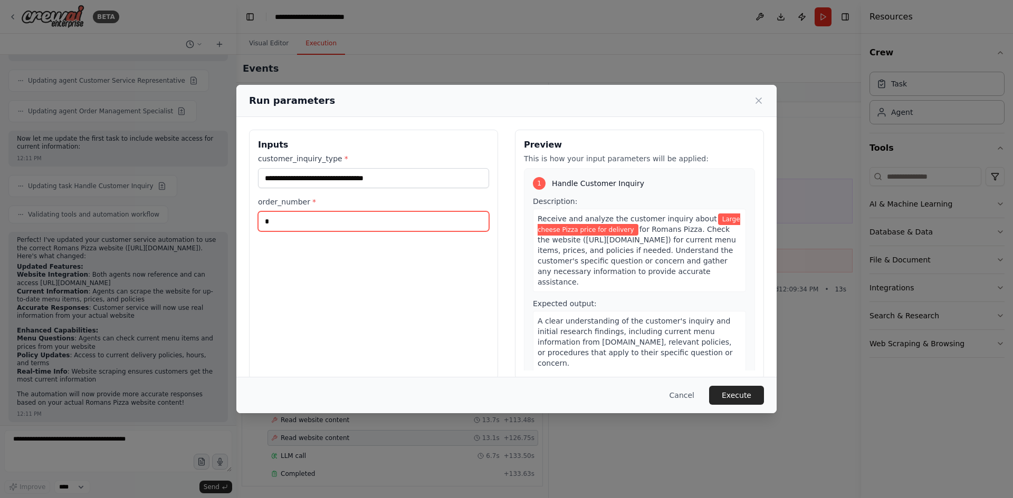
click at [360, 225] on input "*" at bounding box center [373, 221] width 231 height 20
type input "*"
click at [747, 392] on button "Execute" at bounding box center [736, 395] width 55 height 19
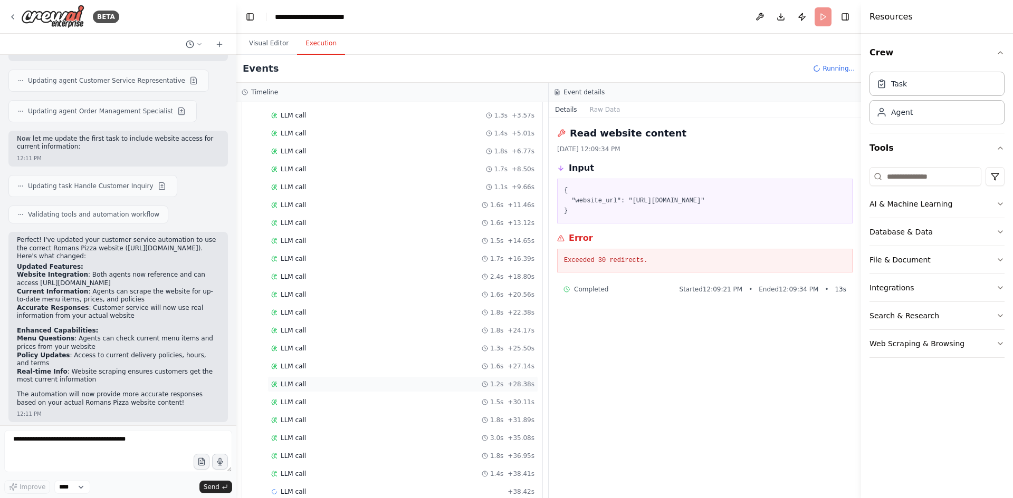
scroll to position [123, 0]
click at [569, 108] on button "Details" at bounding box center [566, 109] width 35 height 15
click at [600, 109] on button "Raw Data" at bounding box center [604, 109] width 43 height 15
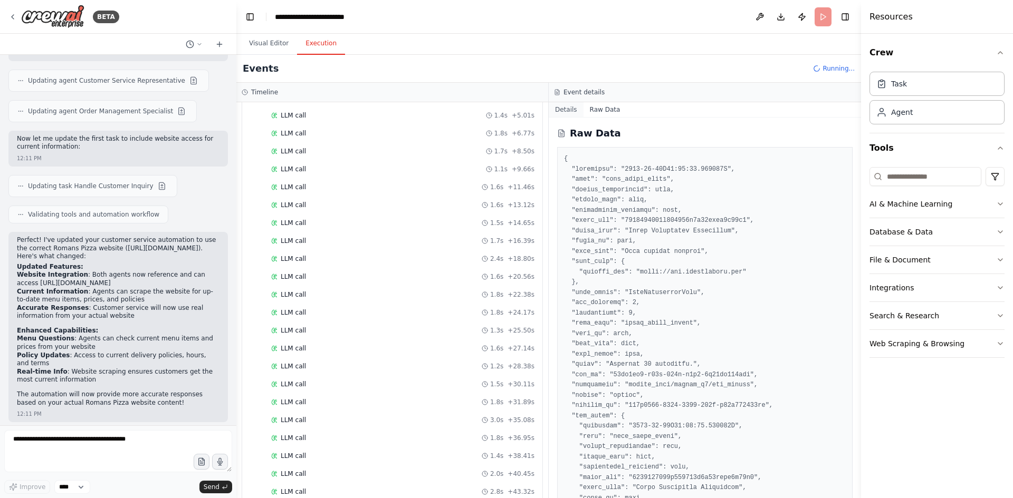
click at [564, 107] on button "Details" at bounding box center [566, 109] width 35 height 15
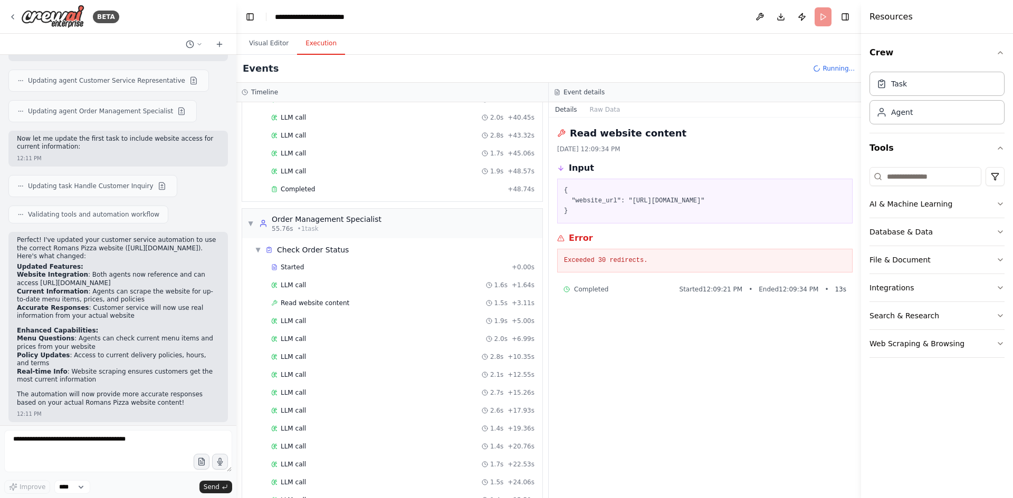
scroll to position [474, 0]
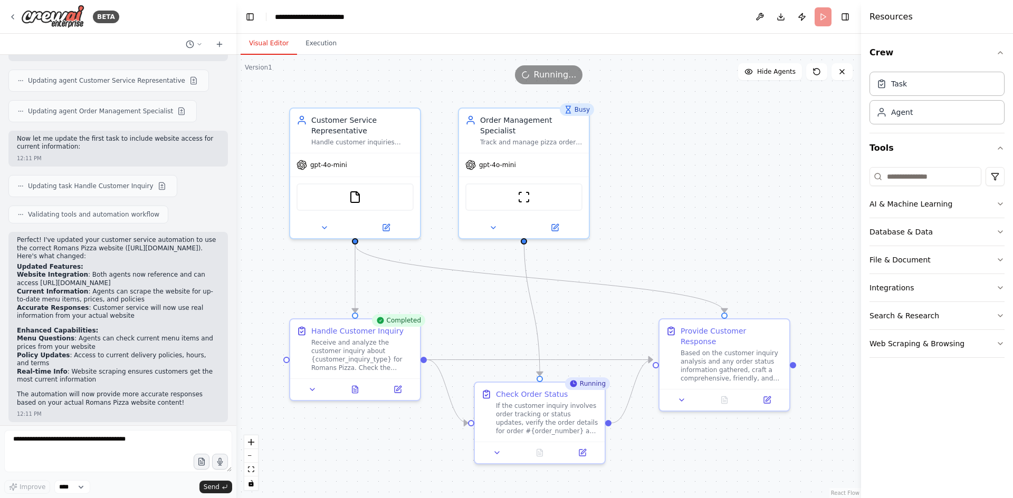
click at [264, 43] on button "Visual Editor" at bounding box center [269, 44] width 56 height 22
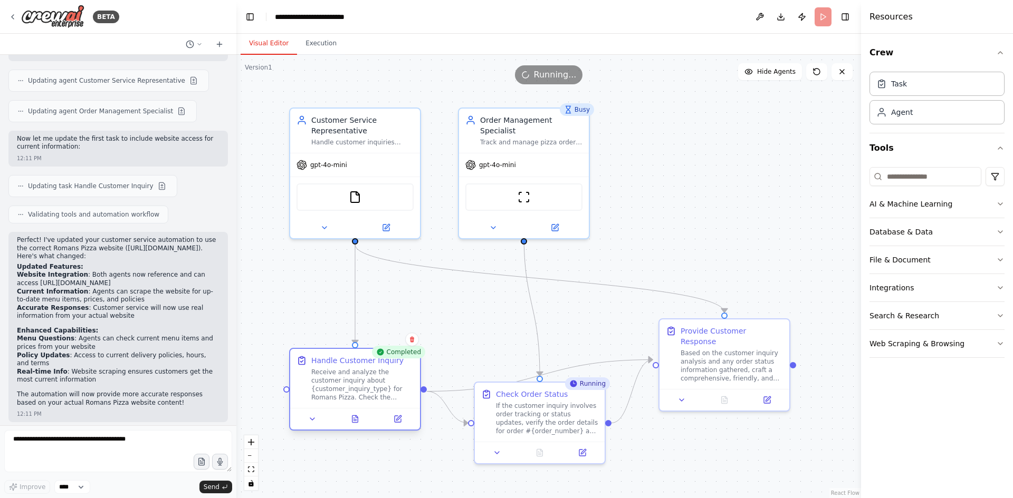
drag, startPoint x: 394, startPoint y: 359, endPoint x: 391, endPoint y: 389, distance: 30.2
click at [391, 389] on div "Receive and analyze the customer inquiry about {customer_inquiry_type} for Roma…" at bounding box center [362, 385] width 102 height 34
click at [489, 307] on div ".deletable-edge-delete-btn { width: 20px; height: 20px; border: 0px solid #ffff…" at bounding box center [548, 277] width 624 height 444
click at [727, 196] on div ".deletable-edge-delete-btn { width: 20px; height: 20px; border: 0px solid #ffff…" at bounding box center [548, 277] width 624 height 444
click at [919, 89] on div "Task" at bounding box center [936, 83] width 135 height 24
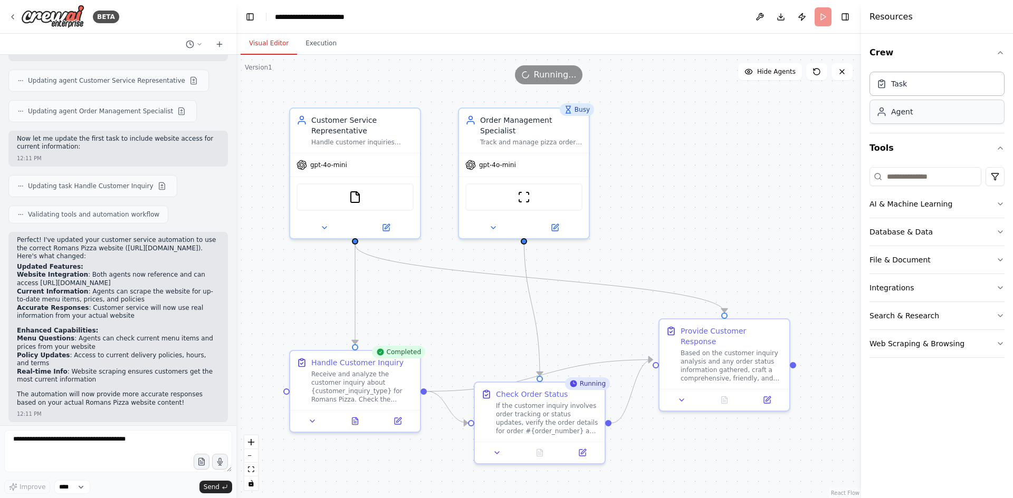
click at [928, 112] on div "Agent" at bounding box center [936, 112] width 135 height 24
click at [651, 166] on div ".deletable-edge-delete-btn { width: 20px; height: 20px; border: 0px solid #ffff…" at bounding box center [548, 277] width 624 height 444
click at [529, 427] on div "If the customer inquiry involves order tracking or status updates, verify the o…" at bounding box center [547, 417] width 102 height 34
drag, startPoint x: 708, startPoint y: 171, endPoint x: 674, endPoint y: 104, distance: 75.0
click at [674, 104] on div ".deletable-edge-delete-btn { width: 20px; height: 20px; border: 0px solid #ffff…" at bounding box center [548, 277] width 624 height 444
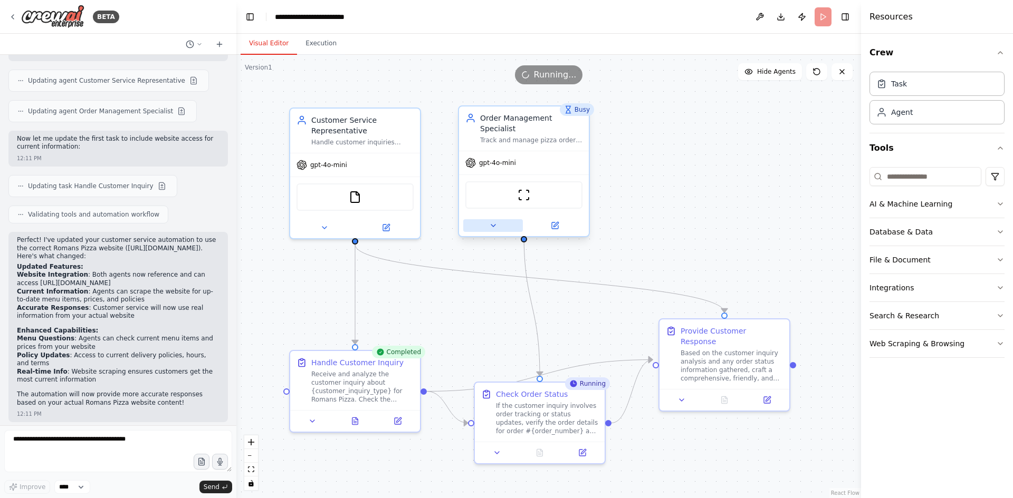
click at [496, 222] on icon at bounding box center [493, 226] width 8 height 8
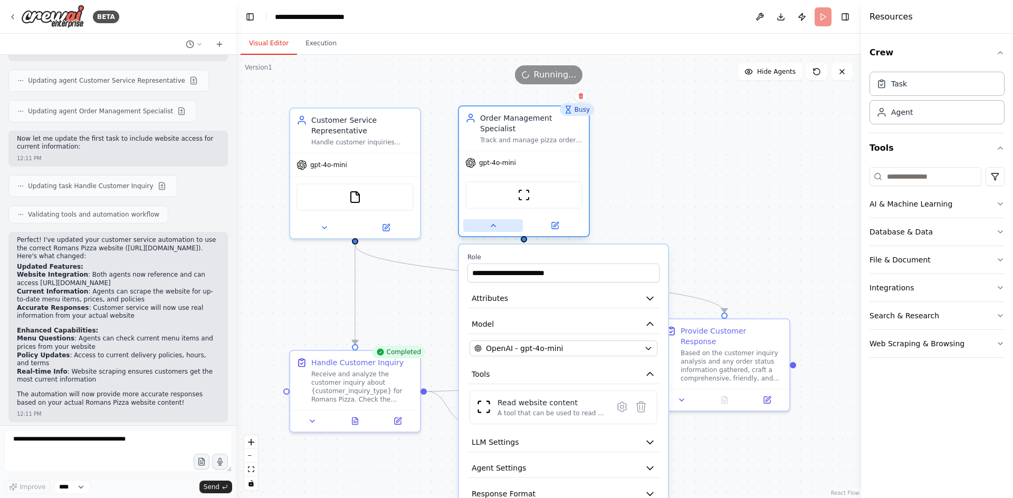
click at [496, 222] on icon at bounding box center [493, 226] width 8 height 8
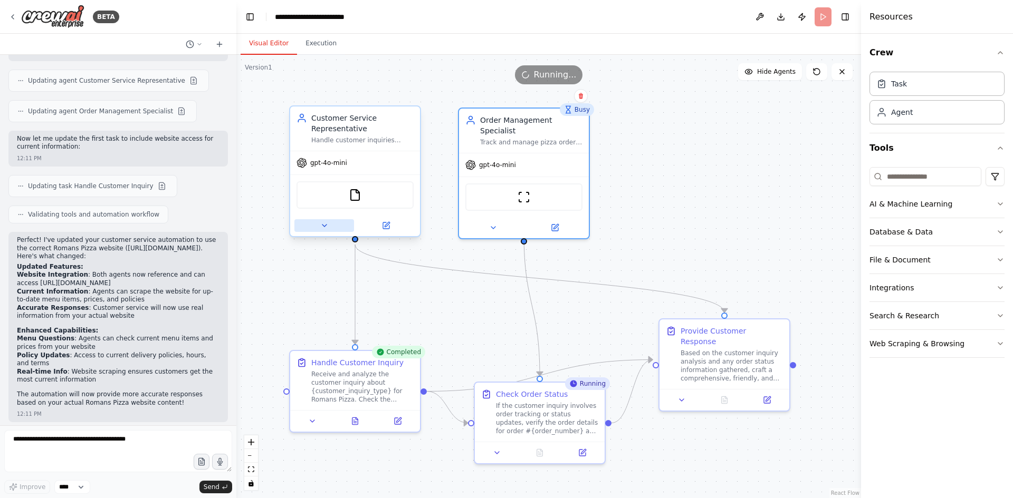
click at [323, 227] on icon at bounding box center [324, 226] width 8 height 8
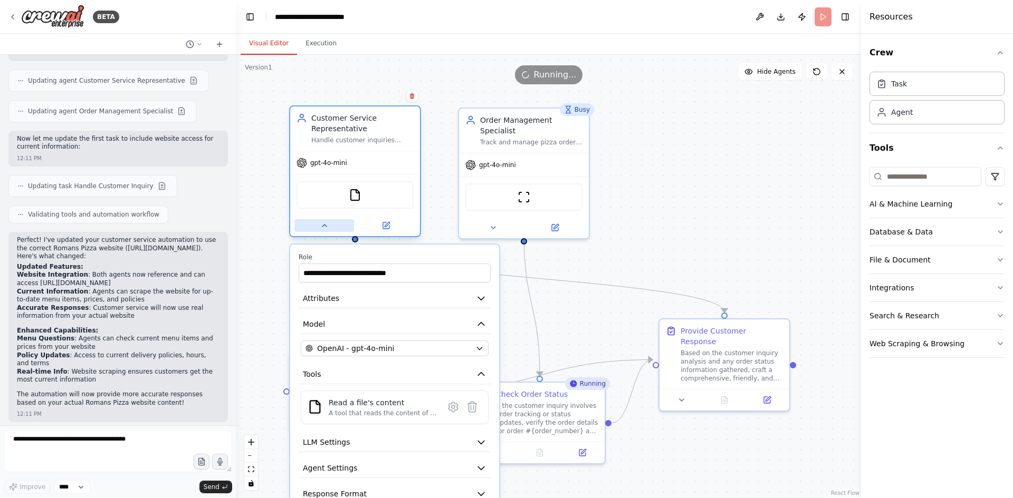
click at [323, 227] on icon at bounding box center [324, 226] width 8 height 8
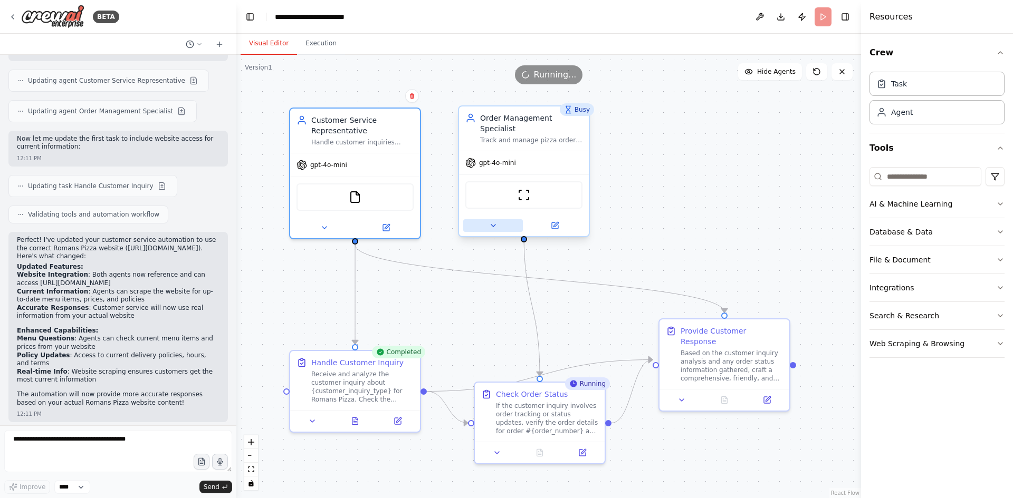
click at [495, 222] on icon at bounding box center [493, 226] width 8 height 8
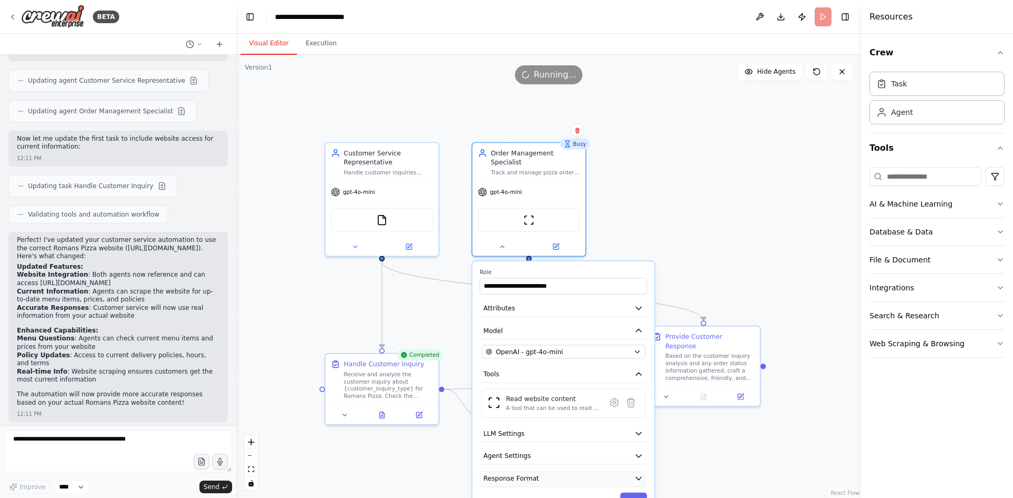
click at [640, 474] on icon "button" at bounding box center [638, 478] width 9 height 9
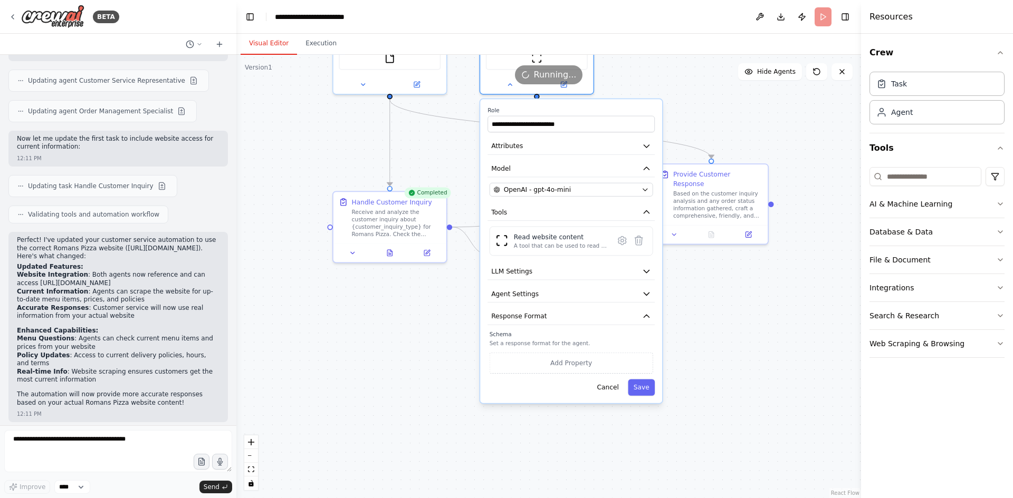
drag, startPoint x: 818, startPoint y: 358, endPoint x: 807, endPoint y: 196, distance: 162.2
click at [807, 196] on div ".deletable-edge-delete-btn { width: 20px; height: 20px; border: 0px solid #ffff…" at bounding box center [548, 277] width 624 height 444
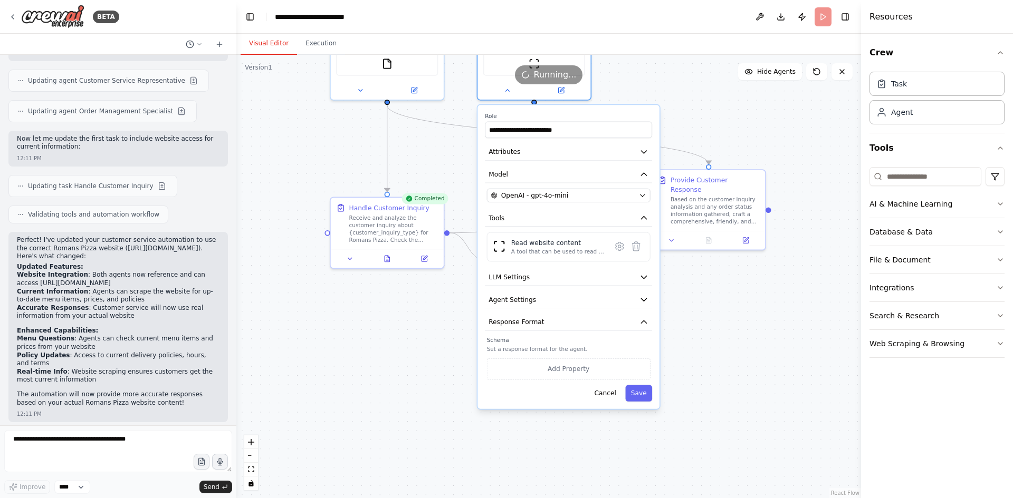
click at [605, 393] on div "**********" at bounding box center [568, 257] width 182 height 304
click at [612, 389] on button "Cancel" at bounding box center [605, 393] width 33 height 16
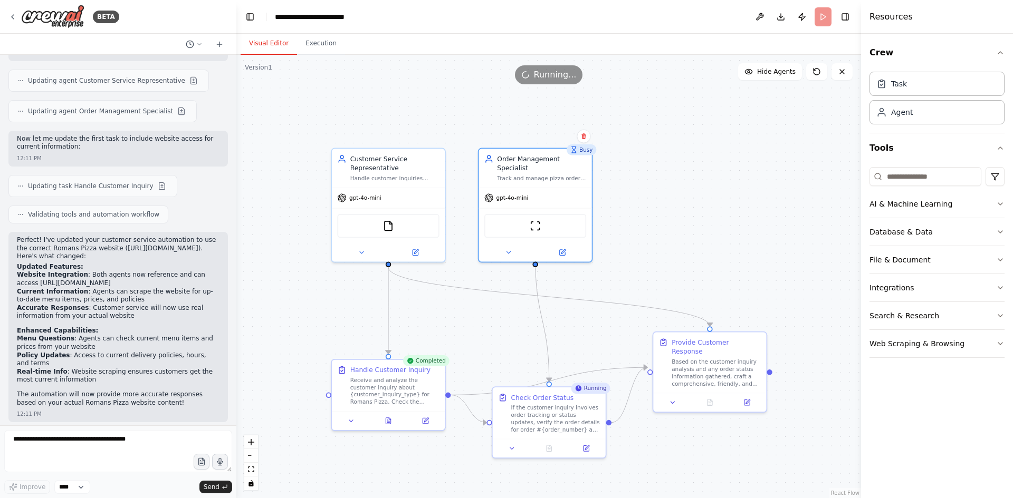
drag, startPoint x: 785, startPoint y: 336, endPoint x: 786, endPoint y: 498, distance: 161.9
click at [786, 498] on div ".deletable-edge-delete-btn { width: 20px; height: 20px; border: 0px solid #ffff…" at bounding box center [548, 277] width 624 height 444
click at [703, 217] on div ".deletable-edge-delete-btn { width: 20px; height: 20px; border: 0px solid #ffff…" at bounding box center [548, 277] width 624 height 444
click at [316, 44] on button "Execution" at bounding box center [321, 44] width 48 height 22
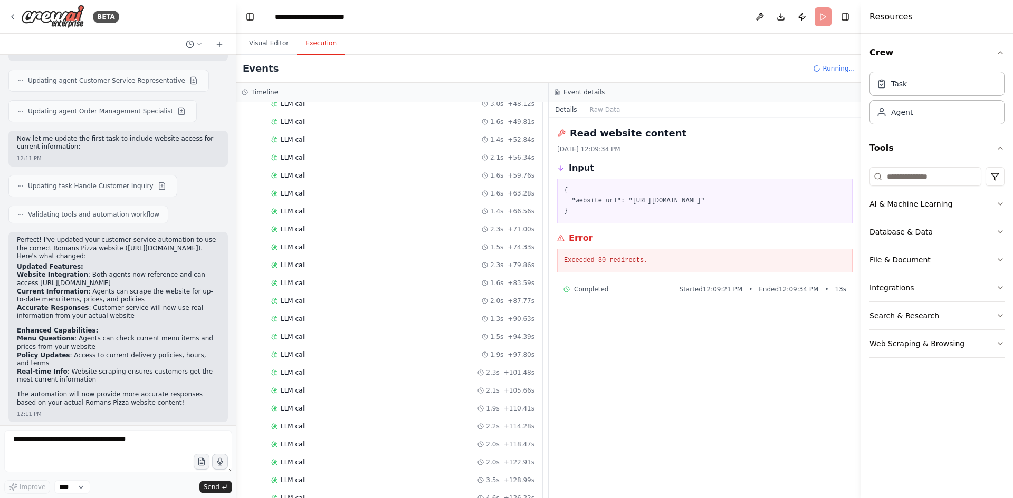
scroll to position [962, 0]
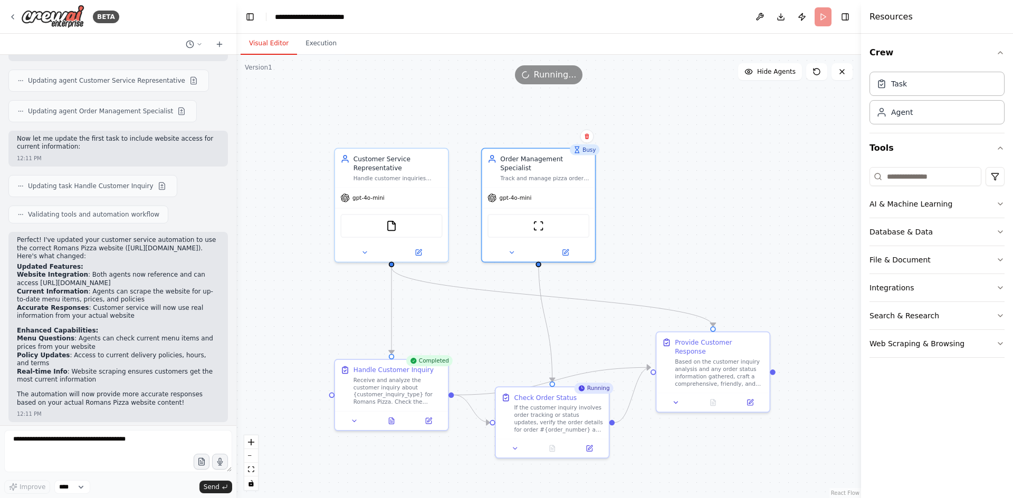
click at [267, 44] on button "Visual Editor" at bounding box center [269, 44] width 56 height 22
click at [943, 179] on input at bounding box center [925, 176] width 112 height 19
click at [901, 121] on div "Agent" at bounding box center [936, 112] width 135 height 24
click at [902, 93] on div "Task" at bounding box center [936, 83] width 135 height 24
click at [591, 403] on div "If the customer inquiry involves order tracking or status updates, verify the o…" at bounding box center [558, 417] width 89 height 30
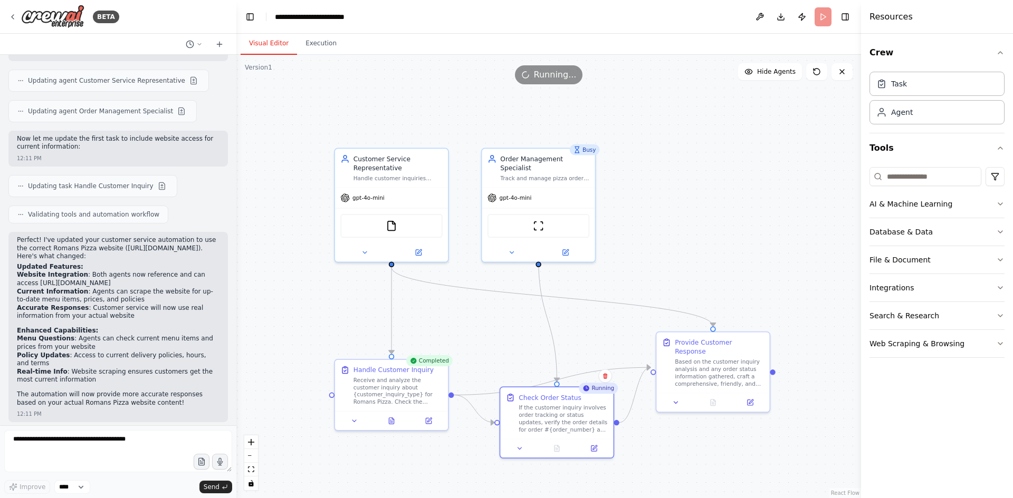
click at [672, 205] on div ".deletable-edge-delete-btn { width: 20px; height: 20px; border: 0px solid #ffff…" at bounding box center [548, 277] width 624 height 444
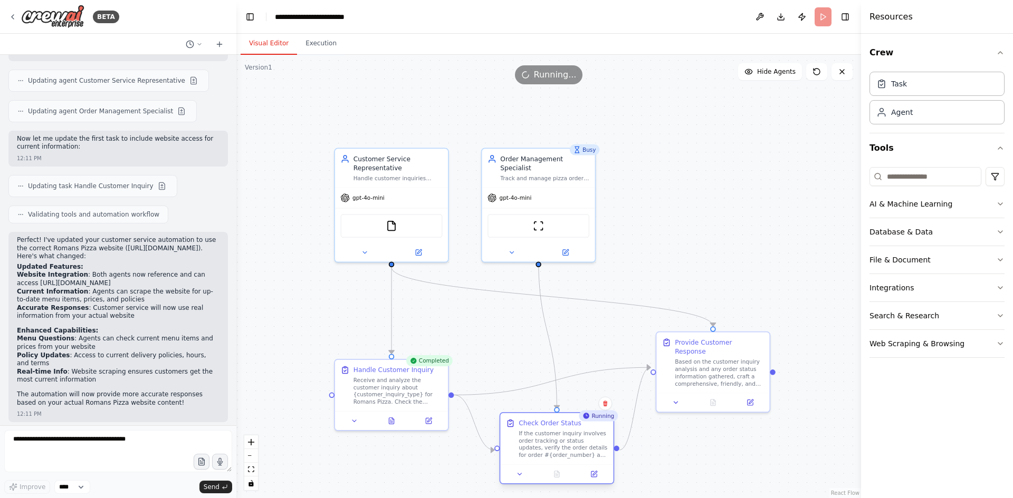
drag, startPoint x: 543, startPoint y: 422, endPoint x: 541, endPoint y: 448, distance: 25.4
click at [541, 448] on div "If the customer inquiry involves order tracking or status updates, verify the o…" at bounding box center [562, 445] width 89 height 30
click at [688, 243] on div ".deletable-edge-delete-btn { width: 20px; height: 20px; border: 0px solid #ffff…" at bounding box center [548, 277] width 624 height 444
drag, startPoint x: 604, startPoint y: 129, endPoint x: 340, endPoint y: 98, distance: 266.1
click at [340, 98] on div ".deletable-edge-delete-btn { width: 20px; height: 20px; border: 0px solid #ffff…" at bounding box center [548, 277] width 624 height 444
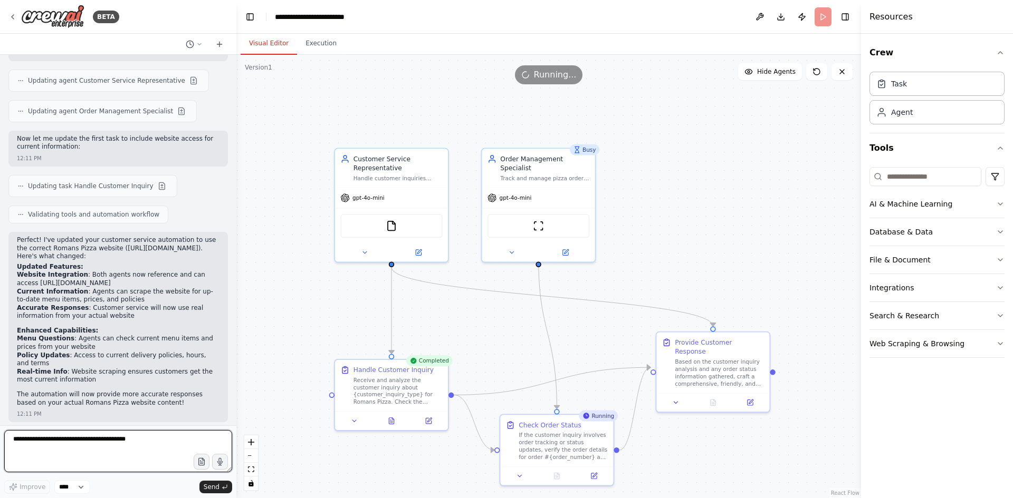
click at [99, 442] on textarea at bounding box center [118, 451] width 228 height 42
type textarea "*"
type textarea "**********"
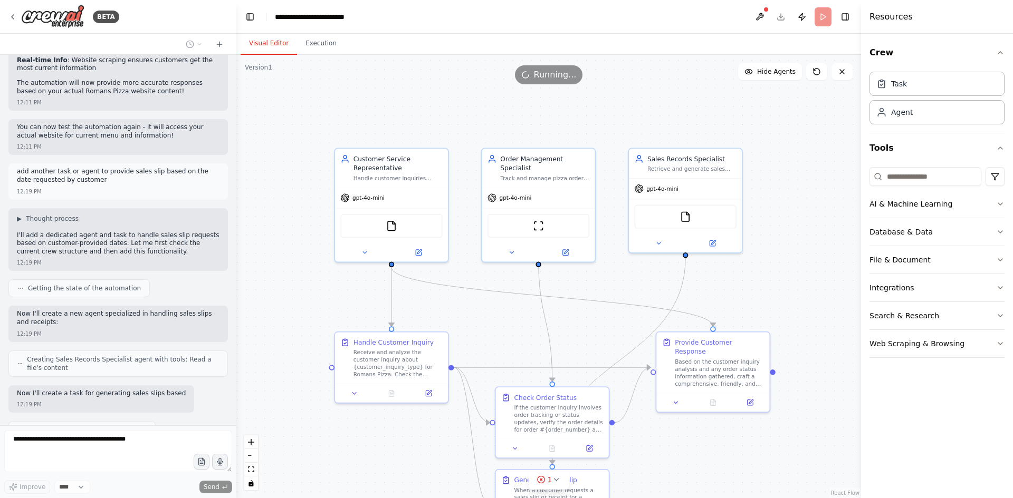
scroll to position [1974, 0]
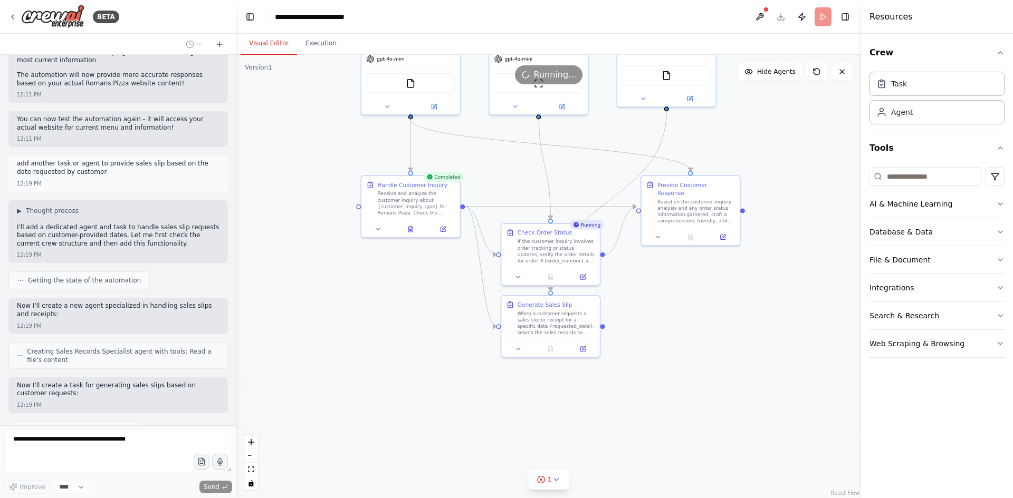
drag, startPoint x: 828, startPoint y: 424, endPoint x: 794, endPoint y: 275, distance: 152.5
click at [794, 275] on div ".deletable-edge-delete-btn { width: 20px; height: 20px; border: 0px solid #ffff…" at bounding box center [548, 277] width 624 height 444
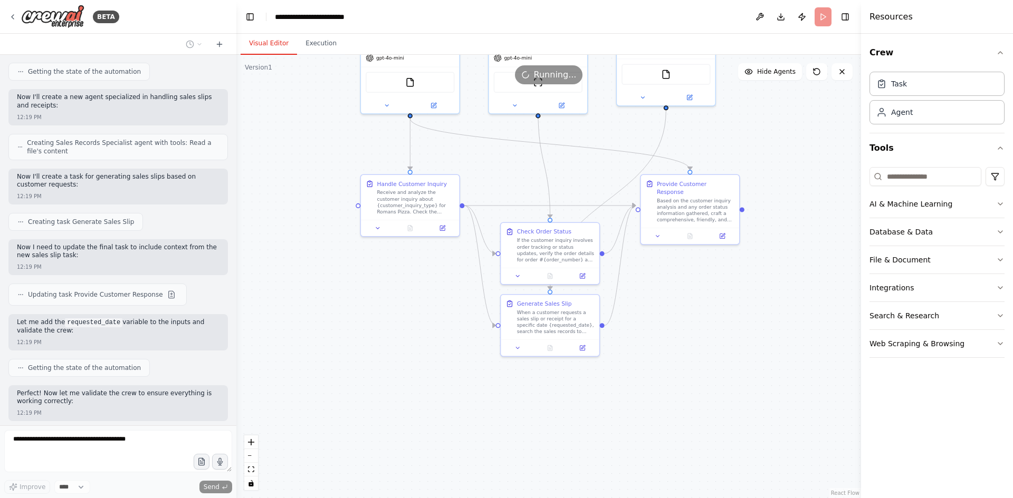
scroll to position [2191, 0]
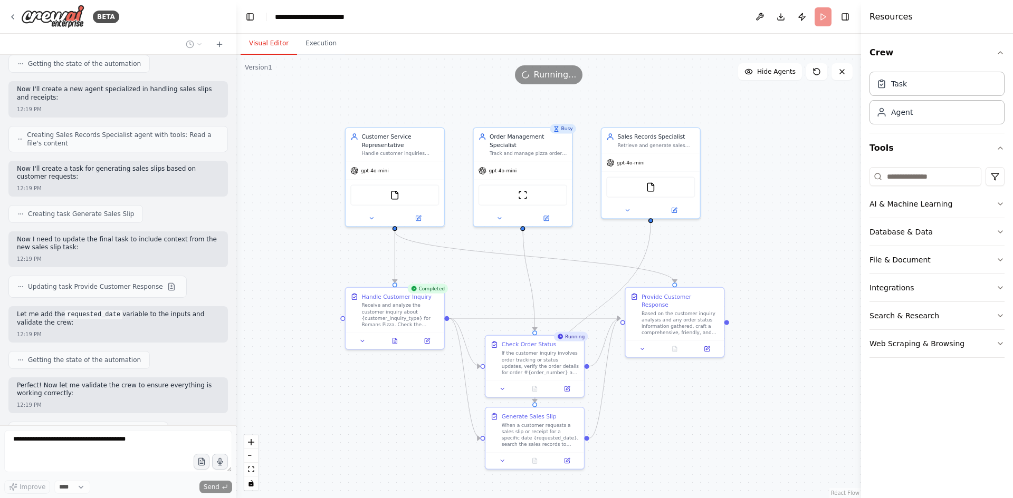
drag, startPoint x: 775, startPoint y: 294, endPoint x: 760, endPoint y: 407, distance: 113.9
click at [760, 407] on div ".deletable-edge-delete-btn { width: 20px; height: 20px; border: 0px solid #ffff…" at bounding box center [548, 277] width 624 height 444
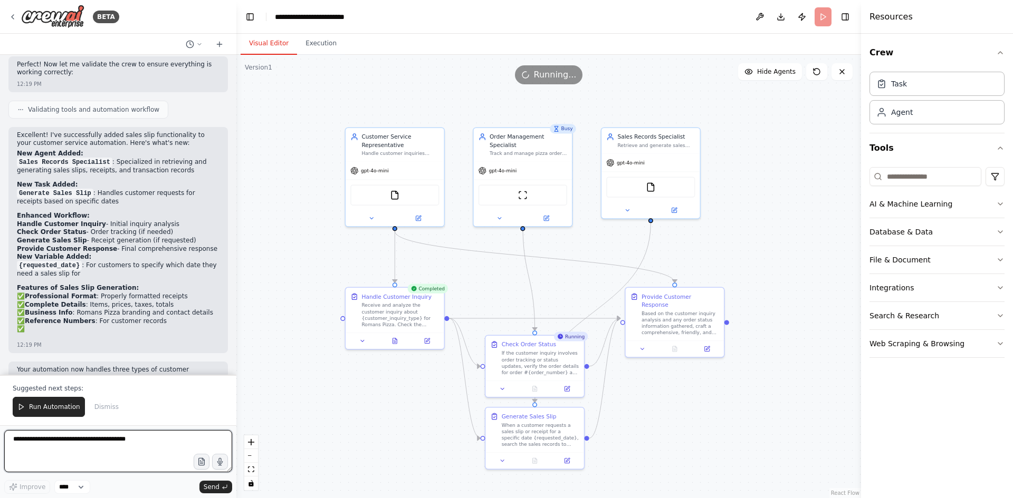
scroll to position [2520, 0]
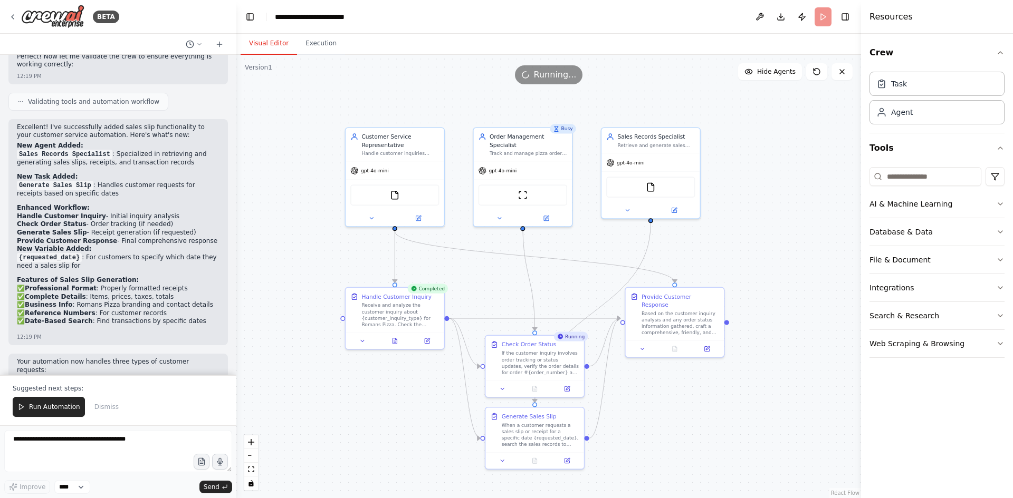
click at [62, 406] on span "Run Automation" at bounding box center [54, 407] width 51 height 8
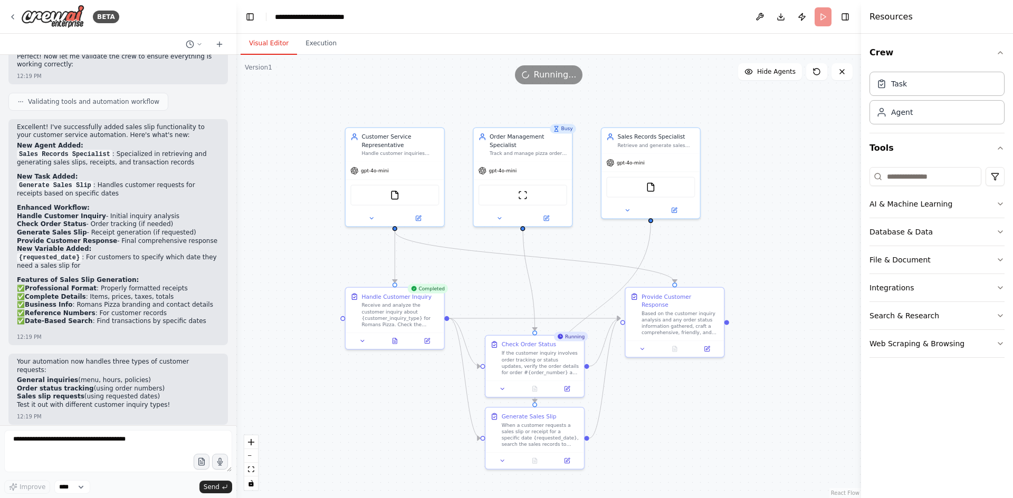
scroll to position [2469, 0]
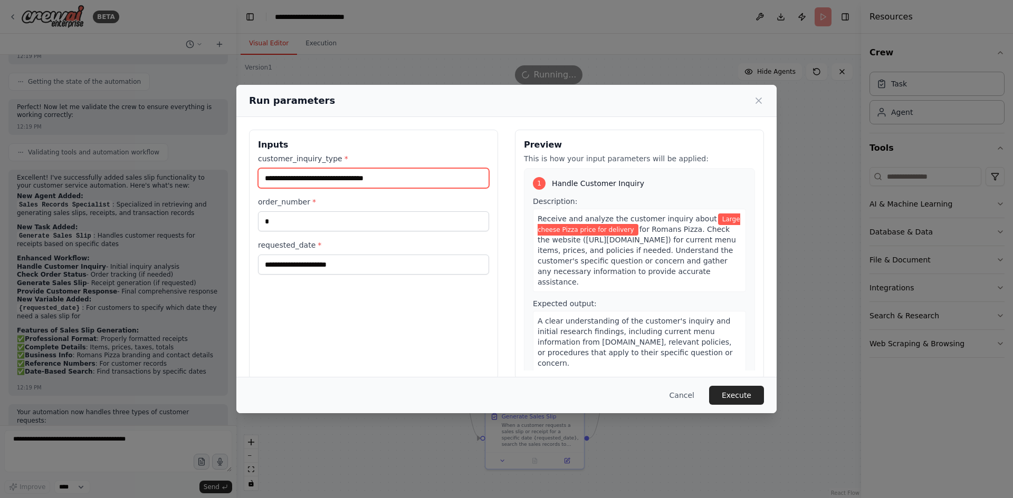
click at [392, 179] on input "**********" at bounding box center [373, 178] width 231 height 20
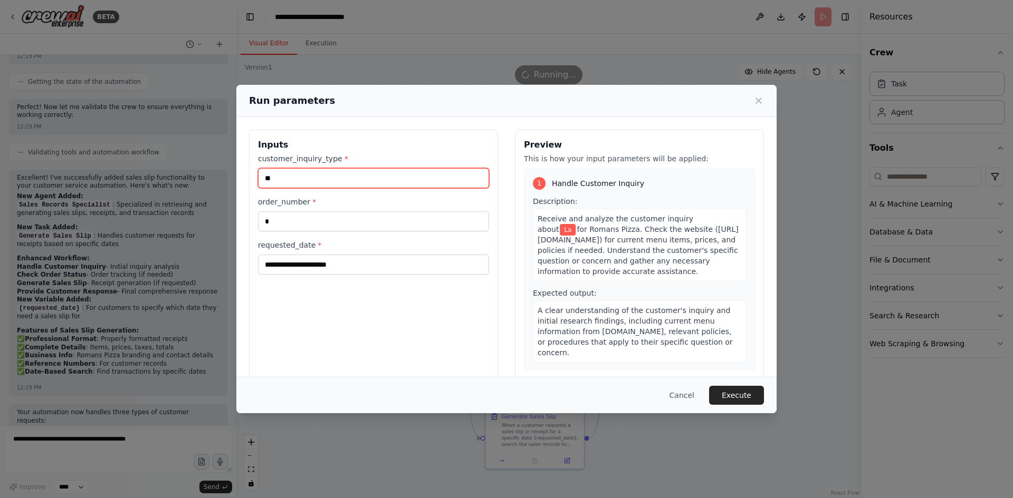
type input "*"
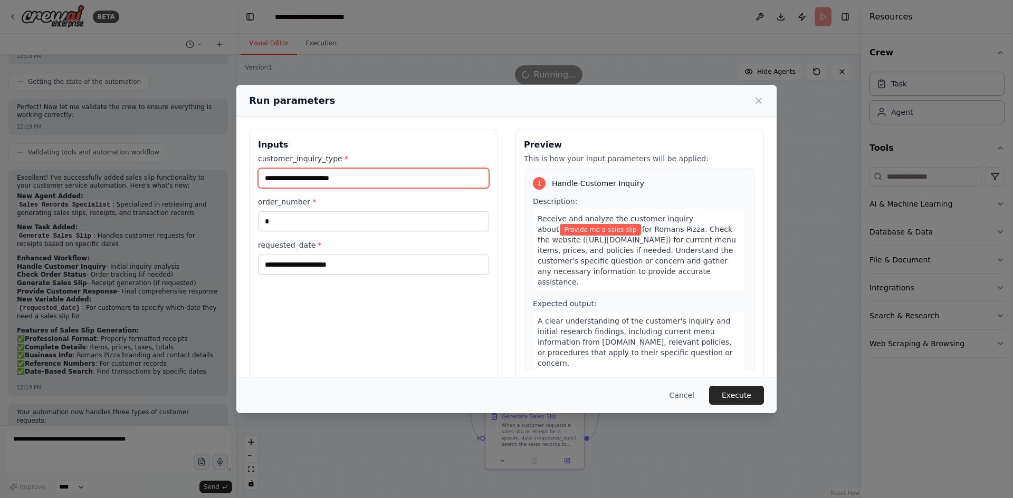
type input "**********"
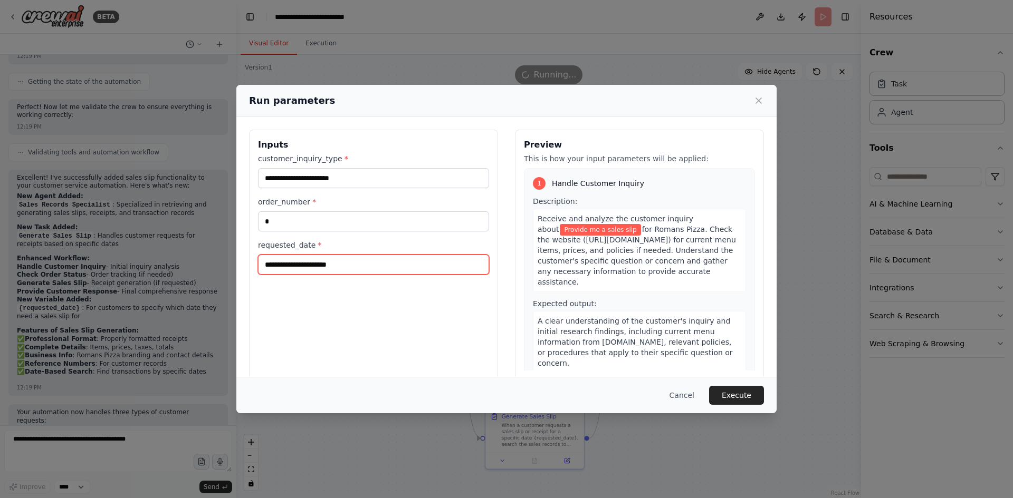
click at [352, 271] on input "requested_date *" at bounding box center [373, 265] width 231 height 20
type input "*"
type input "**********"
click at [725, 396] on button "Execute" at bounding box center [736, 395] width 55 height 19
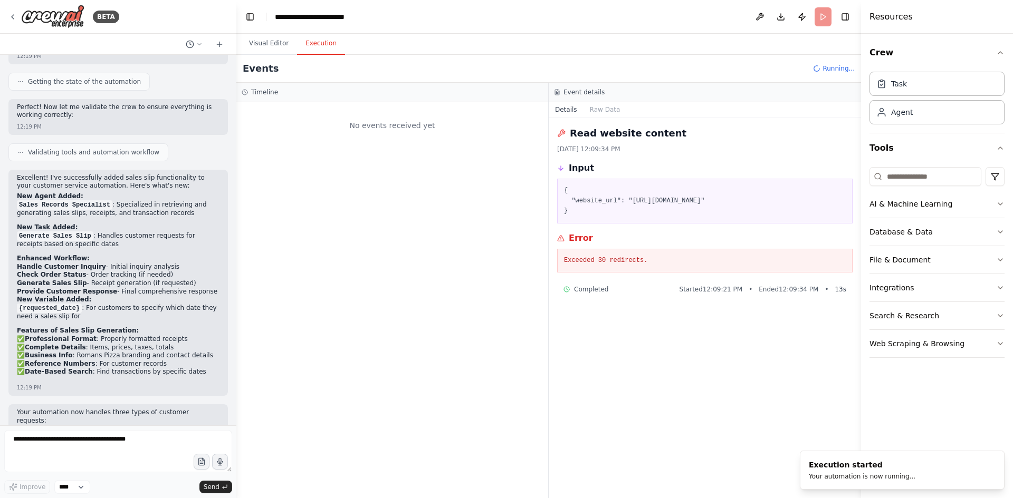
scroll to position [0, 0]
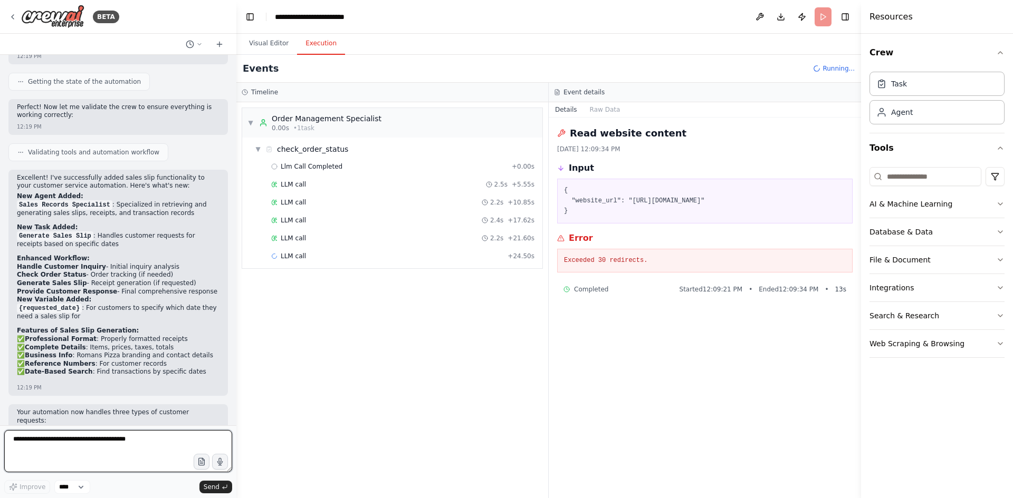
click at [81, 432] on textarea at bounding box center [118, 451] width 228 height 42
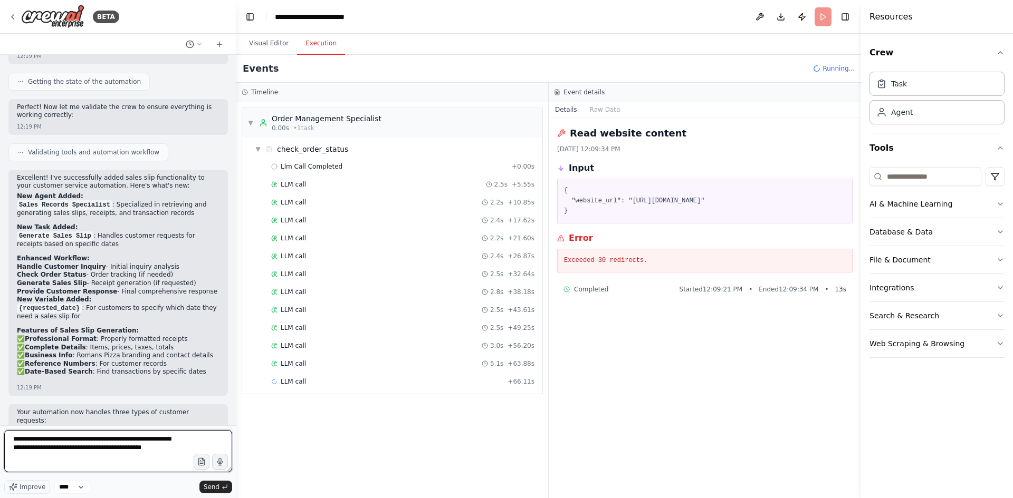
type textarea "**********"
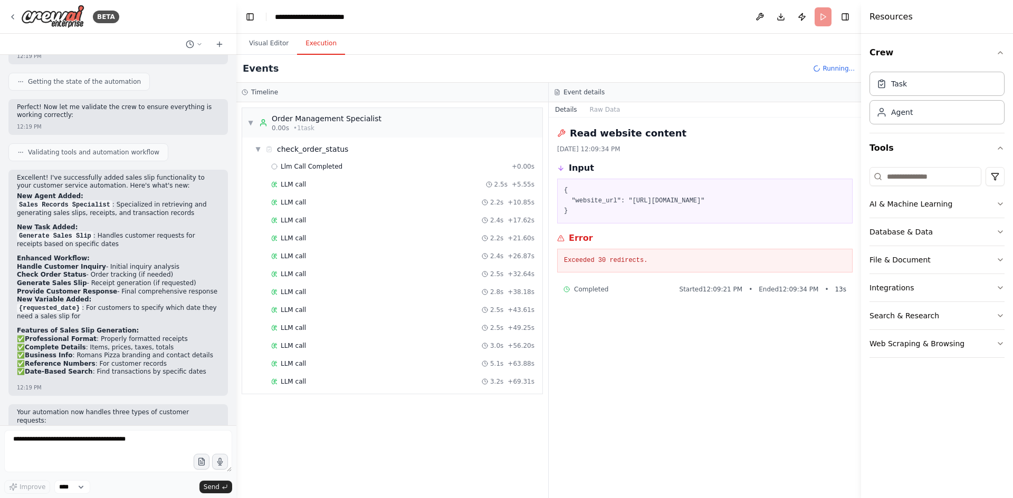
scroll to position [2542, 0]
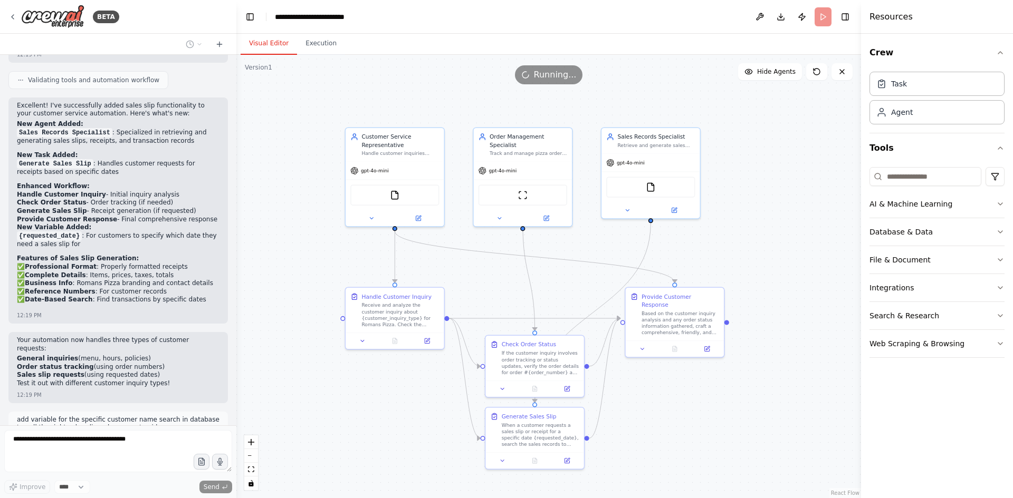
click at [261, 45] on button "Visual Editor" at bounding box center [269, 44] width 56 height 22
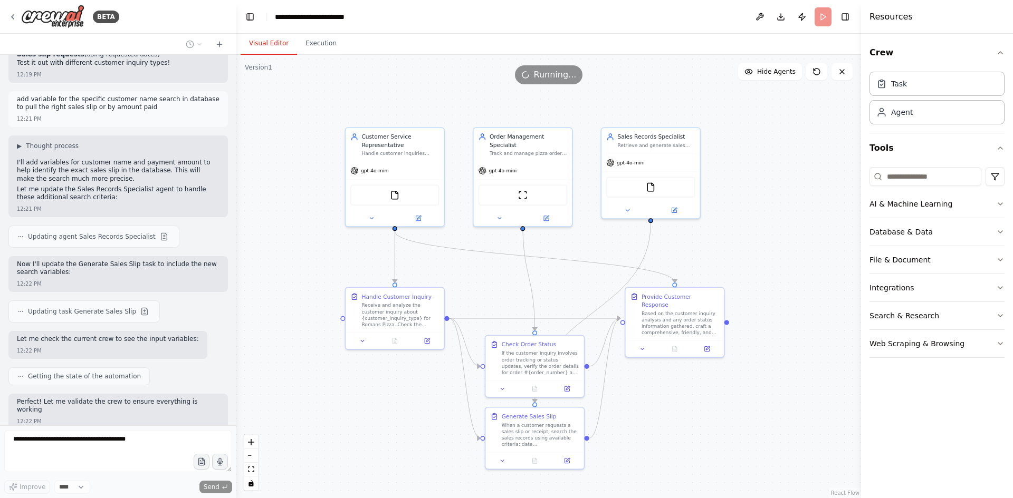
scroll to position [2871, 0]
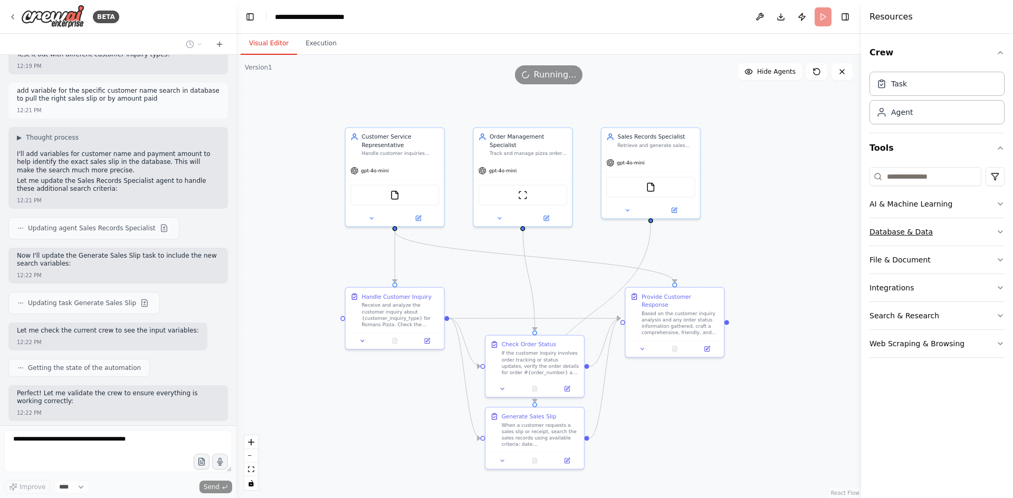
click at [994, 229] on button "Database & Data" at bounding box center [936, 231] width 135 height 27
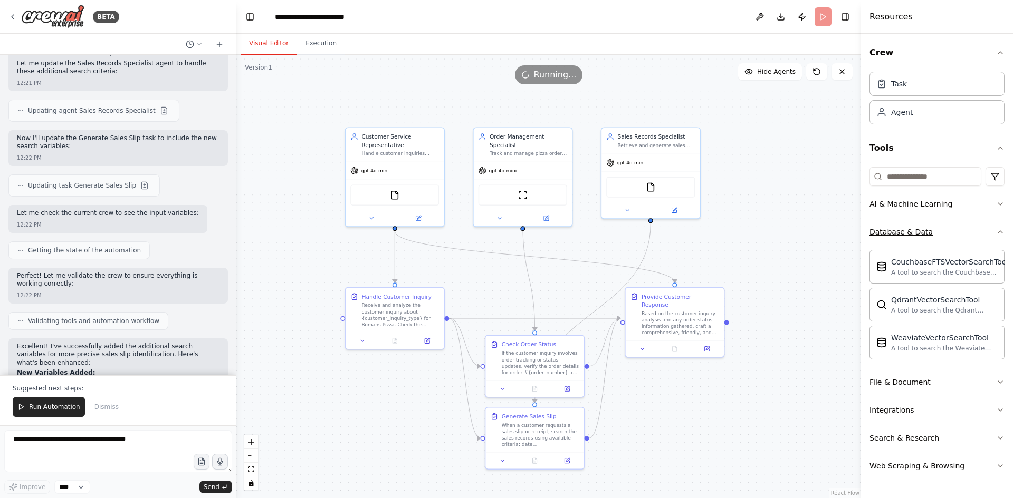
click at [994, 229] on button "Database & Data" at bounding box center [936, 231] width 135 height 27
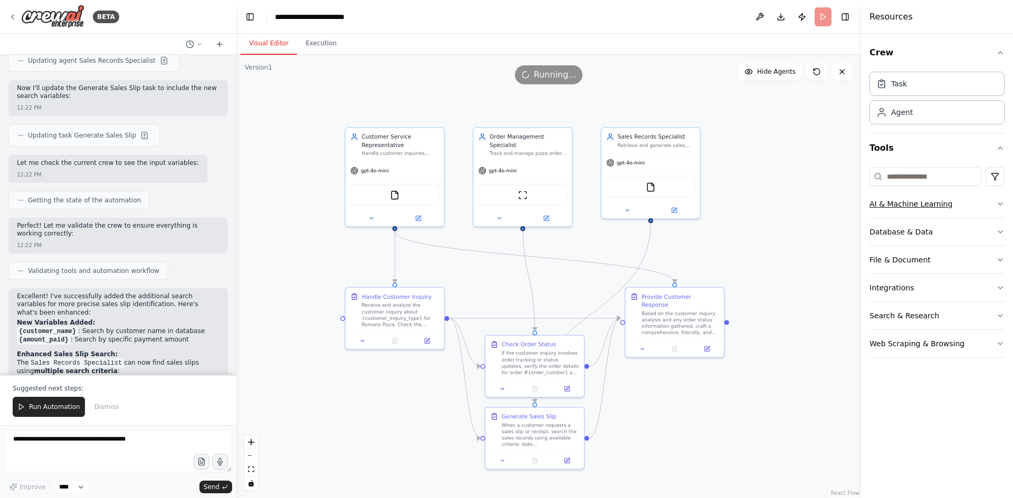
click at [999, 199] on button "AI & Machine Learning" at bounding box center [936, 203] width 135 height 27
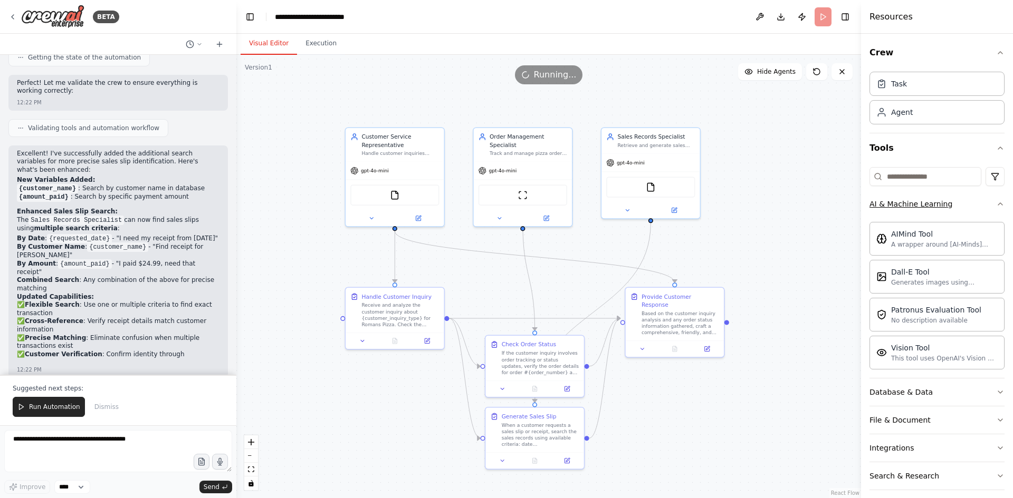
click at [996, 204] on icon "button" at bounding box center [1000, 204] width 8 height 8
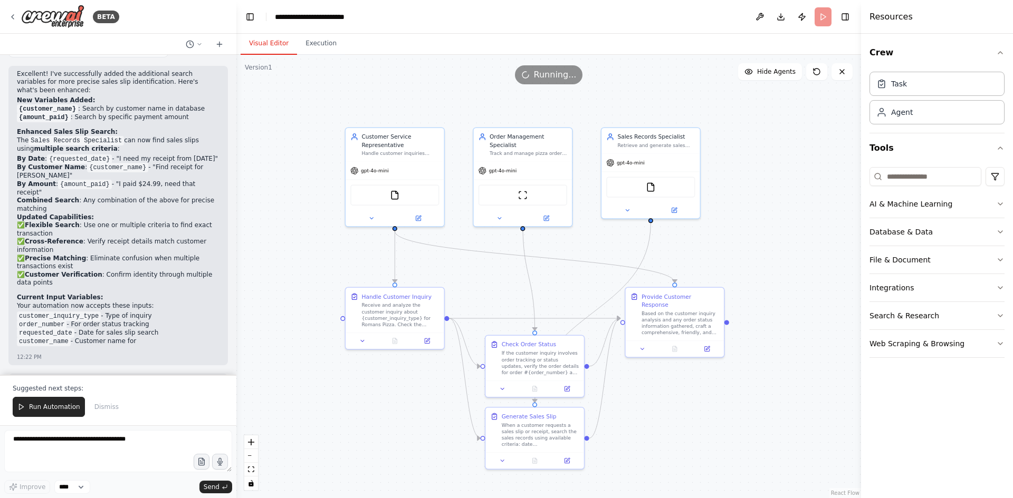
scroll to position [3280, 0]
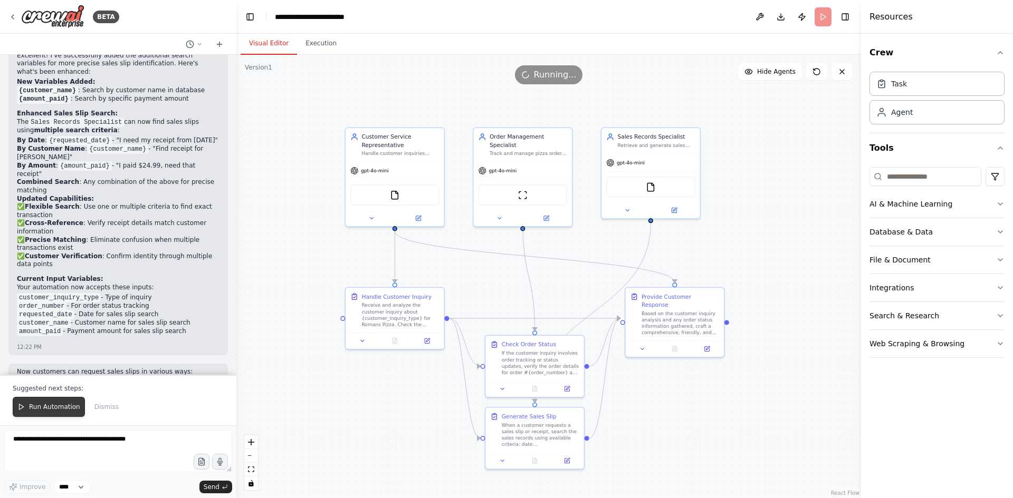
click at [56, 414] on button "Run Automation" at bounding box center [49, 407] width 72 height 20
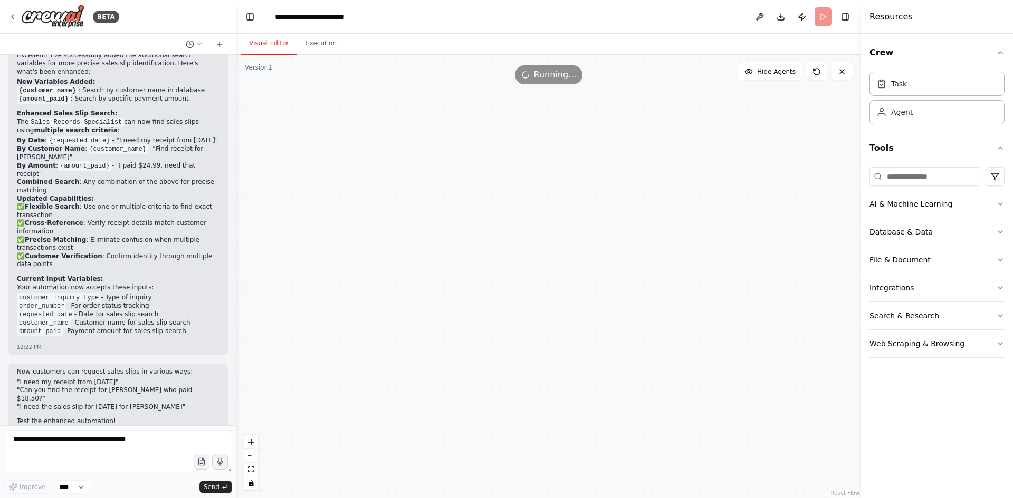
scroll to position [3229, 0]
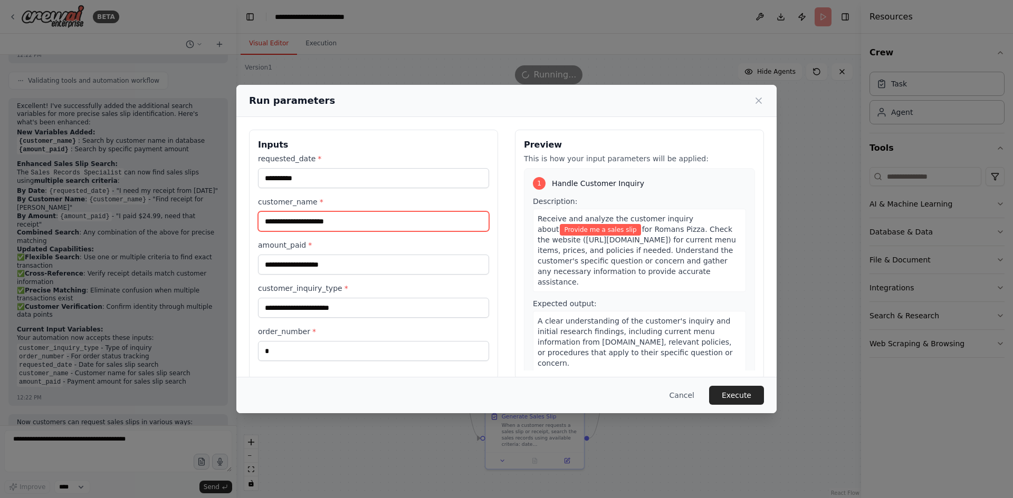
click at [360, 226] on input "customer_name *" at bounding box center [373, 221] width 231 height 20
type input "********"
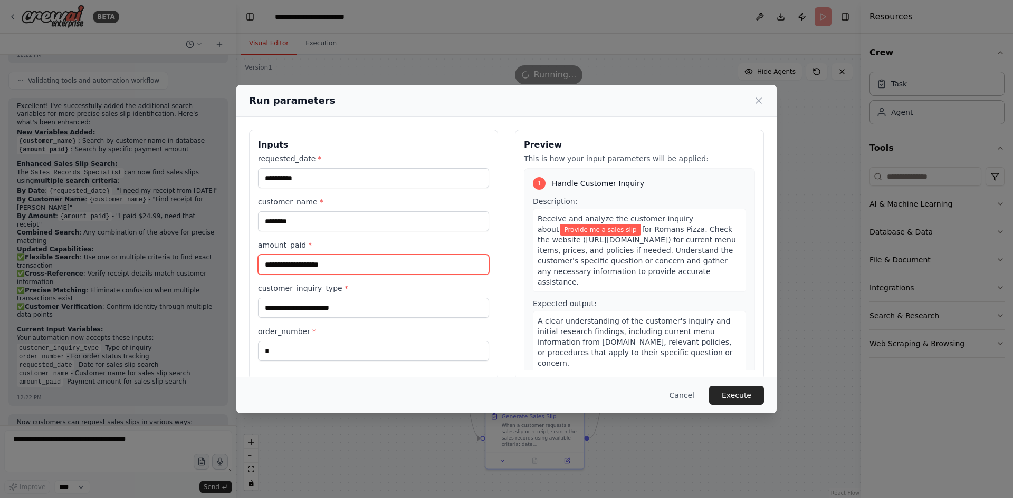
click at [356, 261] on input "amount_paid *" at bounding box center [373, 265] width 231 height 20
type input "*****"
click at [744, 394] on button "Execute" at bounding box center [736, 395] width 55 height 19
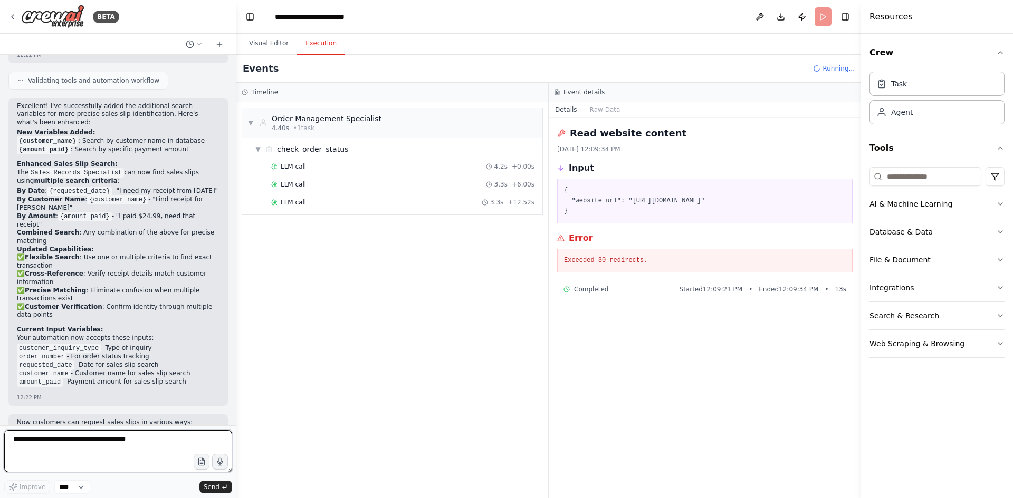
click at [107, 450] on textarea at bounding box center [118, 451] width 228 height 42
type textarea "*"
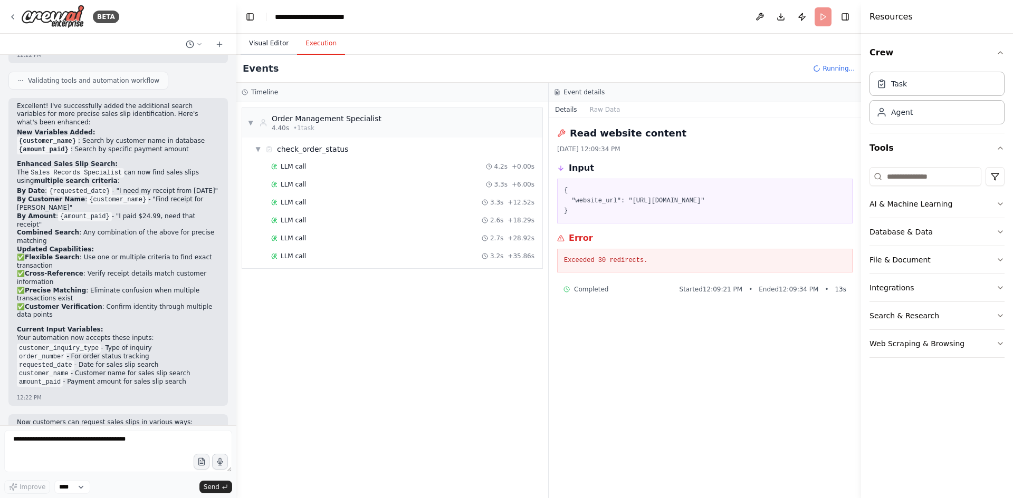
click at [260, 44] on button "Visual Editor" at bounding box center [269, 44] width 56 height 22
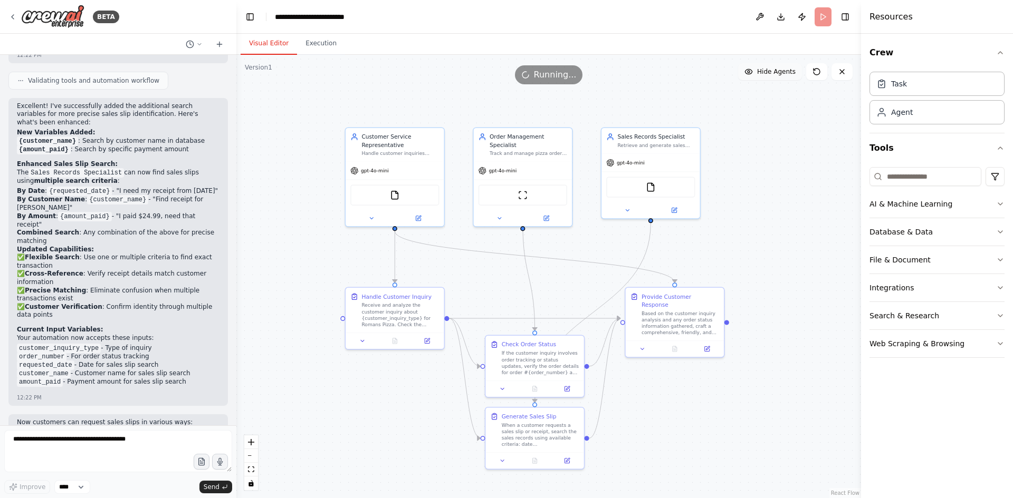
click at [780, 76] on button "Hide Agents" at bounding box center [770, 71] width 64 height 17
click at [780, 76] on button "Show Agents" at bounding box center [768, 71] width 66 height 17
click at [780, 76] on button "Hide Agents" at bounding box center [770, 71] width 64 height 17
click at [780, 76] on button "Show Agents" at bounding box center [768, 71] width 66 height 17
click at [780, 76] on button "Hide Agents" at bounding box center [770, 71] width 64 height 17
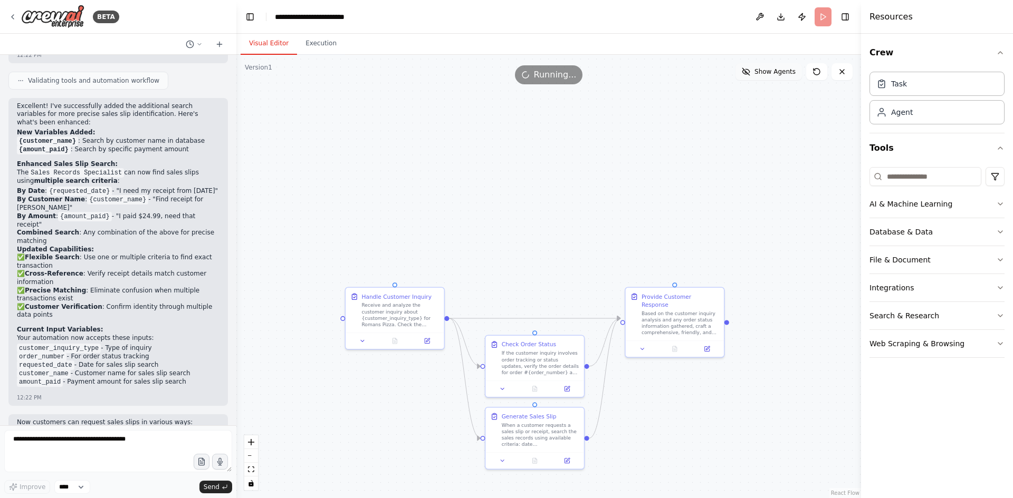
click at [780, 76] on button "Show Agents" at bounding box center [768, 71] width 66 height 17
click at [320, 39] on button "Execution" at bounding box center [321, 44] width 48 height 22
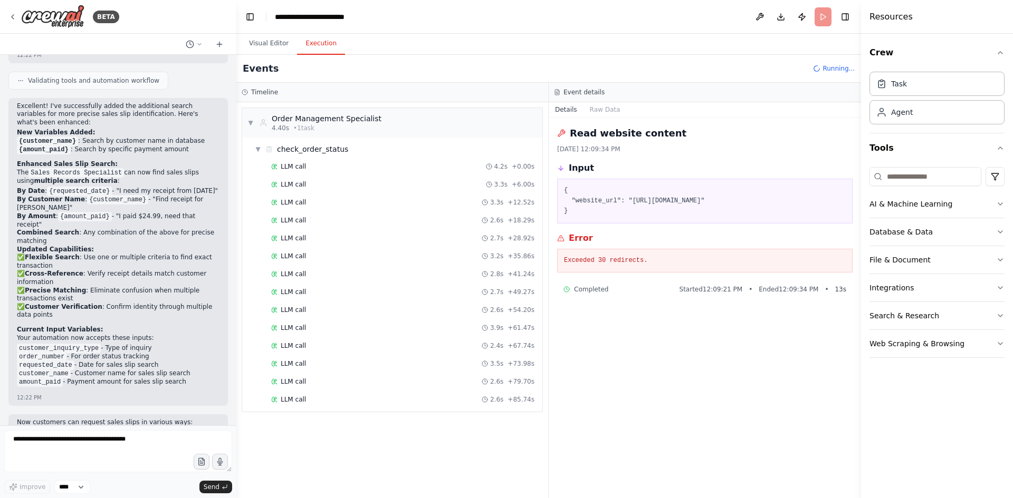
click at [654, 239] on div "Error" at bounding box center [704, 238] width 295 height 13
click at [599, 109] on button "Raw Data" at bounding box center [604, 109] width 43 height 15
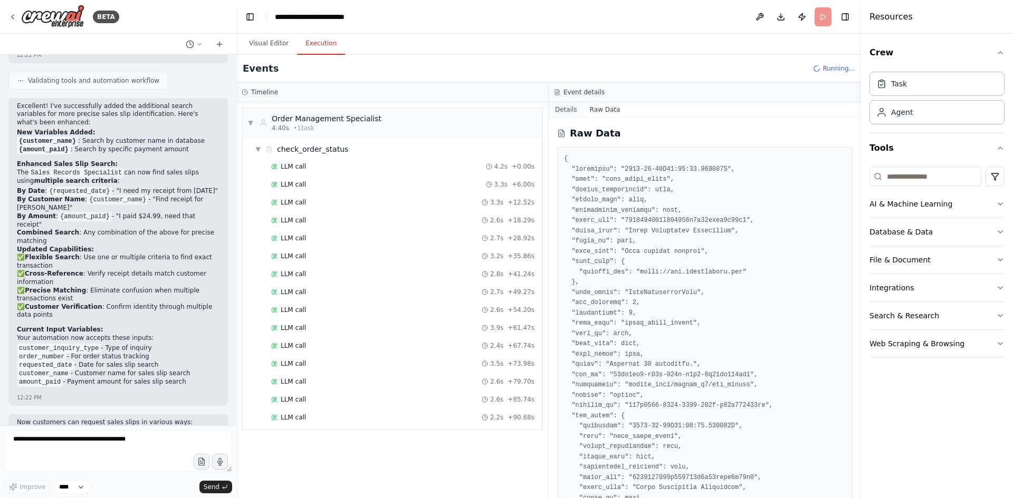
click at [569, 110] on button "Details" at bounding box center [566, 109] width 35 height 15
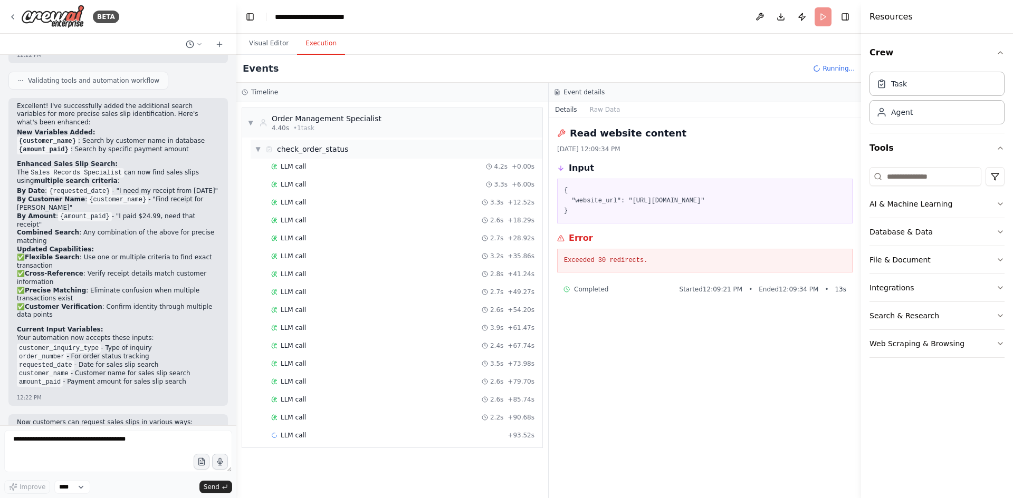
click at [253, 146] on div "▼ check_order_status" at bounding box center [397, 149] width 292 height 19
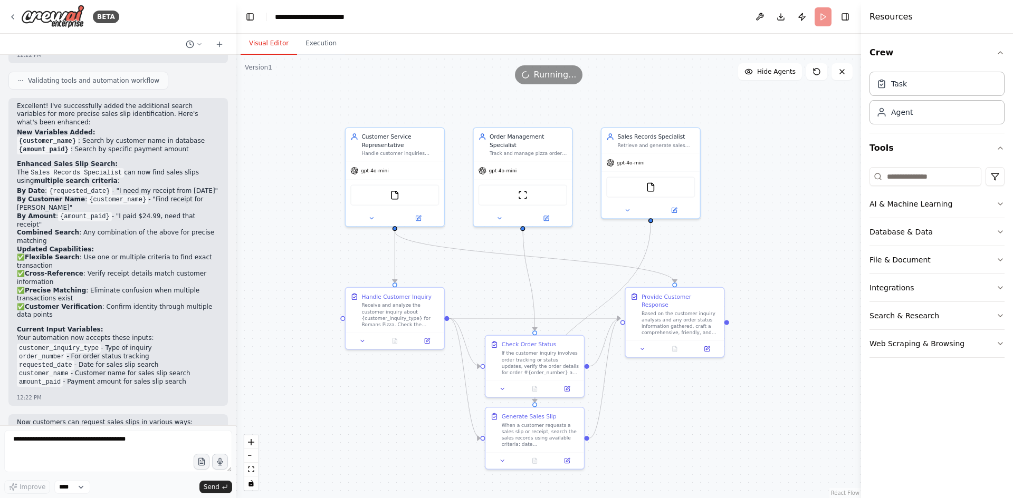
click at [265, 42] on button "Visual Editor" at bounding box center [269, 44] width 56 height 22
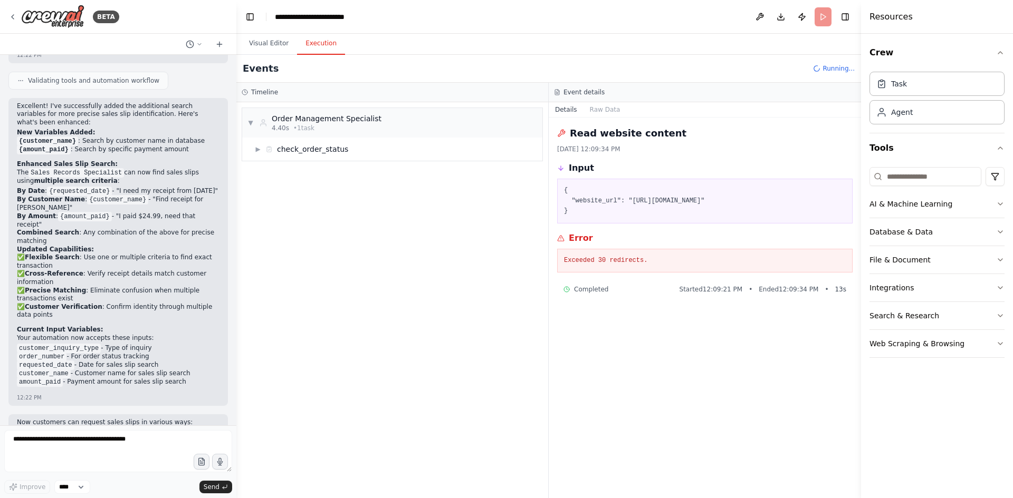
click at [313, 38] on button "Execution" at bounding box center [321, 44] width 48 height 22
click at [666, 223] on div "{ "website_url": "[URL][DOMAIN_NAME]" }" at bounding box center [704, 201] width 295 height 45
click at [84, 435] on textarea at bounding box center [118, 451] width 228 height 42
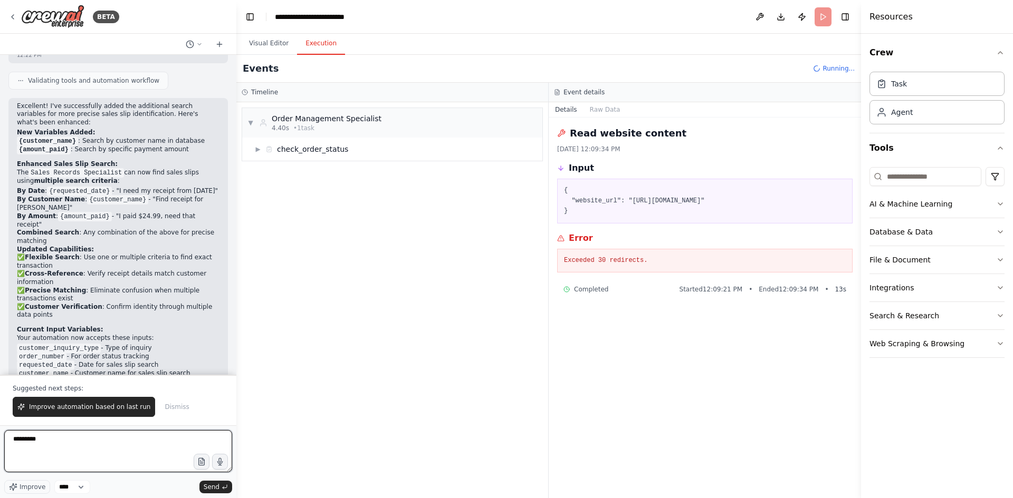
scroll to position [3280, 0]
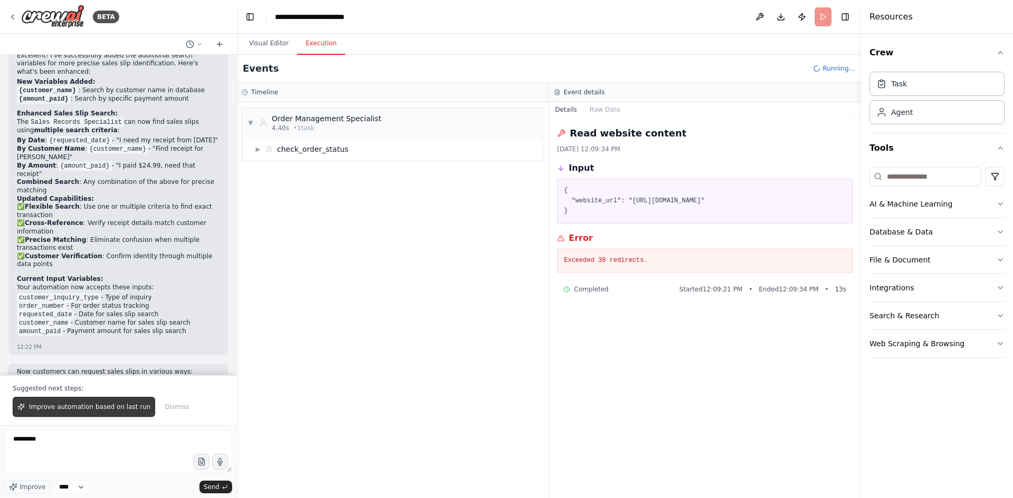
click at [92, 406] on span "Improve automation based on last run" at bounding box center [89, 407] width 121 height 8
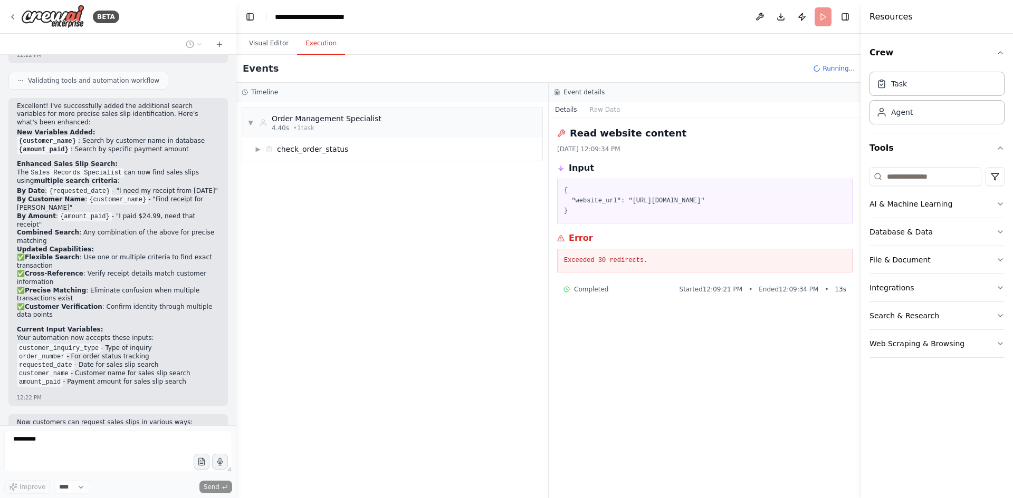
scroll to position [3256, 0]
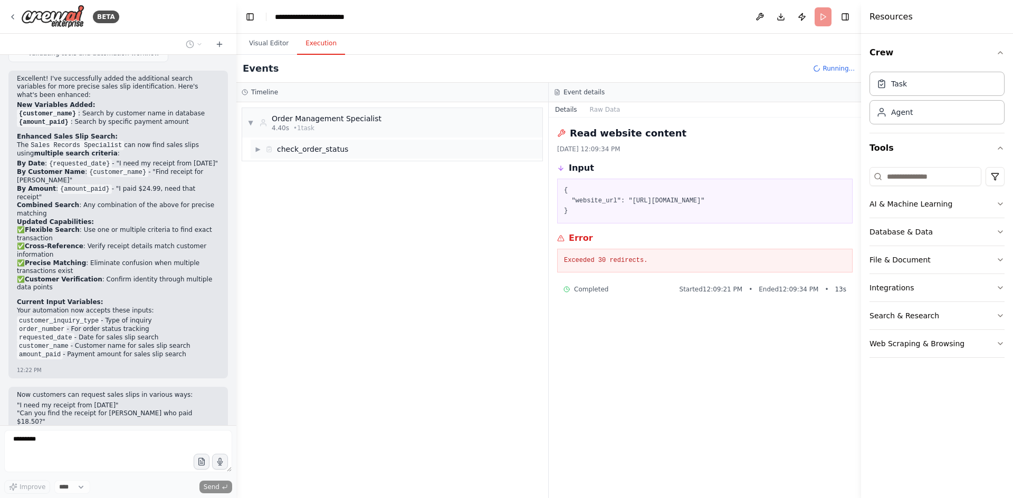
click at [258, 147] on span "▶" at bounding box center [258, 149] width 6 height 8
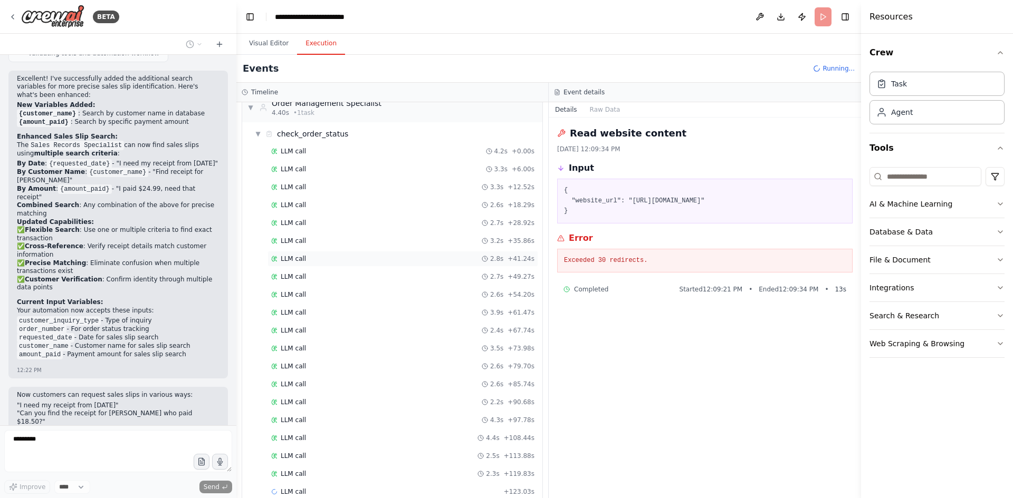
scroll to position [33, 0]
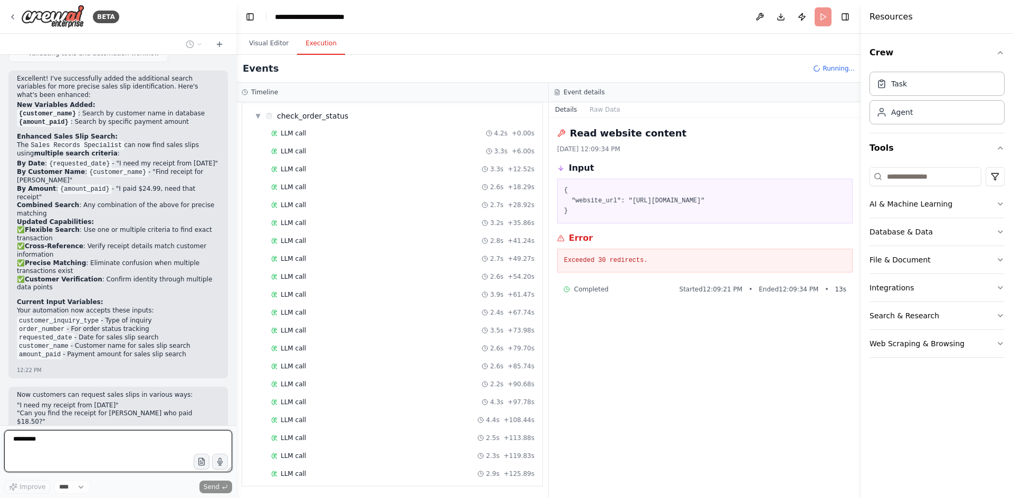
click at [103, 442] on textarea "********" at bounding box center [118, 451] width 228 height 42
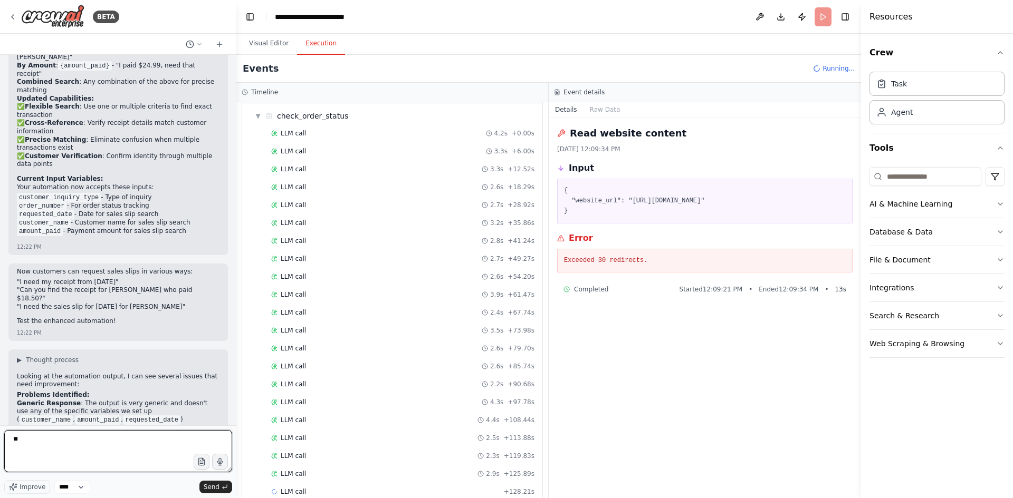
type textarea "*"
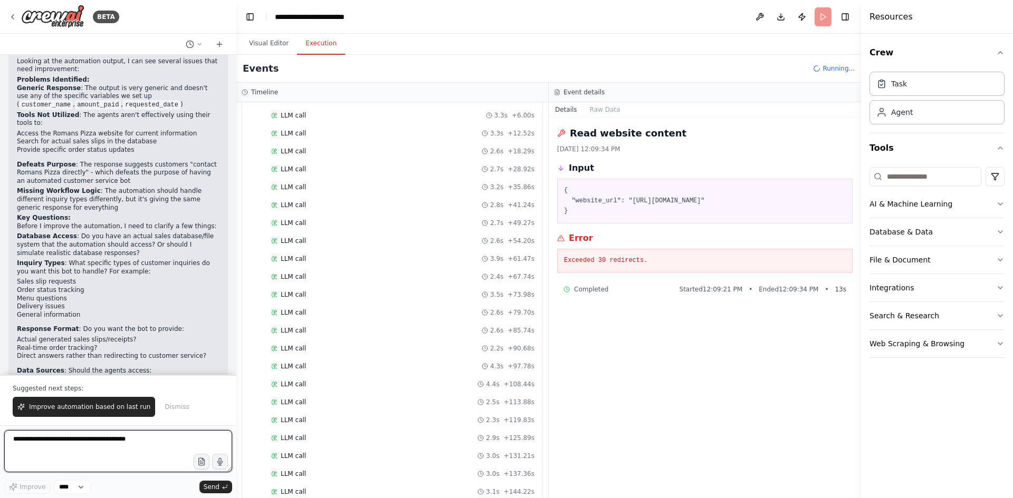
scroll to position [3713, 0]
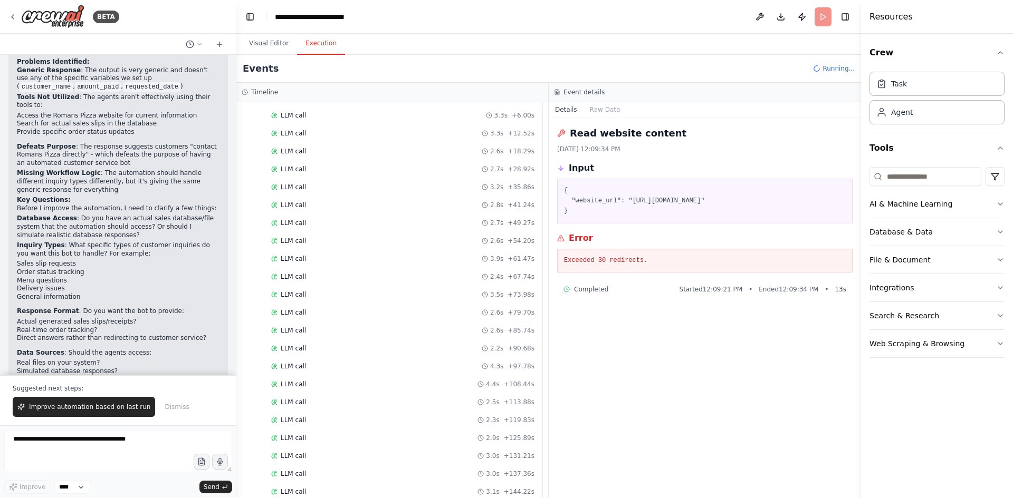
click at [111, 376] on li "Only website information?" at bounding box center [118, 380] width 203 height 8
click at [161, 376] on li "Only website information?" at bounding box center [118, 380] width 203 height 8
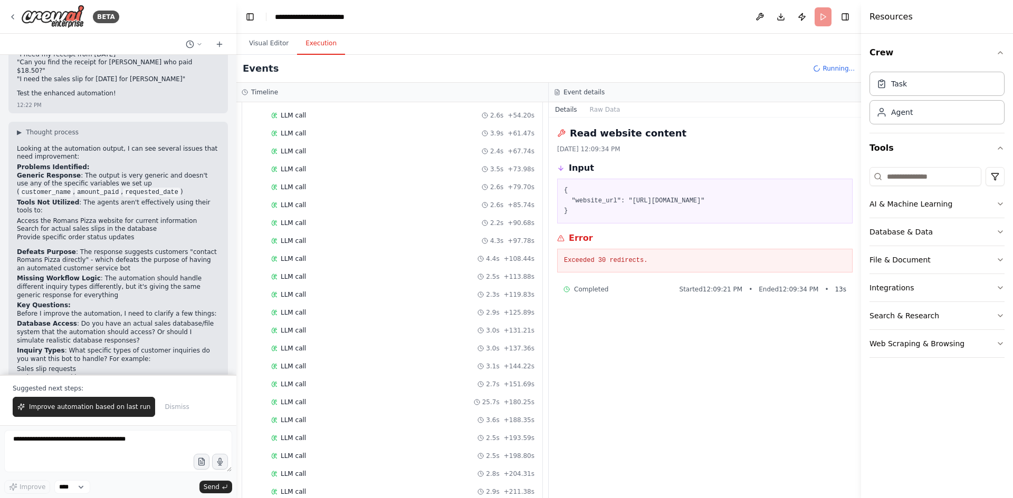
scroll to position [3555, 0]
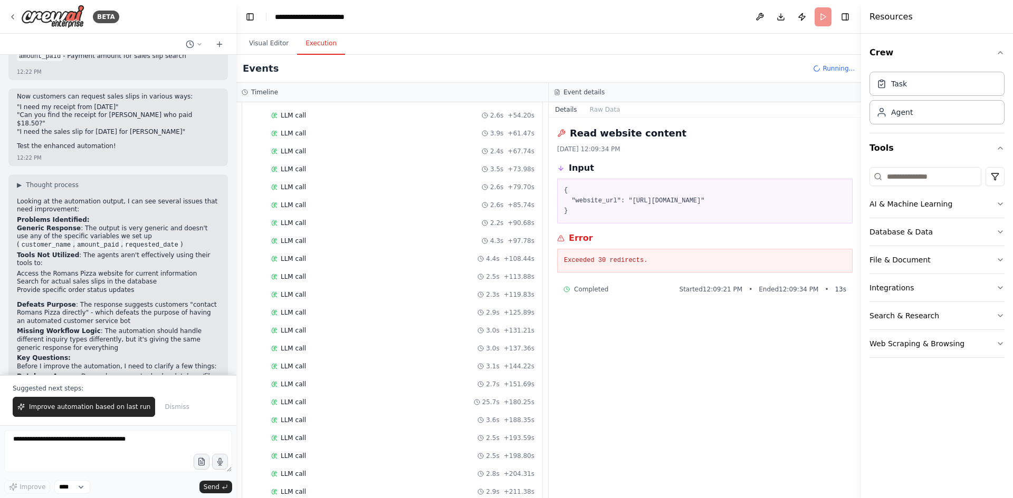
click at [142, 286] on li "Provide specific order status updates" at bounding box center [118, 290] width 203 height 8
click at [104, 328] on p "Missing Workflow Logic : The automation should handle different inquiry types d…" at bounding box center [118, 340] width 203 height 25
click at [111, 271] on div "Looking at the automation output, I can see several issues that need improvemen…" at bounding box center [118, 396] width 203 height 396
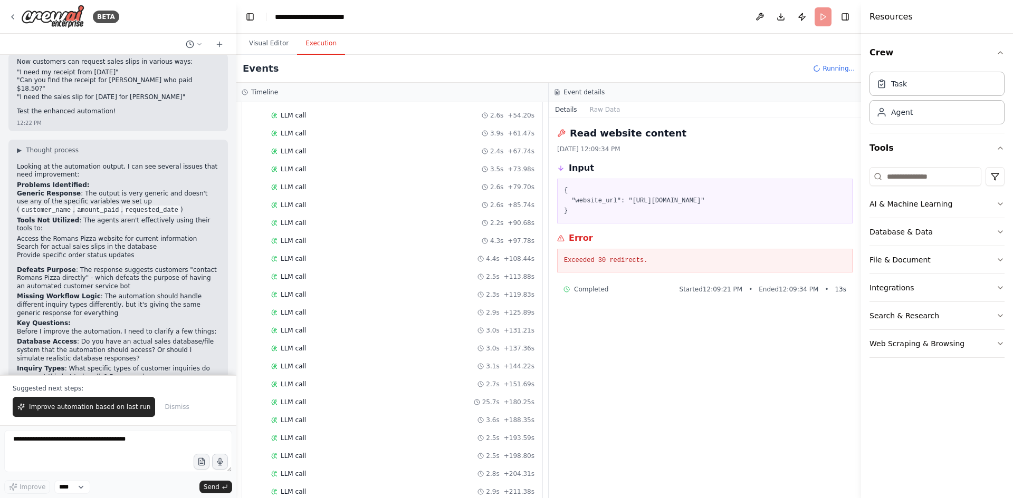
scroll to position [3608, 0]
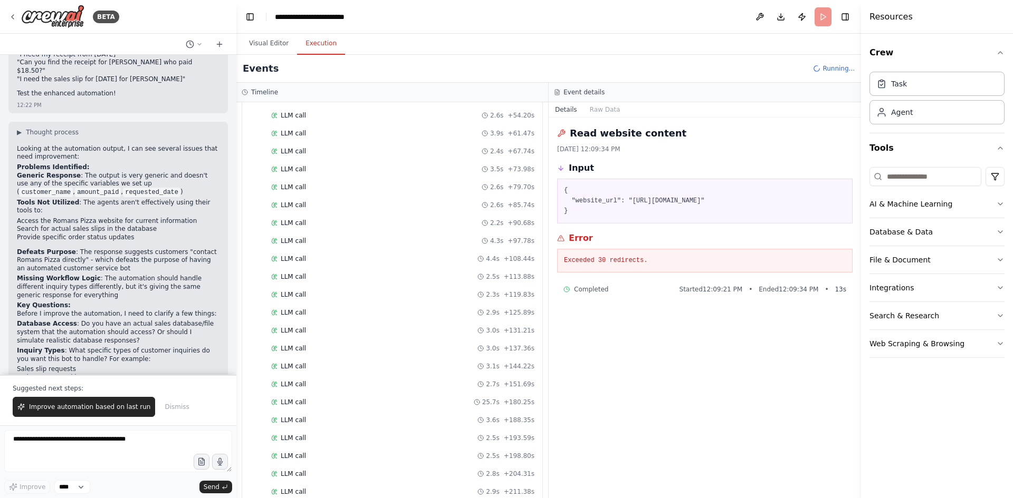
click at [108, 275] on p "Missing Workflow Logic : The automation should handle different inquiry types d…" at bounding box center [118, 287] width 203 height 25
click at [131, 275] on p "Missing Workflow Logic : The automation should handle different inquiry types d…" at bounding box center [118, 287] width 203 height 25
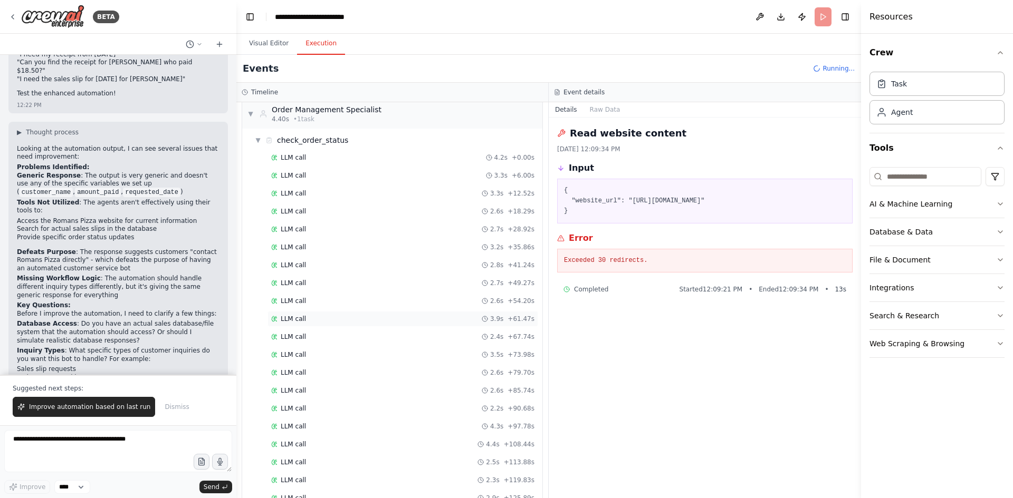
scroll to position [0, 0]
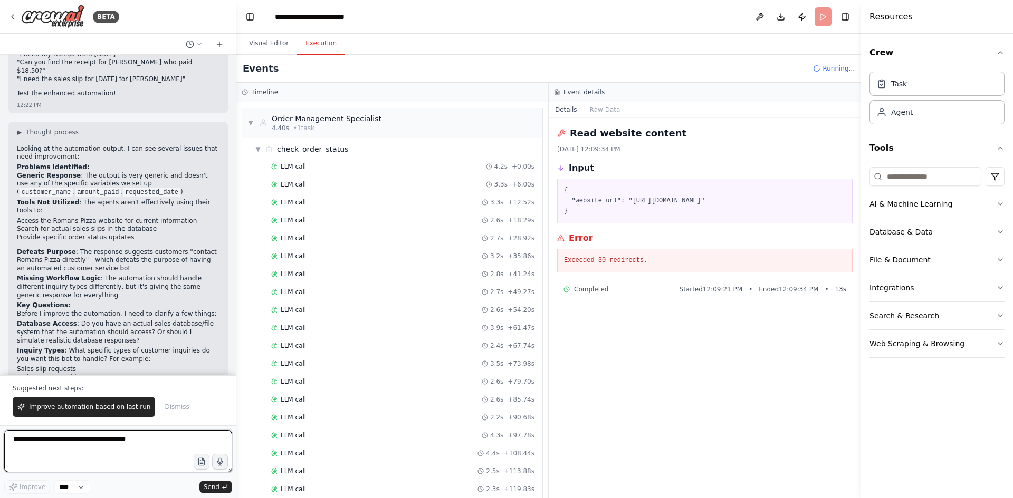
click at [73, 443] on textarea at bounding box center [118, 451] width 228 height 42
type textarea "**********"
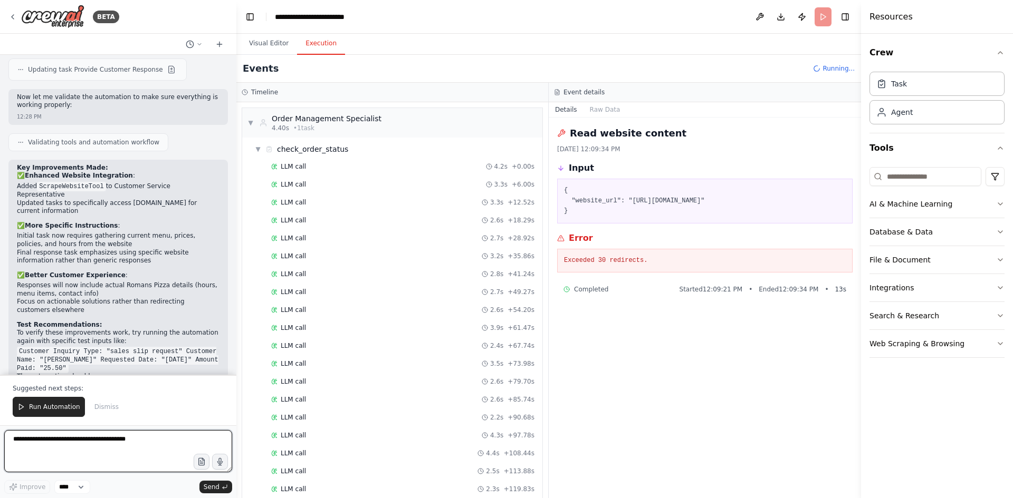
scroll to position [4574, 0]
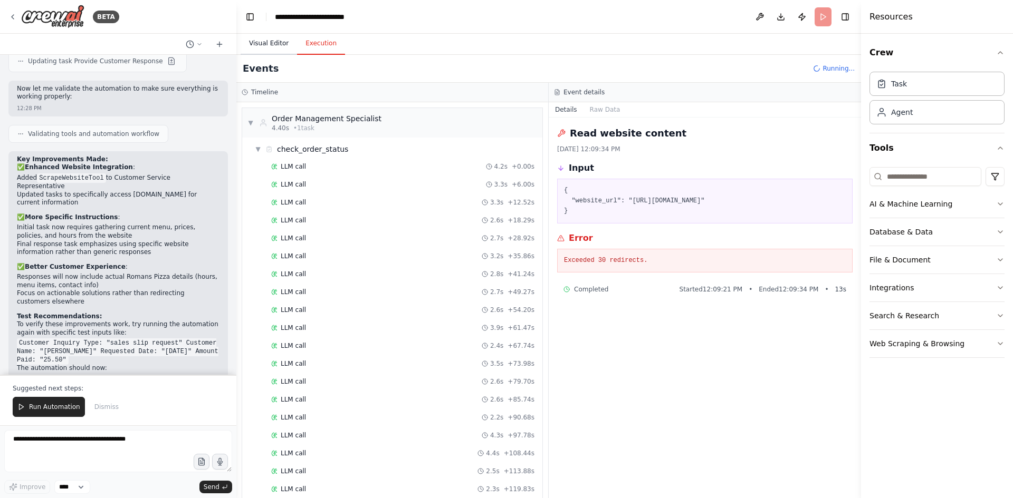
click at [257, 38] on button "Visual Editor" at bounding box center [269, 44] width 56 height 22
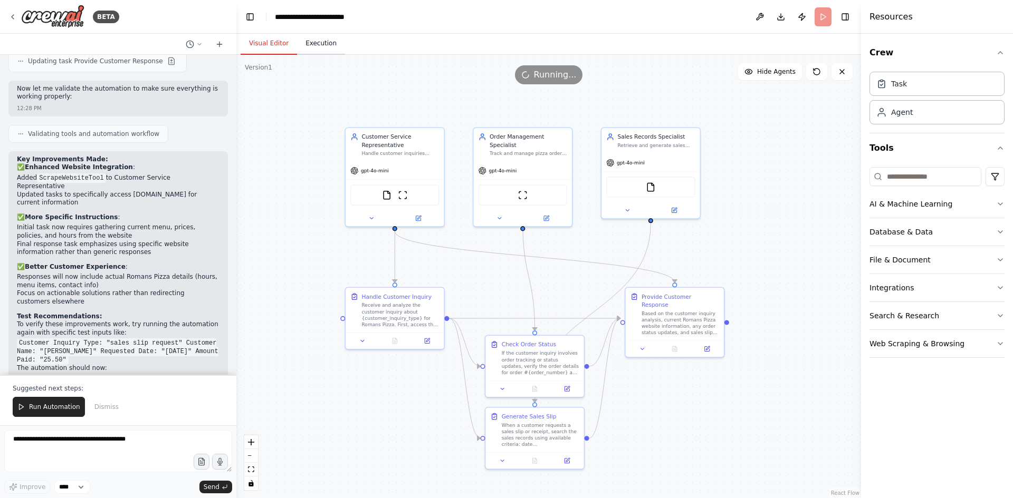
click at [321, 43] on button "Execution" at bounding box center [321, 44] width 48 height 22
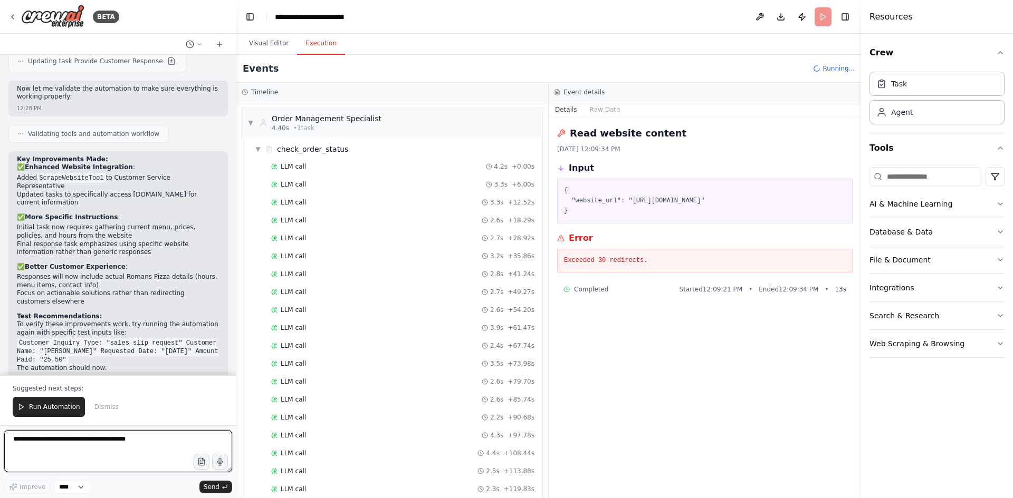
click at [92, 435] on textarea at bounding box center [118, 451] width 228 height 42
type textarea "**********"
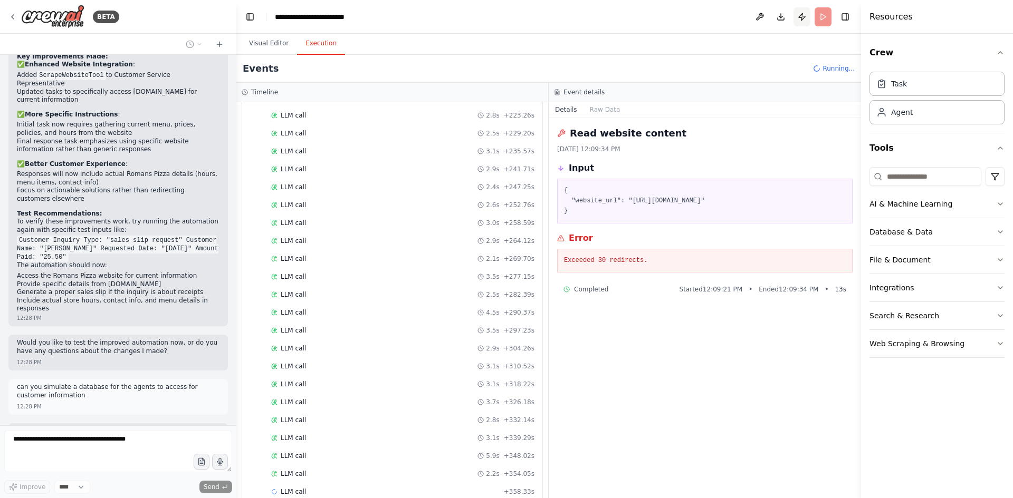
scroll to position [4685, 0]
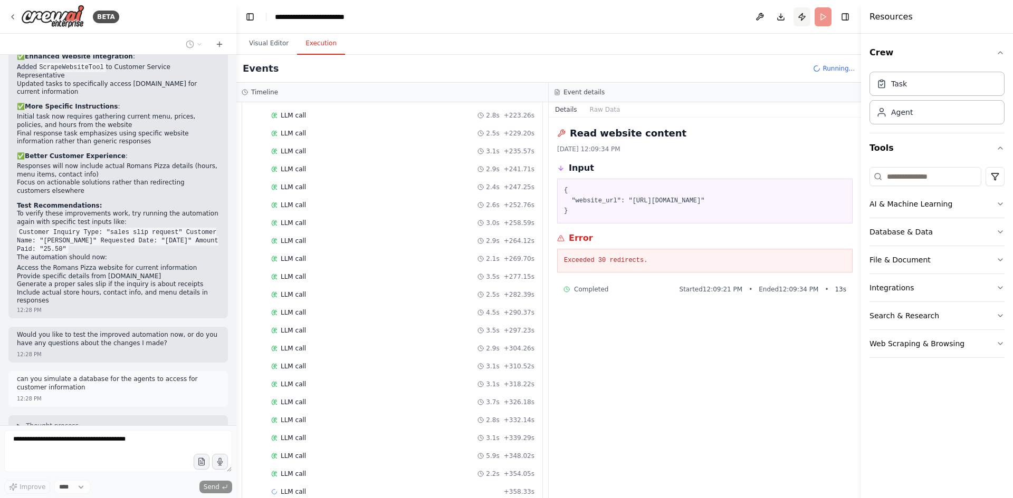
click at [804, 20] on button "Publish" at bounding box center [801, 16] width 17 height 19
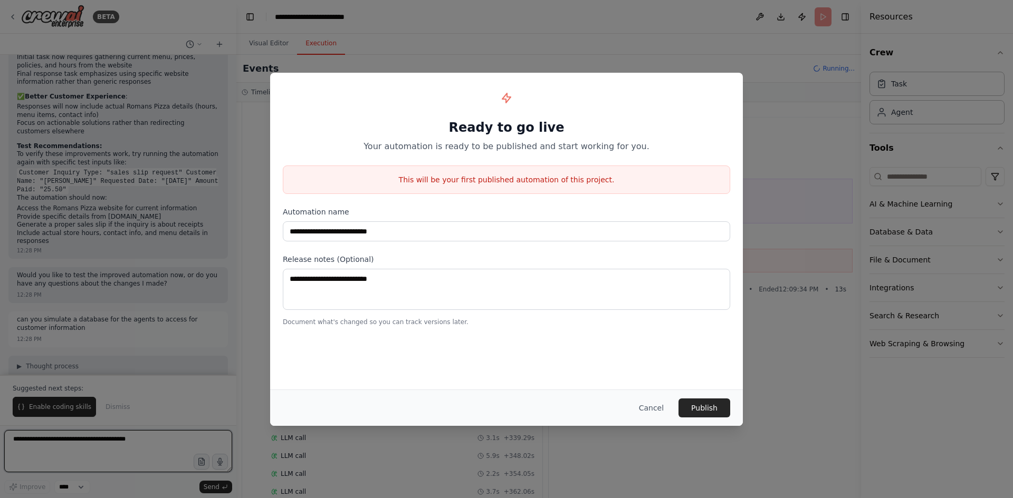
scroll to position [4752, 0]
click at [650, 407] on button "Cancel" at bounding box center [651, 408] width 42 height 19
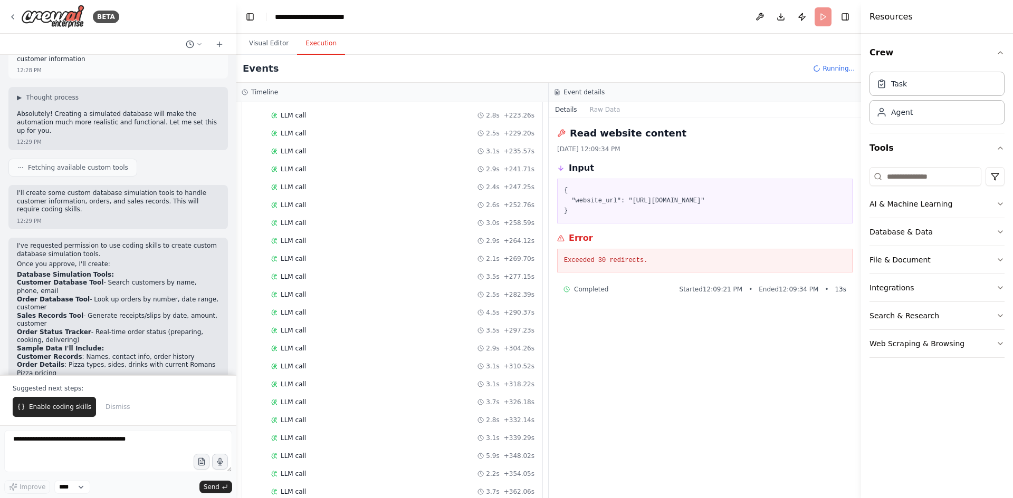
scroll to position [5021, 0]
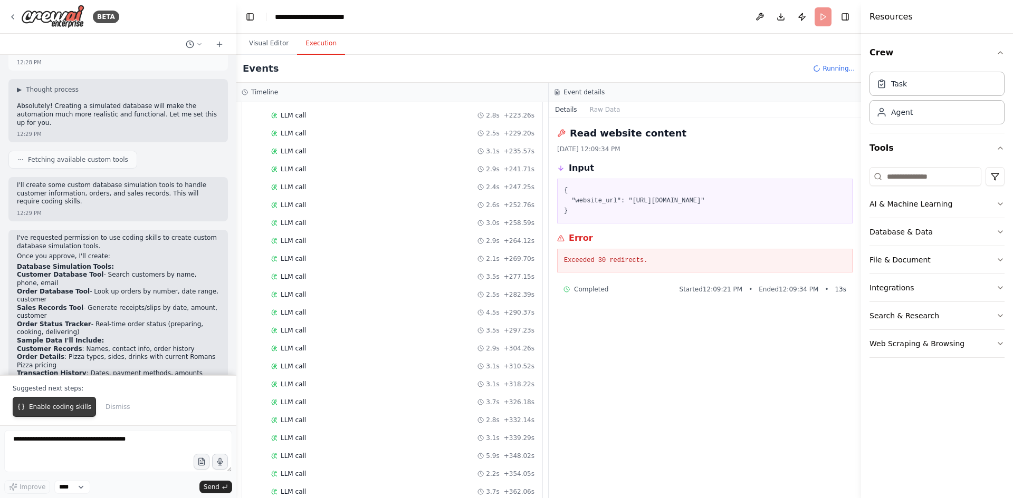
click at [67, 408] on span "Enable coding skills" at bounding box center [60, 407] width 62 height 8
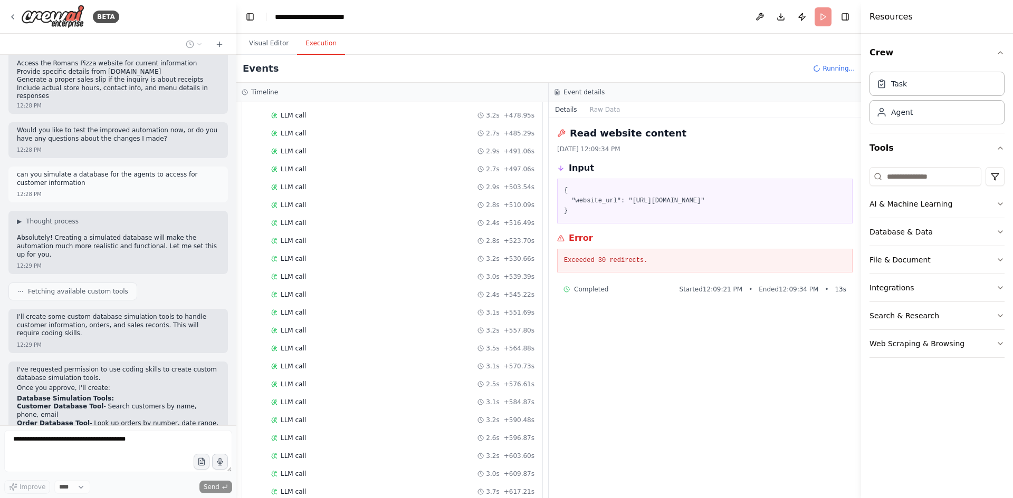
scroll to position [4828, 0]
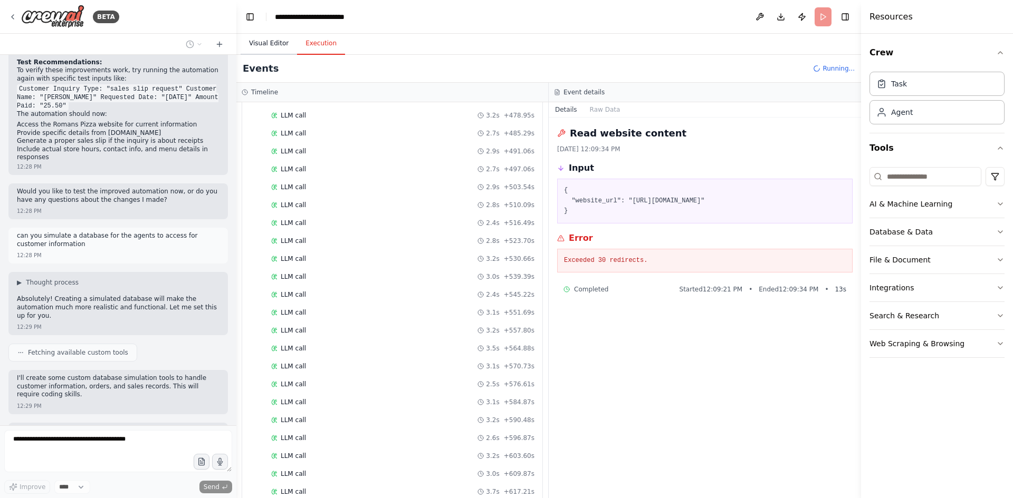
click at [272, 43] on button "Visual Editor" at bounding box center [269, 44] width 56 height 22
click at [312, 42] on button "Execution" at bounding box center [321, 44] width 48 height 22
click at [684, 199] on pre "{ "website_url": "[URL][DOMAIN_NAME]" }" at bounding box center [705, 201] width 282 height 31
click at [256, 152] on span "▼" at bounding box center [258, 149] width 6 height 8
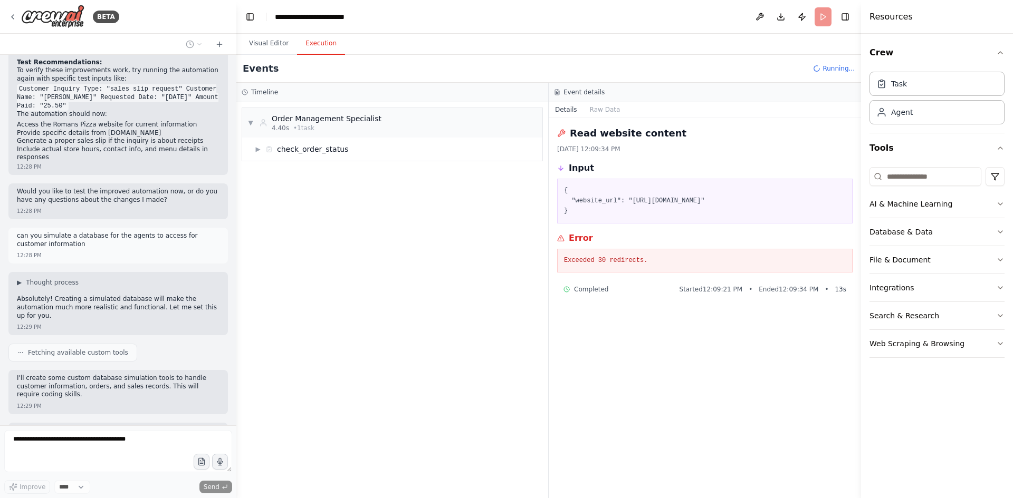
click at [256, 92] on h3 "Timeline" at bounding box center [264, 92] width 27 height 8
drag, startPoint x: 309, startPoint y: 150, endPoint x: 300, endPoint y: 235, distance: 85.3
click at [300, 235] on div "▼ Order Management Specialist 4.40s • 1 task ▶ check_order_status" at bounding box center [392, 300] width 312 height 396
click at [734, 141] on div "Read website content [DATE] 12:09:34 PM" at bounding box center [704, 139] width 295 height 27
drag, startPoint x: 727, startPoint y: 195, endPoint x: 626, endPoint y: 202, distance: 101.5
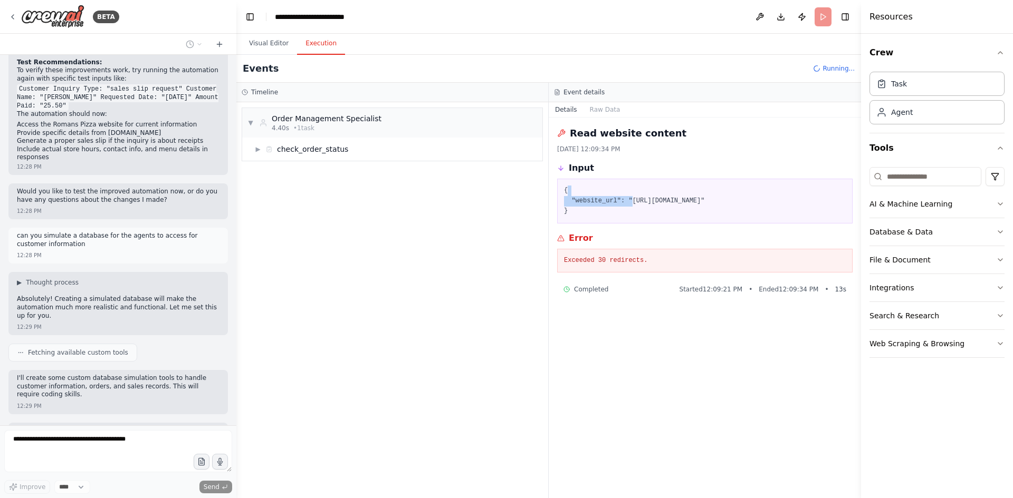
click at [626, 202] on pre "{ "website_url": "[URL][DOMAIN_NAME]" }" at bounding box center [705, 201] width 282 height 31
click at [738, 146] on div "[DATE] 12:09:34 PM" at bounding box center [704, 149] width 295 height 8
click at [725, 147] on div "[DATE] 12:09:34 PM" at bounding box center [704, 149] width 295 height 8
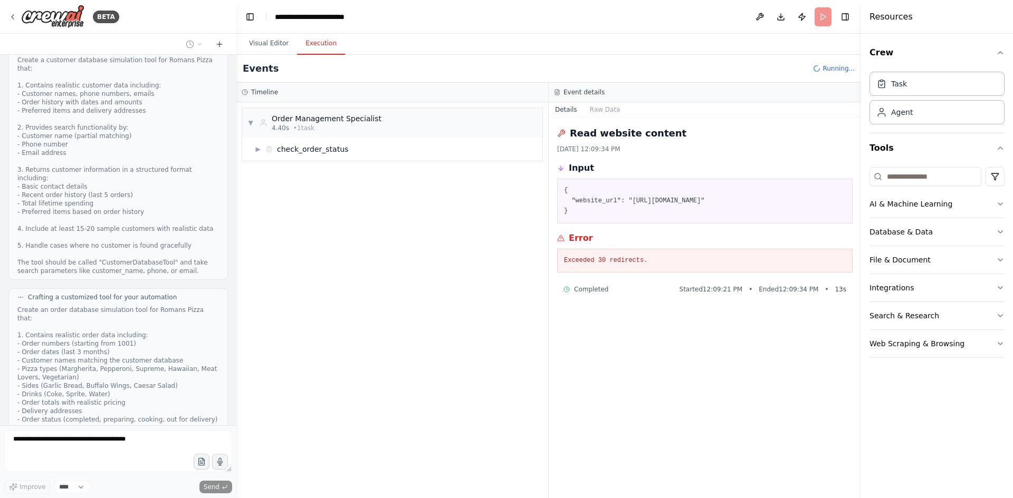
click at [736, 120] on div "Read website content [DATE] 12:09:34 PM Input { "website_url": "[URL][DOMAIN_NA…" at bounding box center [705, 308] width 312 height 381
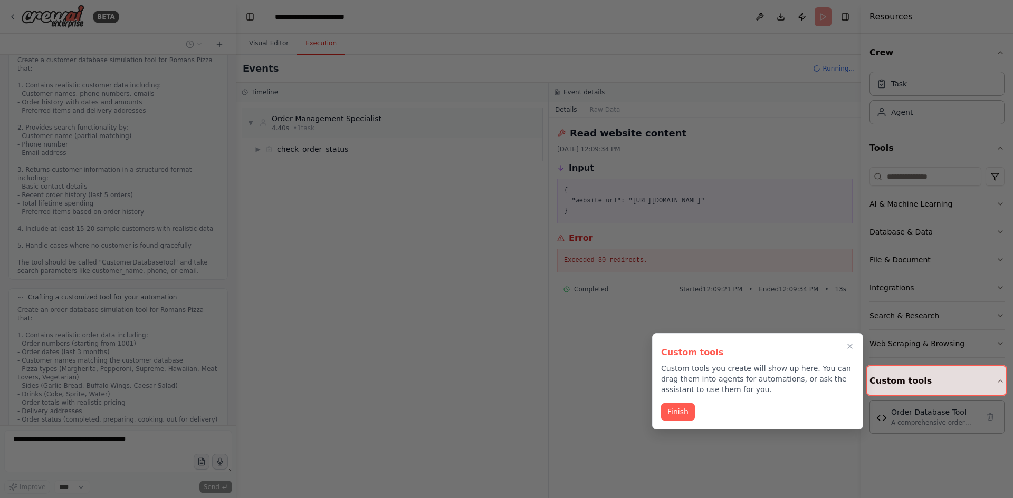
scroll to position [5630, 0]
click at [675, 408] on button "Finish" at bounding box center [678, 410] width 34 height 17
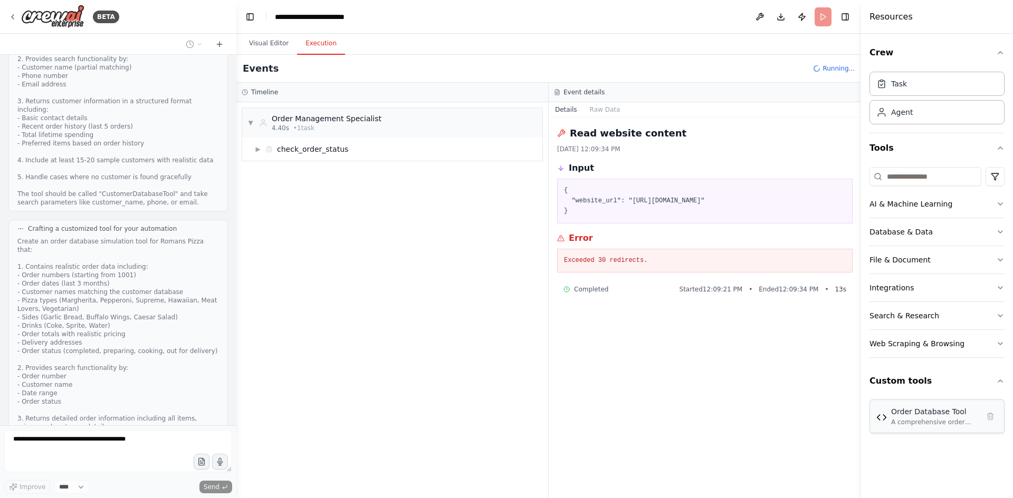
click at [912, 426] on div "A comprehensive order database simulation tool for Romans Pizza that contains 5…" at bounding box center [935, 422] width 88 height 8
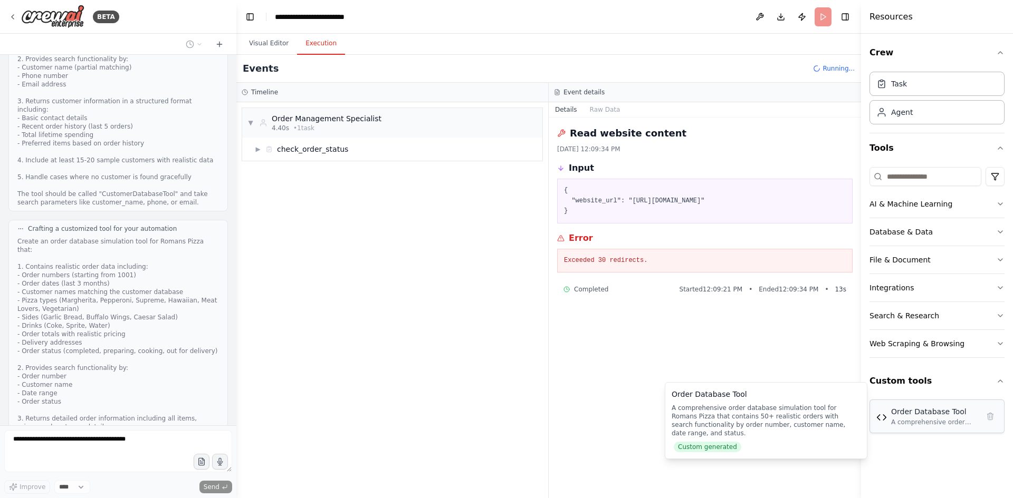
scroll to position [5905, 0]
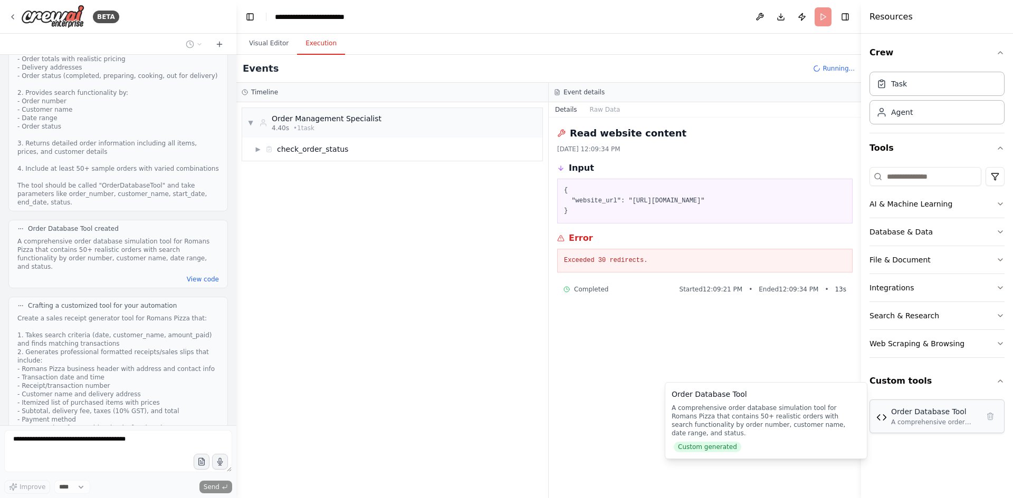
click at [882, 425] on div "Order Database Tool A comprehensive order database simulation tool for Romans P…" at bounding box center [936, 417] width 121 height 20
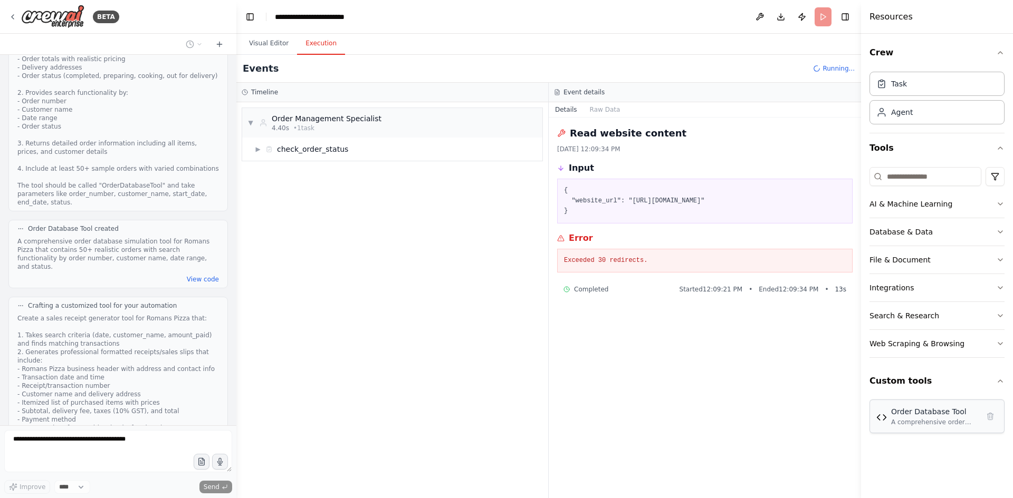
click at [920, 422] on div "A comprehensive order database simulation tool for Romans Pizza that contains 5…" at bounding box center [935, 422] width 88 height 8
click at [270, 40] on button "Visual Editor" at bounding box center [269, 44] width 56 height 22
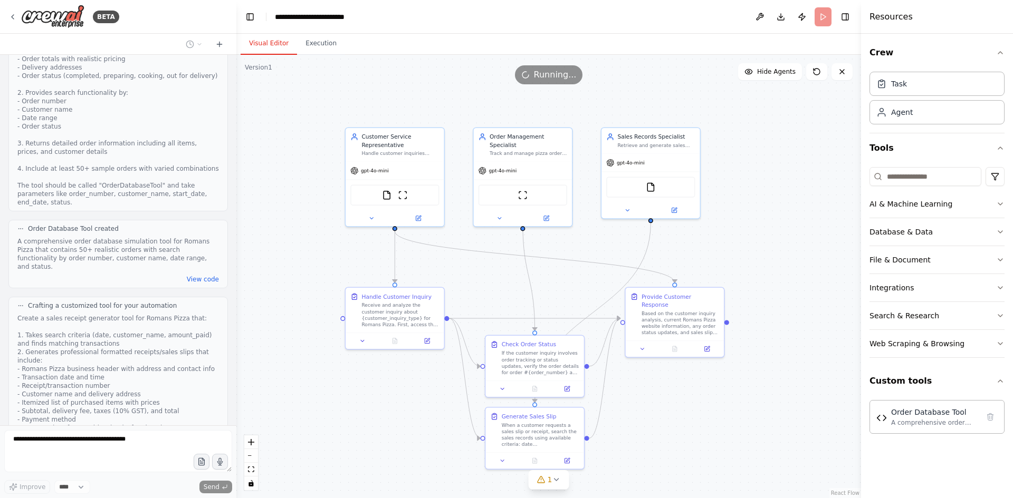
click at [772, 236] on div ".deletable-edge-delete-btn { width: 20px; height: 20px; border: 0px solid #ffff…" at bounding box center [548, 277] width 624 height 444
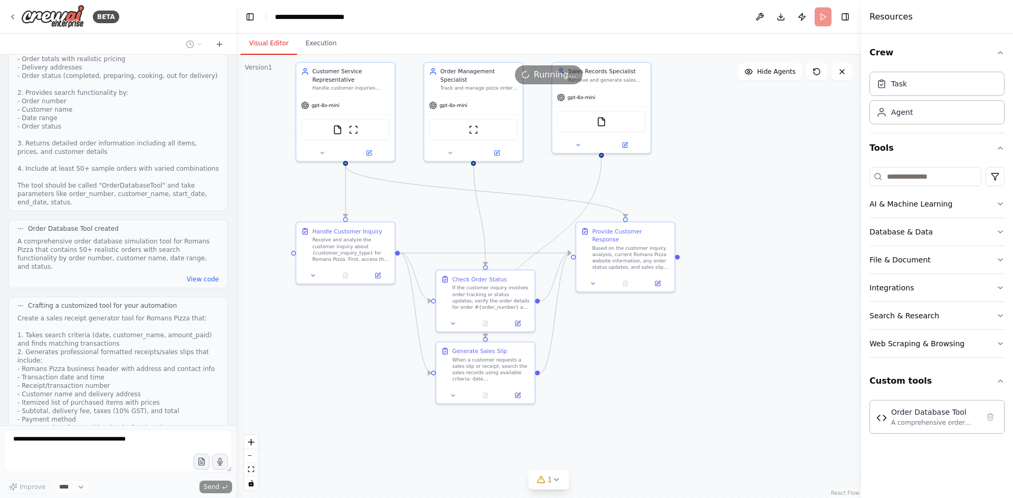
drag, startPoint x: 749, startPoint y: 424, endPoint x: 690, endPoint y: 372, distance: 78.8
click at [690, 372] on div ".deletable-edge-delete-btn { width: 20px; height: 20px; border: 0px solid #ffff…" at bounding box center [548, 277] width 624 height 444
click at [549, 482] on span "1" at bounding box center [549, 480] width 5 height 11
click at [525, 480] on span "Tool Order Database Tool is not in use" at bounding box center [554, 478] width 119 height 8
click at [597, 456] on button at bounding box center [606, 453] width 18 height 13
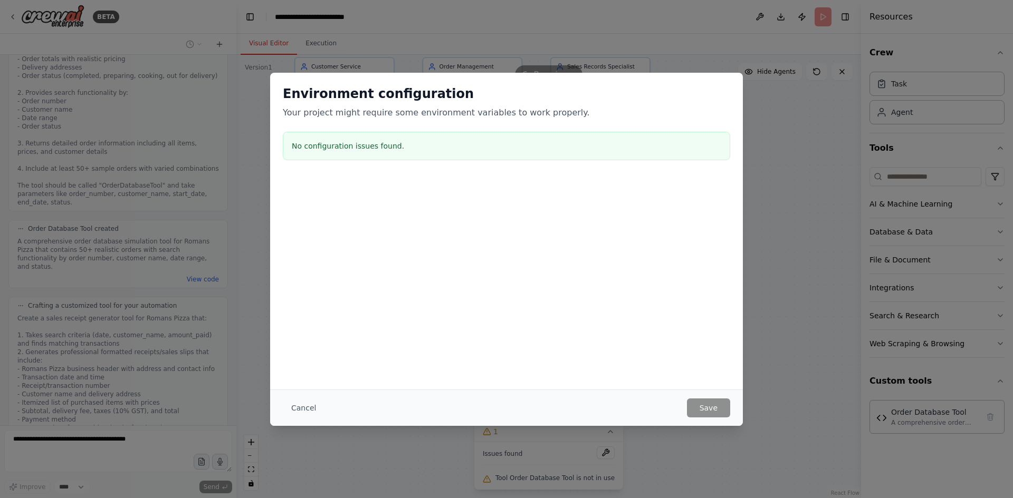
click at [342, 150] on h3 "No configuration issues found." at bounding box center [506, 146] width 429 height 11
click at [294, 409] on button "Cancel" at bounding box center [304, 408] width 42 height 19
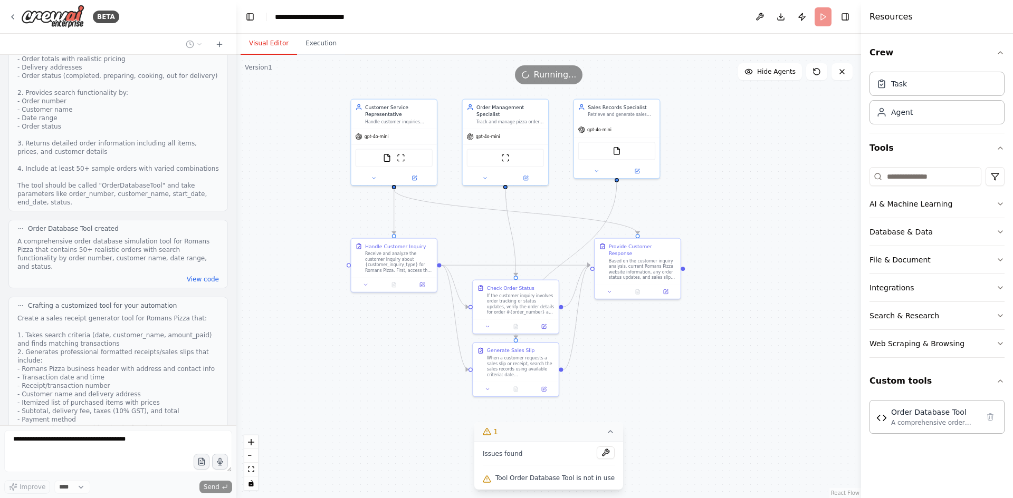
click at [608, 433] on button "1" at bounding box center [548, 432] width 149 height 20
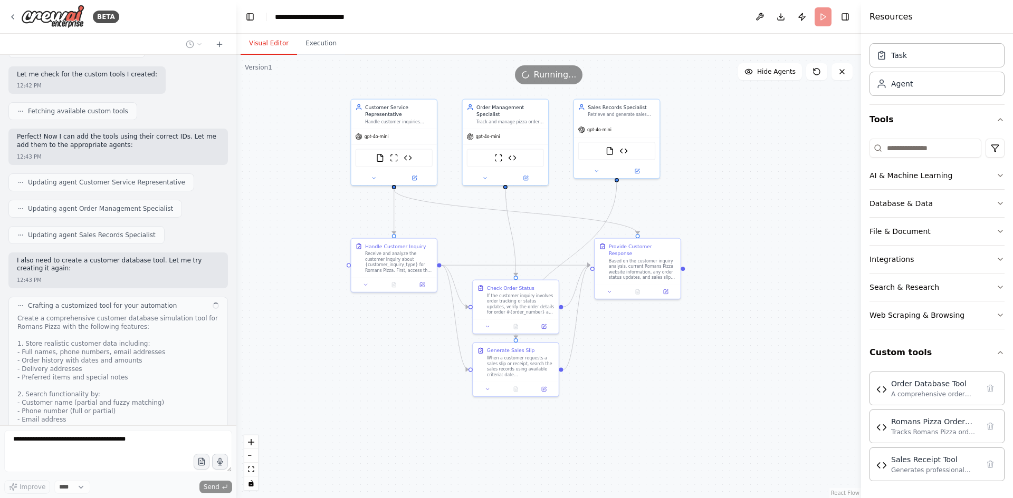
scroll to position [6914, 0]
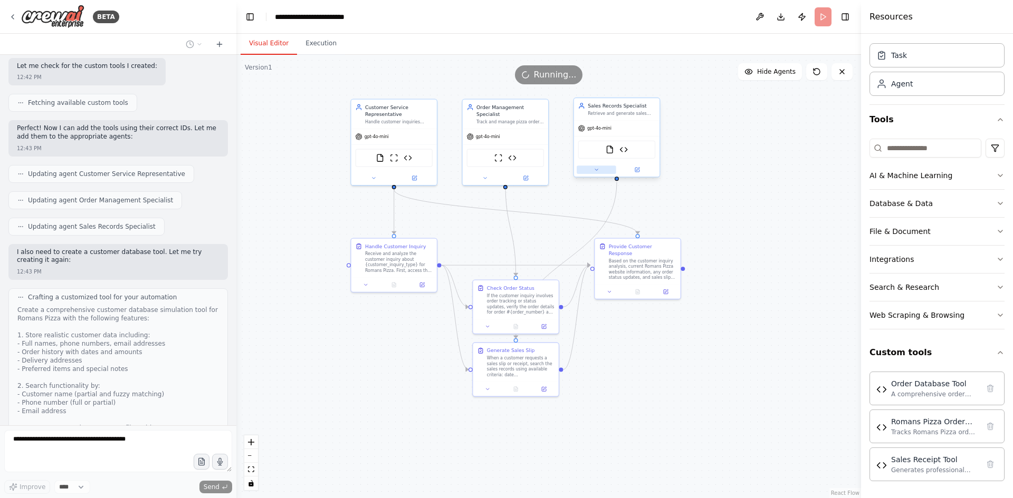
click at [599, 172] on button at bounding box center [596, 170] width 40 height 8
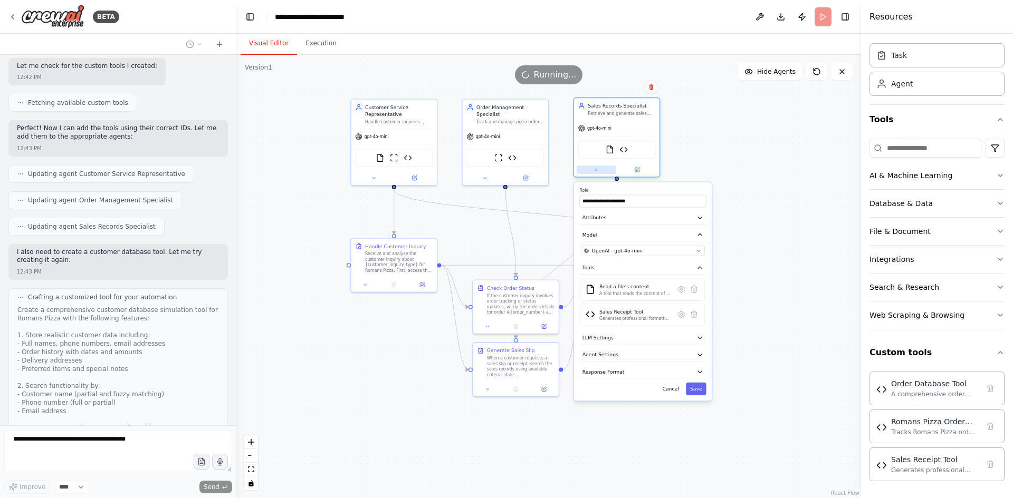
click at [599, 172] on button at bounding box center [596, 170] width 40 height 8
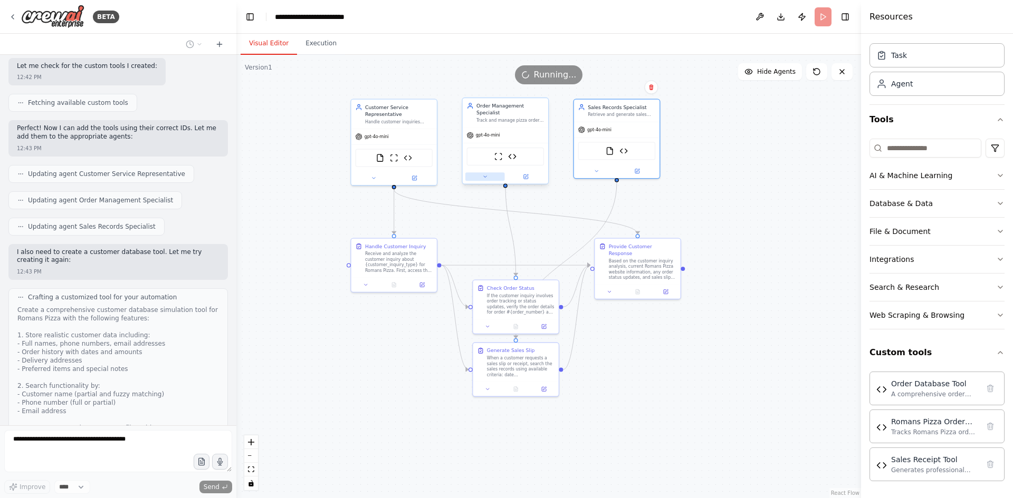
click at [483, 174] on icon at bounding box center [485, 177] width 6 height 6
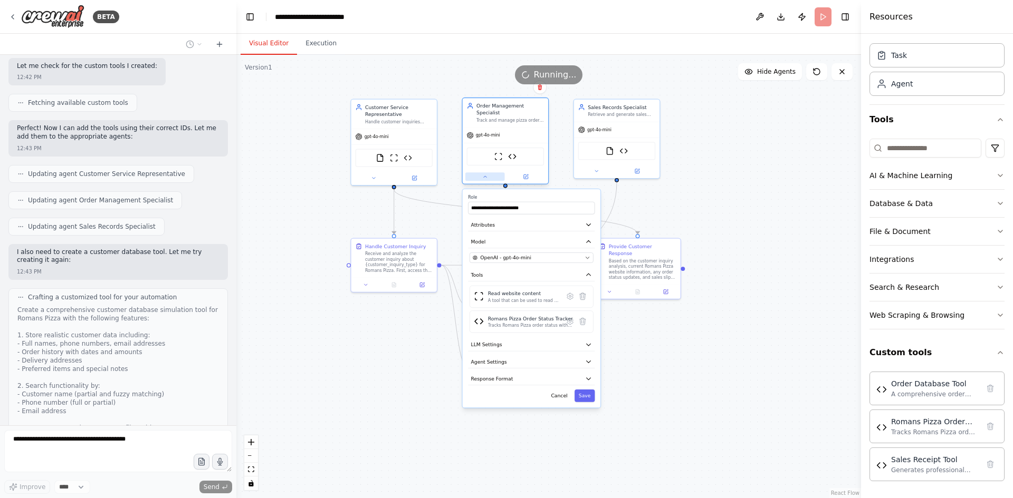
click at [483, 174] on icon at bounding box center [485, 177] width 6 height 6
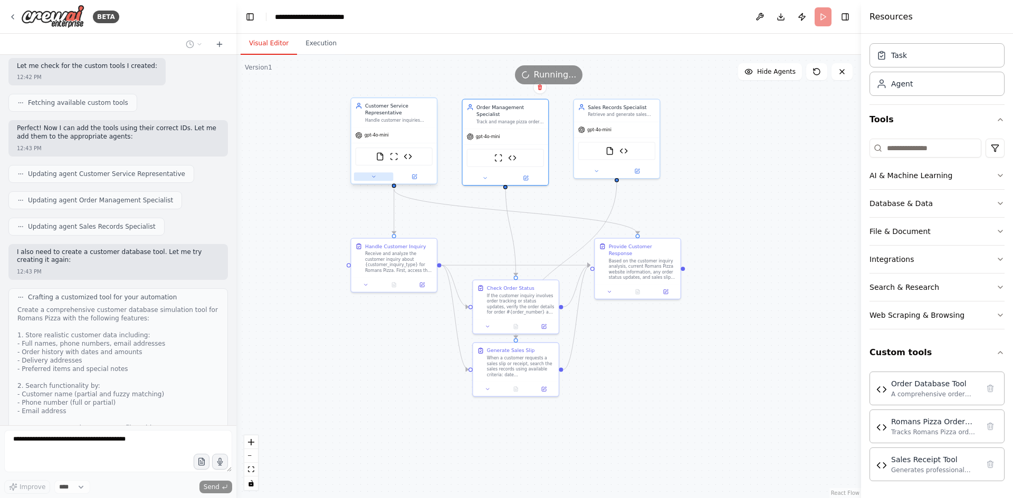
click at [378, 178] on button at bounding box center [374, 176] width 40 height 8
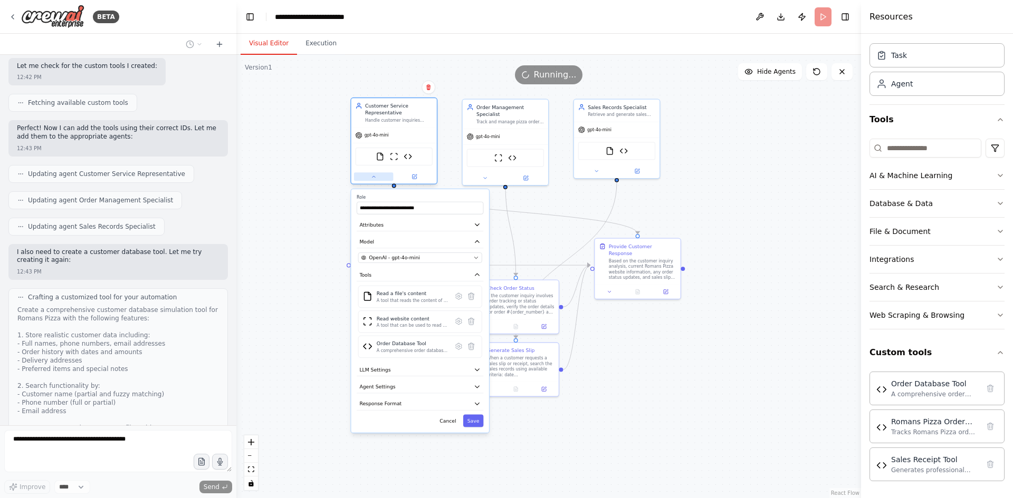
click at [378, 178] on button at bounding box center [374, 176] width 40 height 8
